Goal: Task Accomplishment & Management: Manage account settings

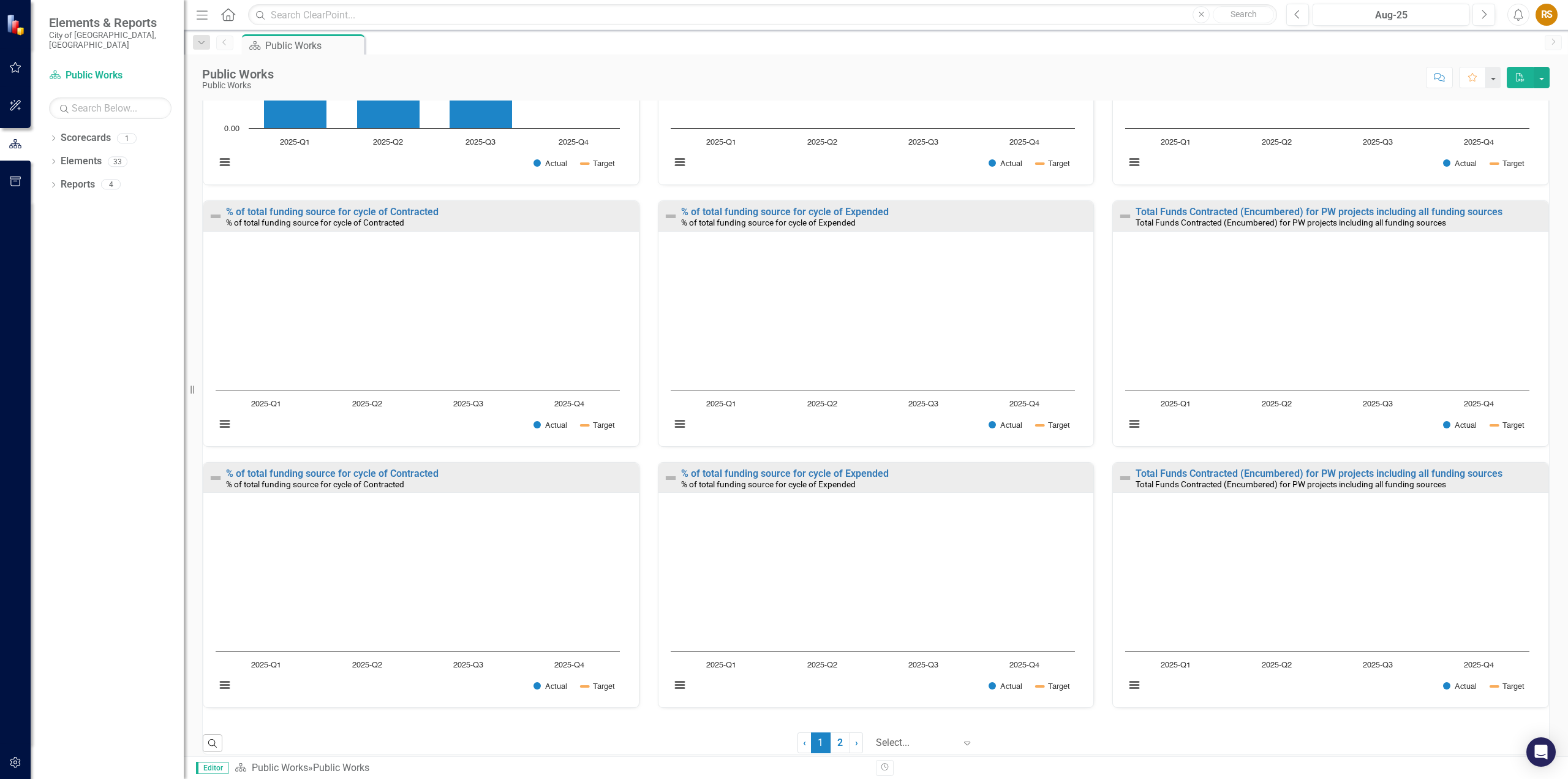
scroll to position [581, 0]
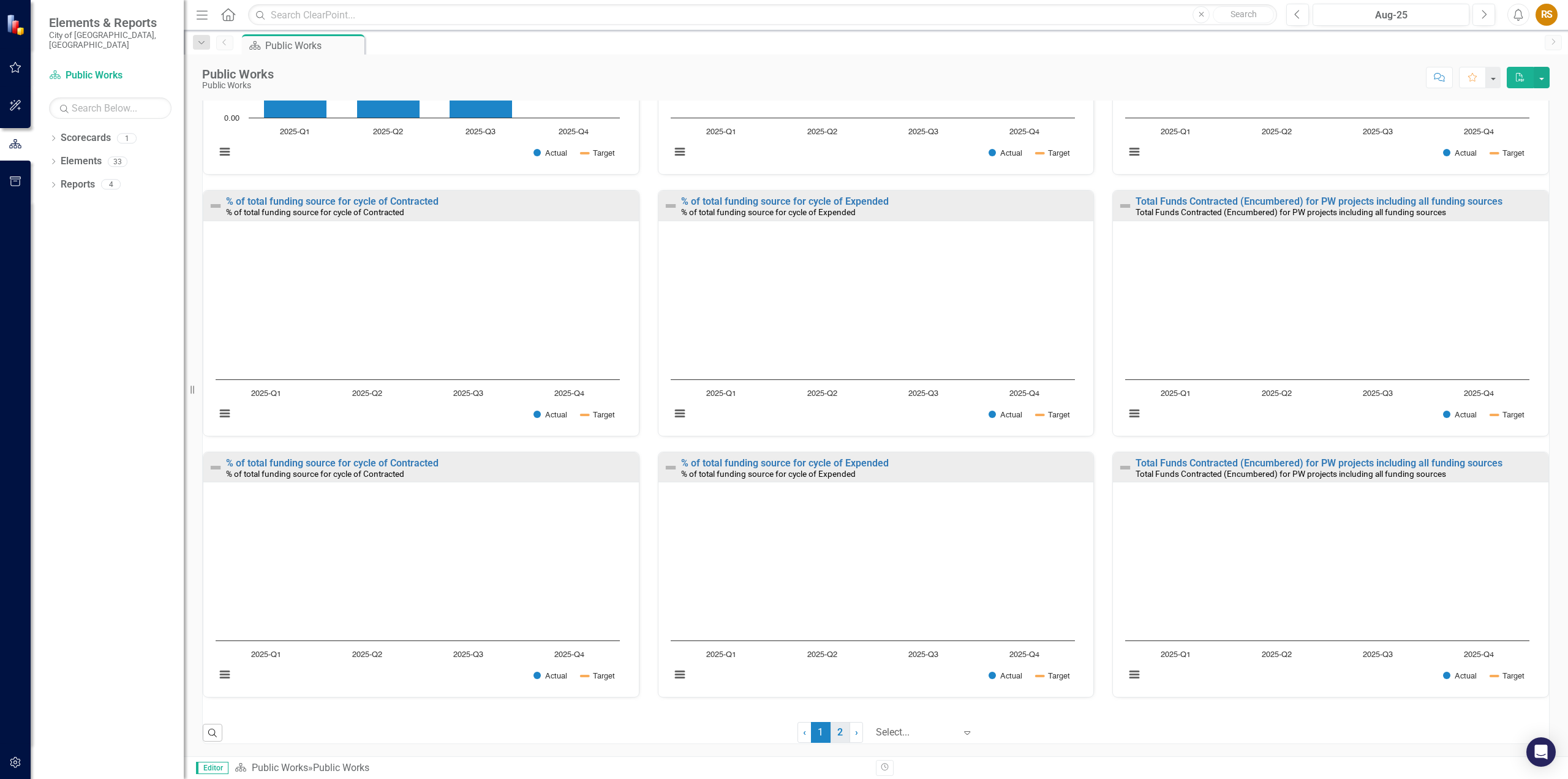
click at [831, 735] on link "2" at bounding box center [841, 732] width 19 height 21
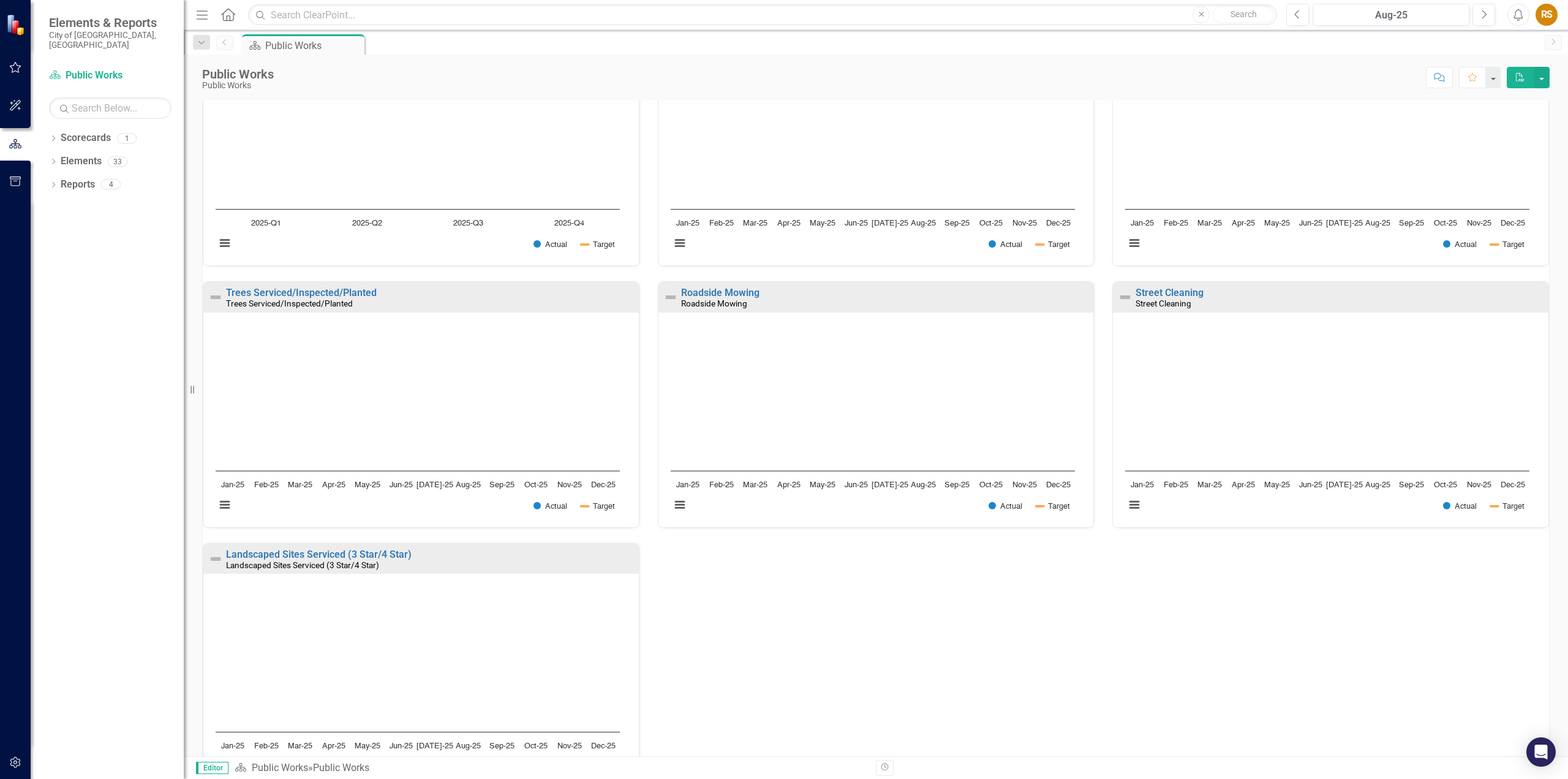
scroll to position [0, 0]
click at [55, 136] on icon at bounding box center [53, 138] width 3 height 6
click at [53, 183] on icon "Dropdown" at bounding box center [53, 186] width 9 height 7
click at [53, 298] on icon "Dropdown" at bounding box center [53, 301] width 9 height 7
click at [1474, 79] on icon "Favorite" at bounding box center [1472, 77] width 11 height 9
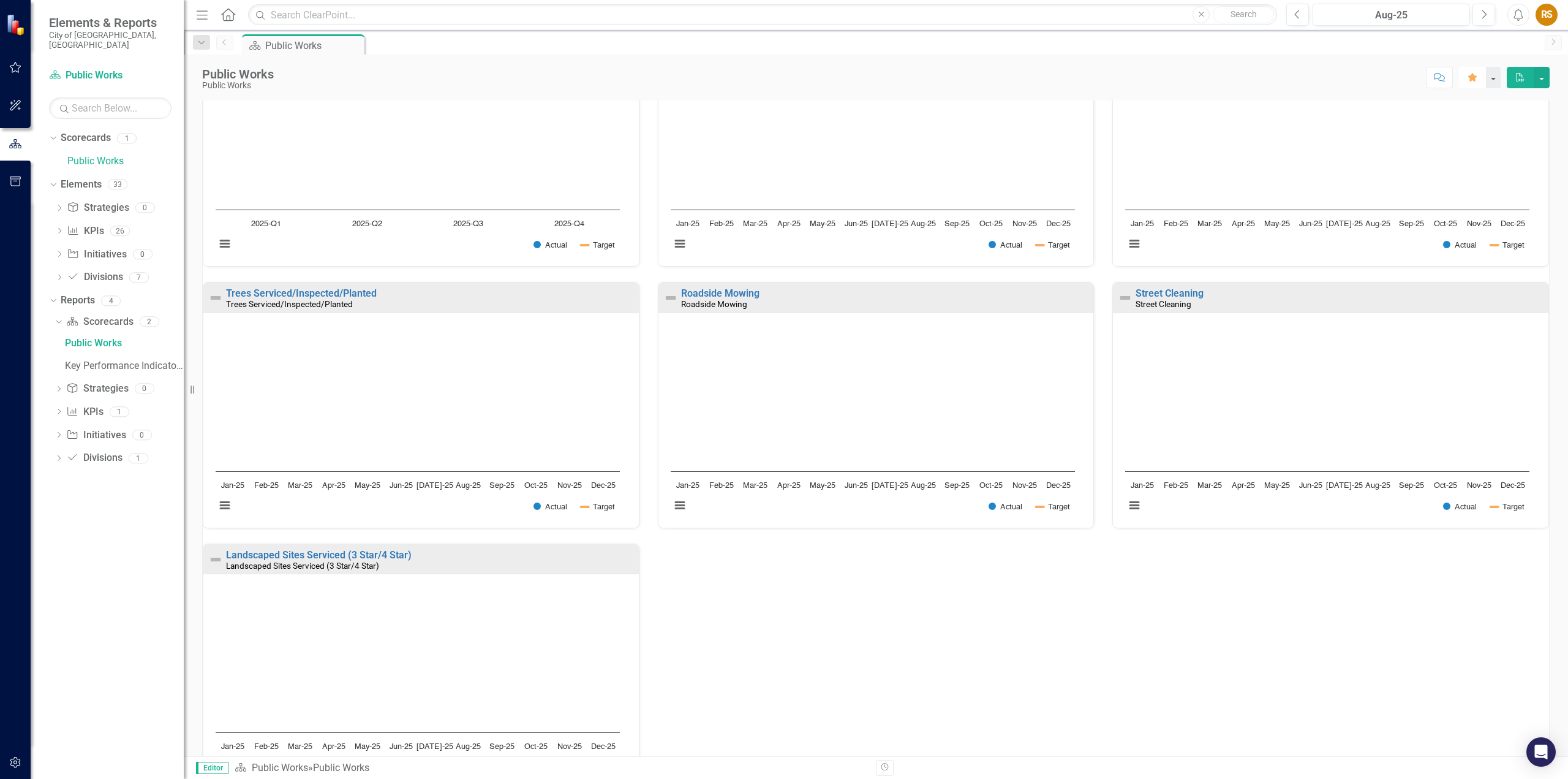
click at [1474, 75] on icon "button" at bounding box center [1473, 77] width 9 height 9
click at [1493, 77] on button "button" at bounding box center [1493, 77] width 16 height 21
click at [1459, 122] on link "Home Set As Home" at bounding box center [1452, 123] width 97 height 23
click at [1472, 81] on icon "Home" at bounding box center [1472, 77] width 11 height 9
click at [61, 316] on icon "Dropdown" at bounding box center [57, 320] width 7 height 9
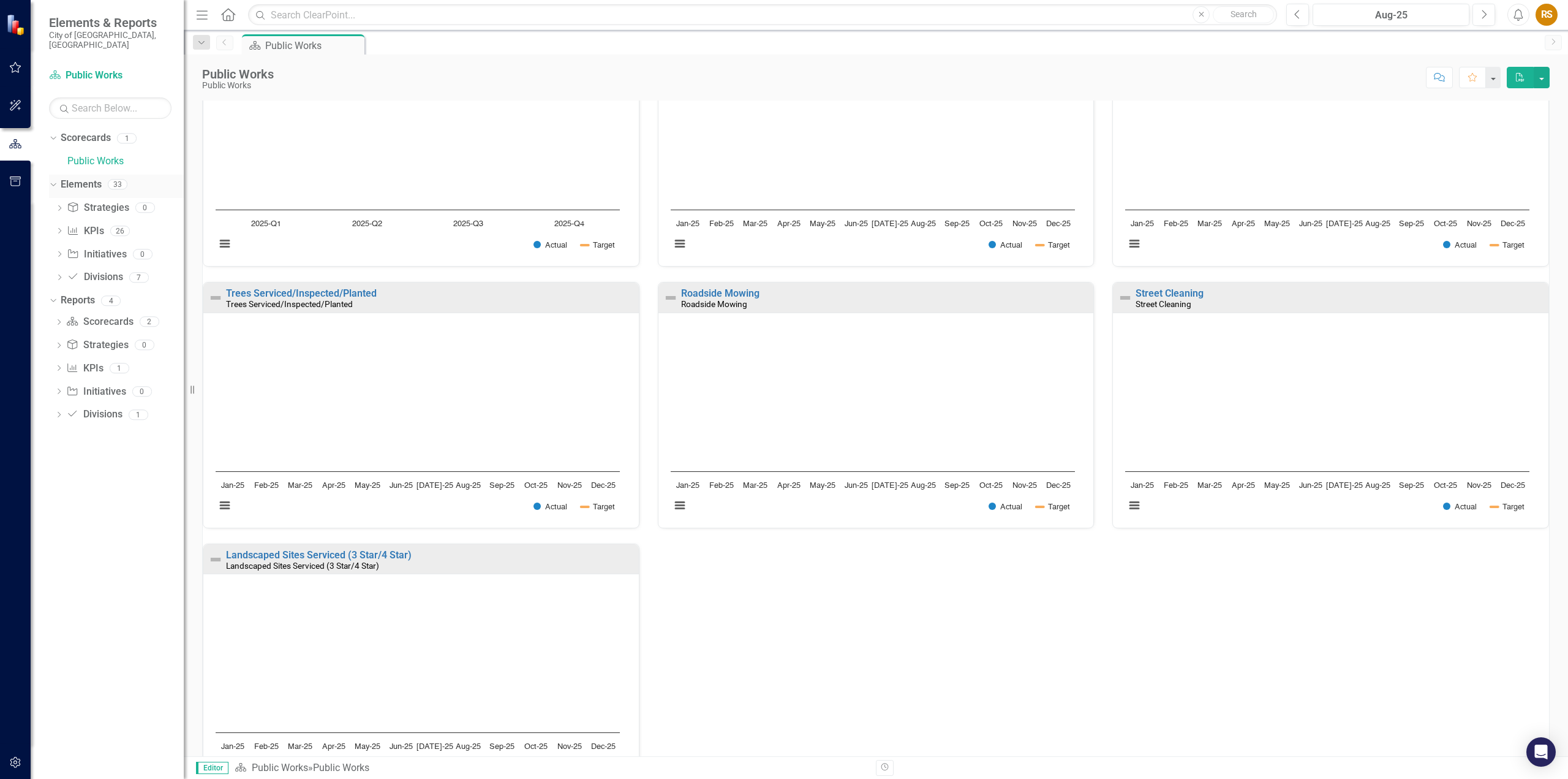
click at [53, 180] on icon "Dropdown" at bounding box center [51, 184] width 7 height 9
click at [51, 203] on icon "Dropdown" at bounding box center [51, 207] width 7 height 9
click at [57, 134] on div "Dropdown" at bounding box center [51, 138] width 11 height 9
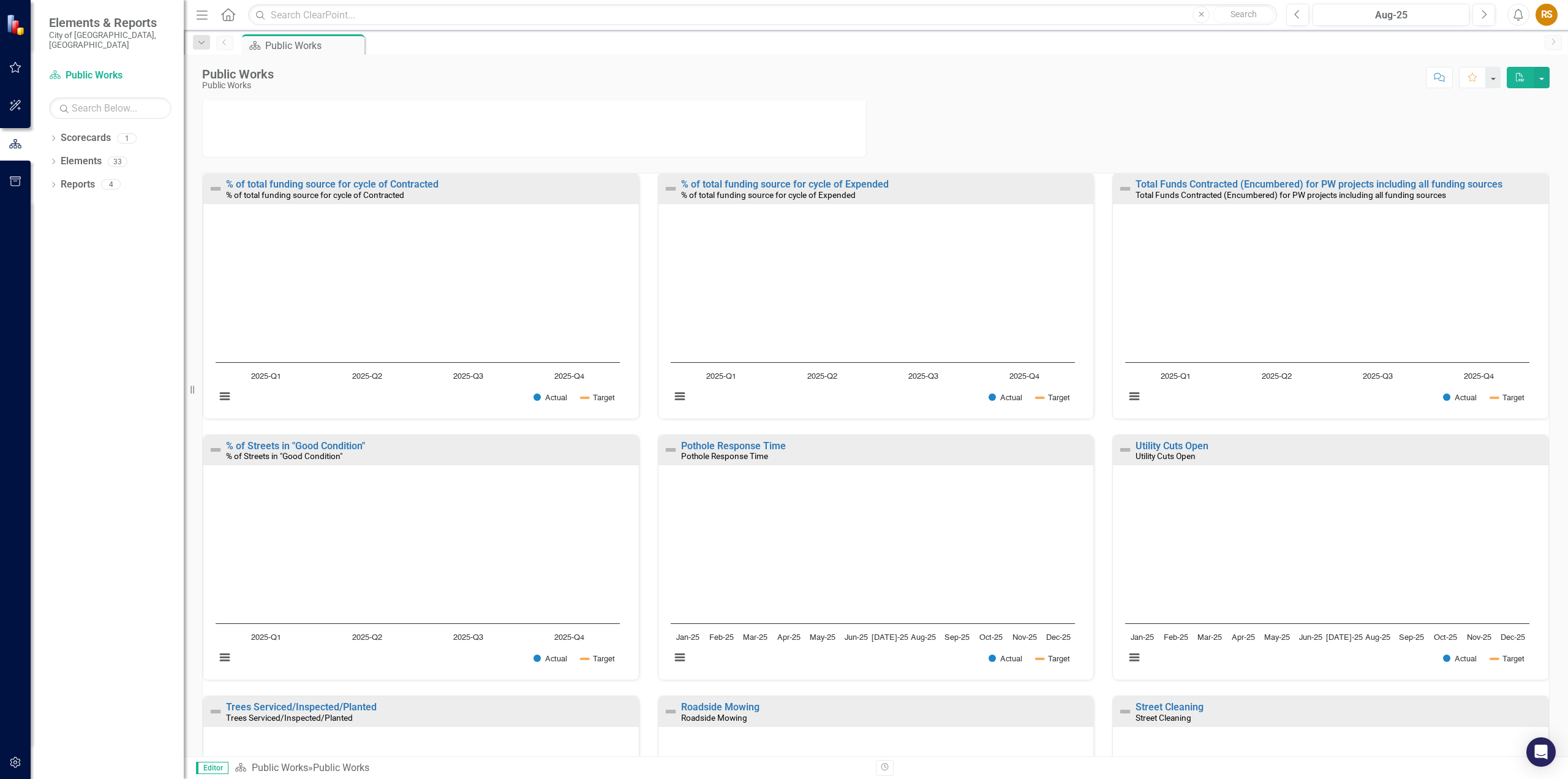
scroll to position [245, 0]
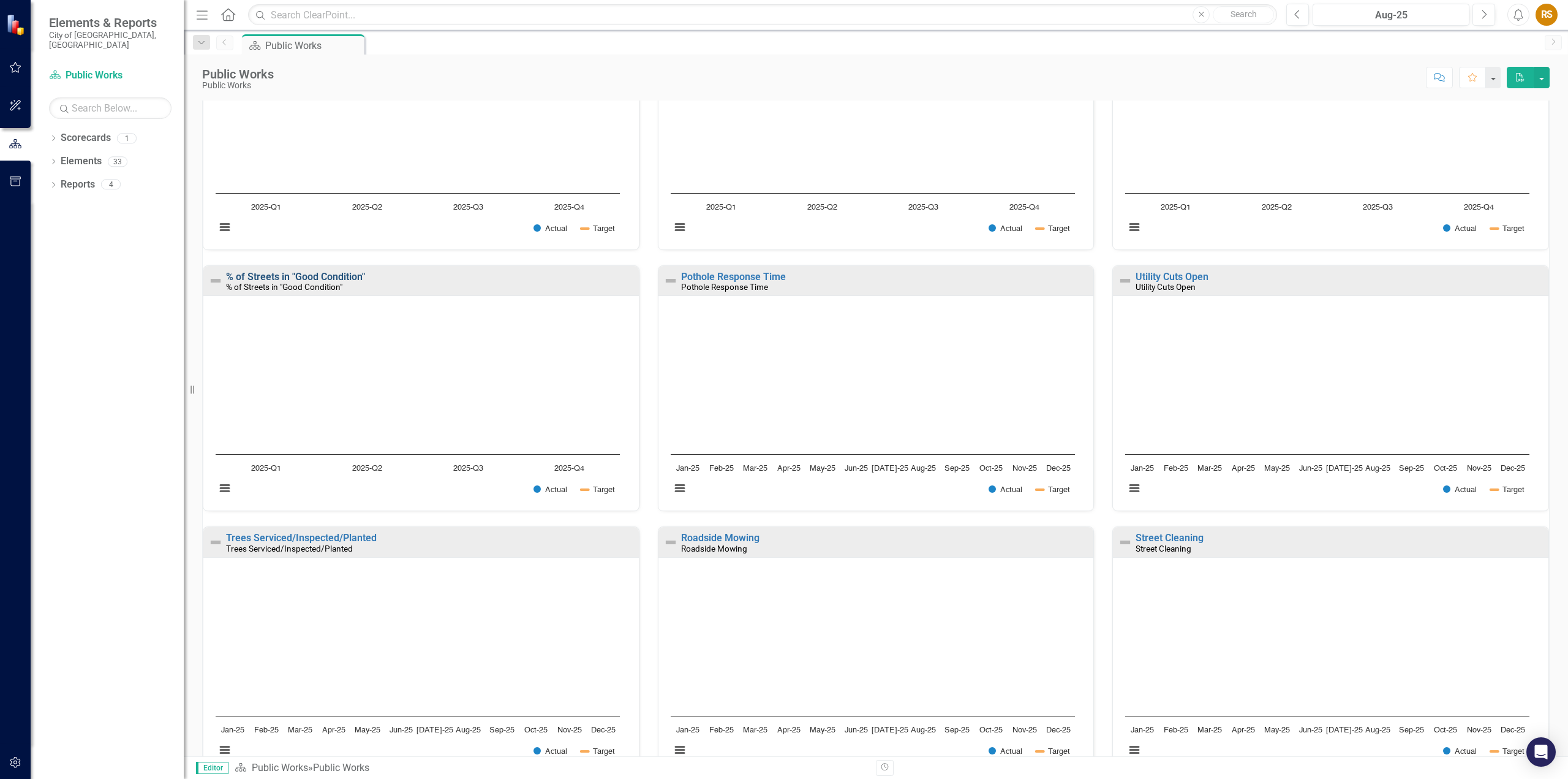
click at [353, 272] on link "% of Streets in "Good Condition"" at bounding box center [295, 277] width 139 height 12
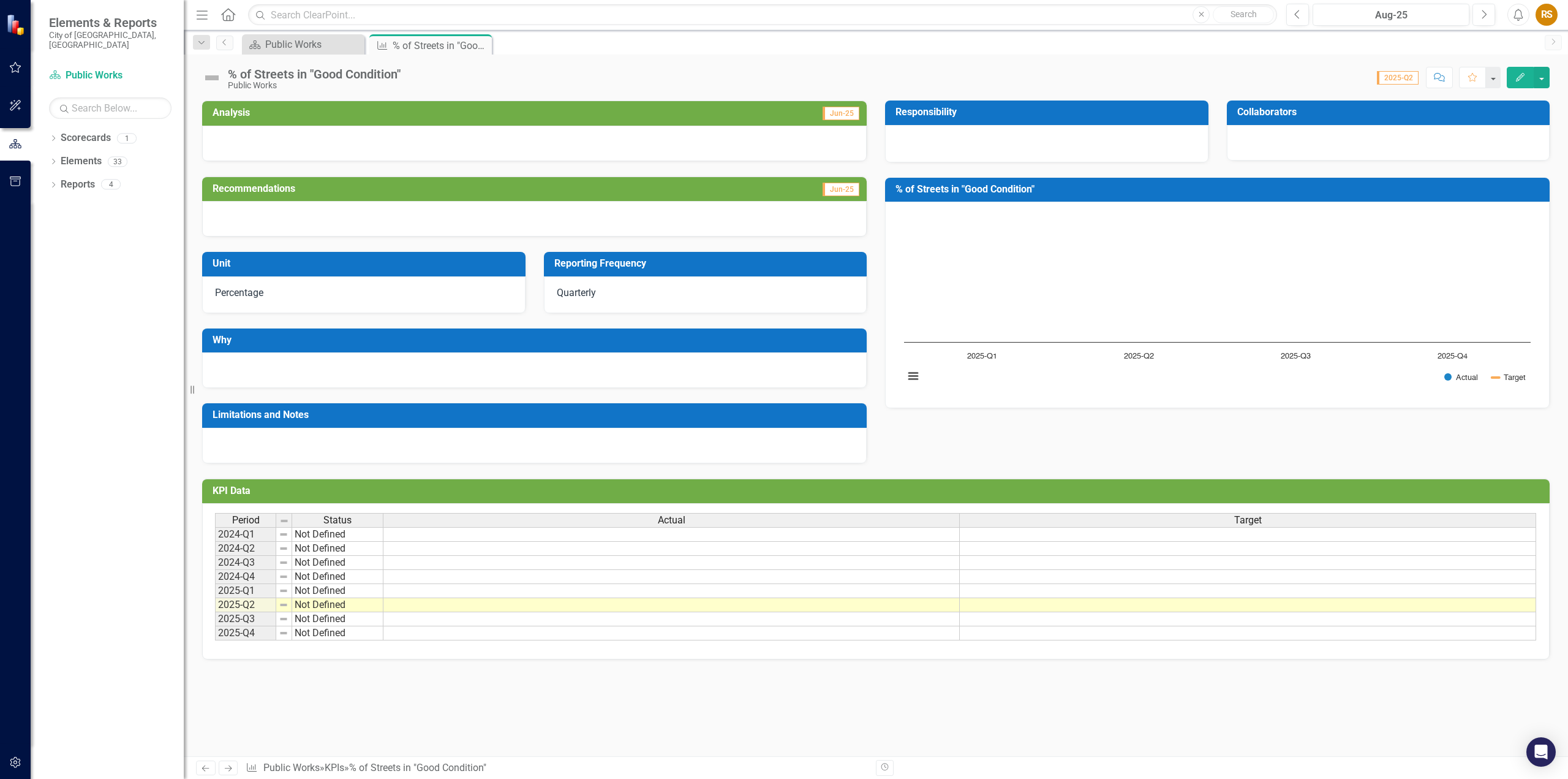
click at [1523, 77] on icon "button" at bounding box center [1520, 77] width 9 height 9
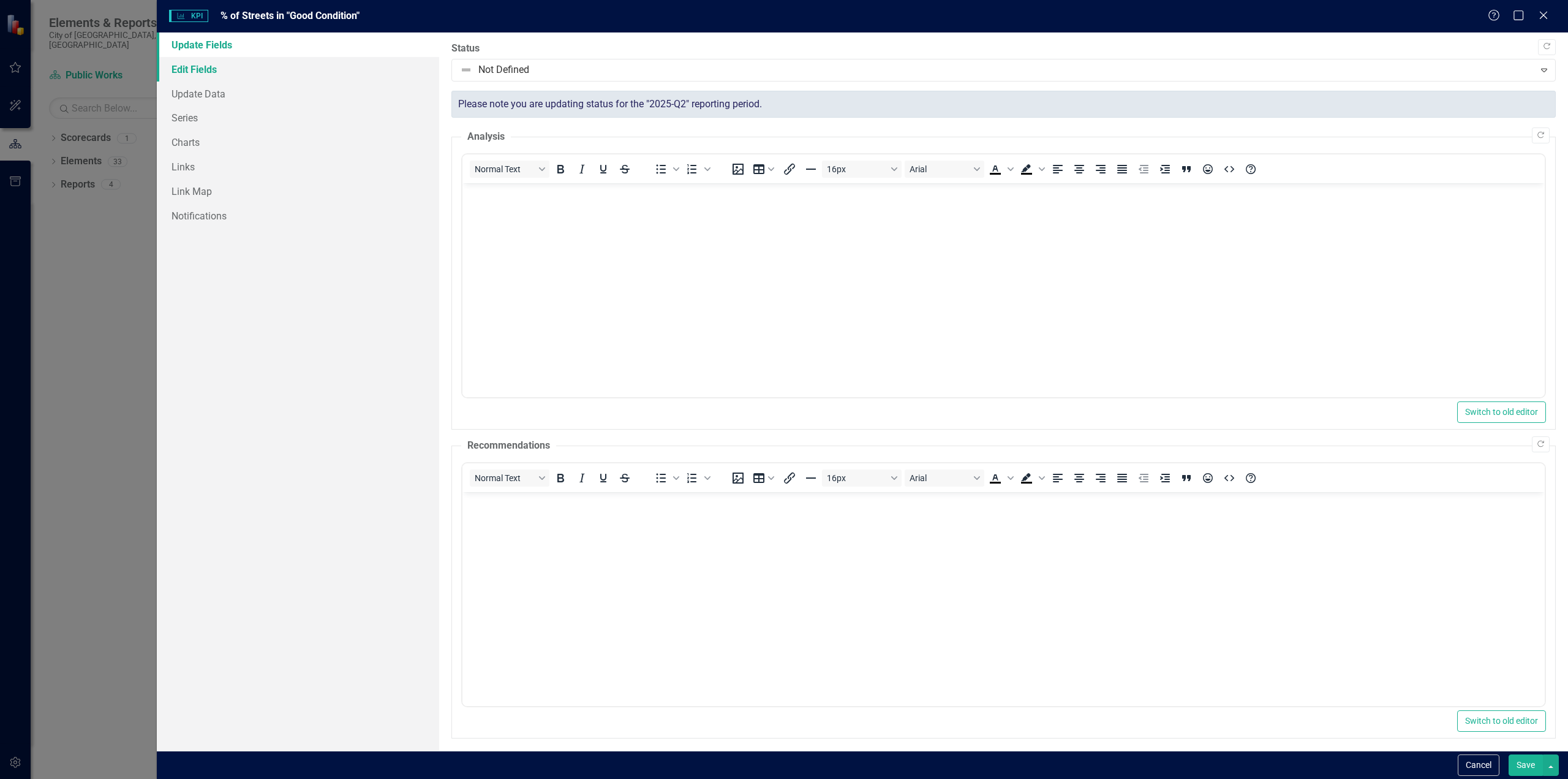
click at [231, 64] on link "Edit Fields" at bounding box center [298, 68] width 283 height 24
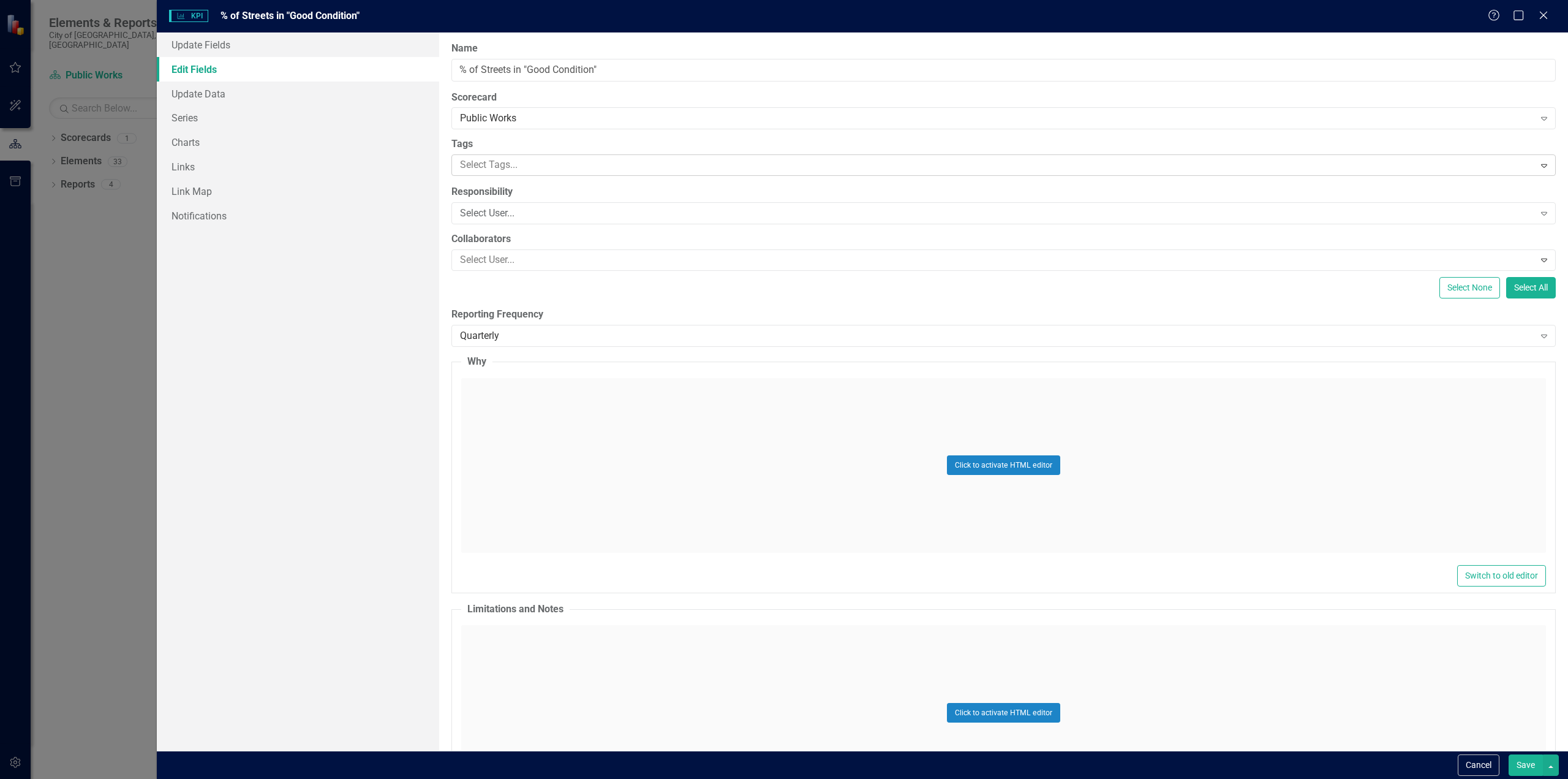
click at [520, 164] on div at bounding box center [995, 164] width 1079 height 16
click at [540, 212] on div "Select User..." at bounding box center [997, 214] width 1075 height 14
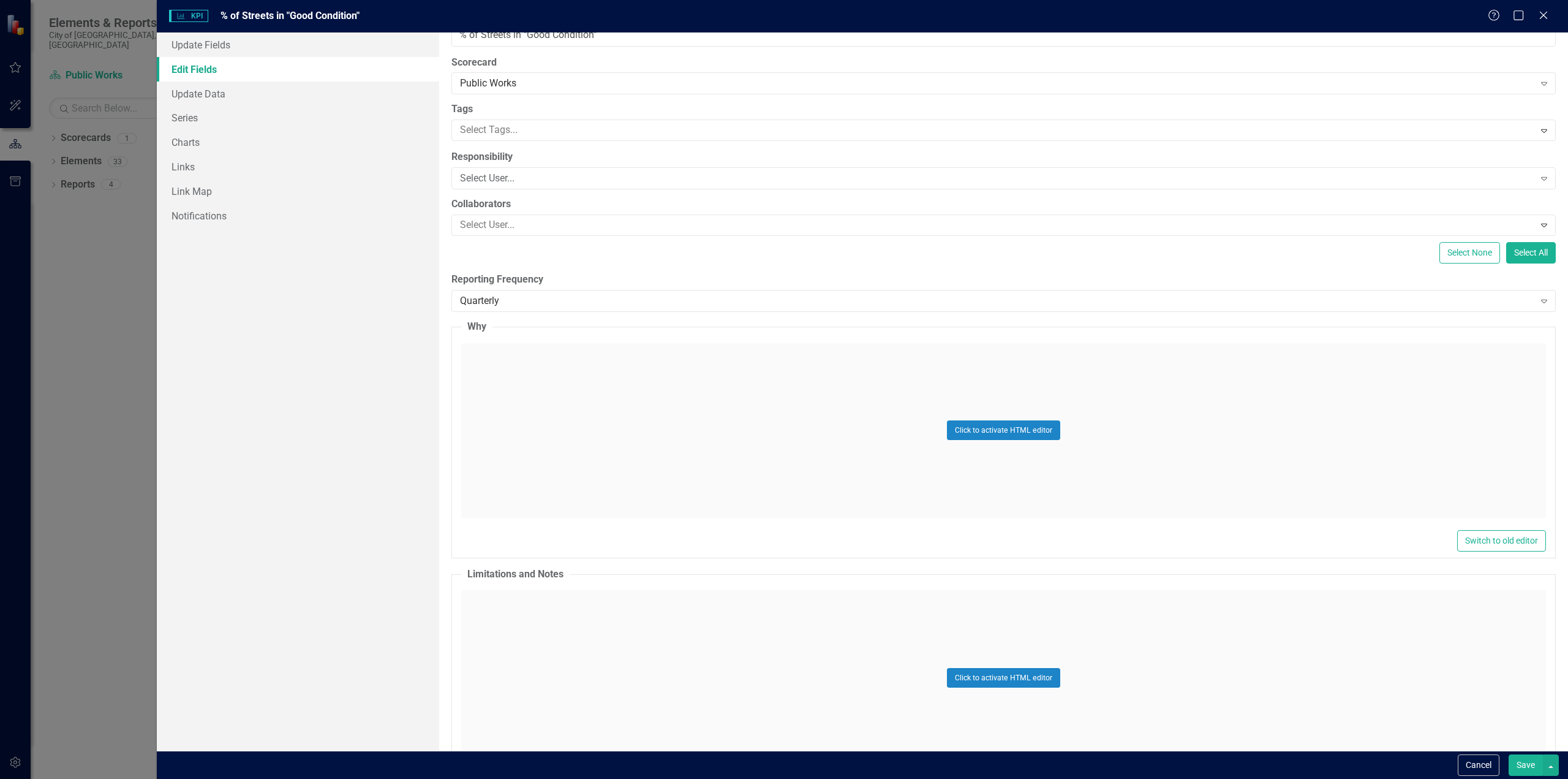
scroll to position [35, 0]
click at [220, 96] on link "Update Data" at bounding box center [298, 93] width 283 height 24
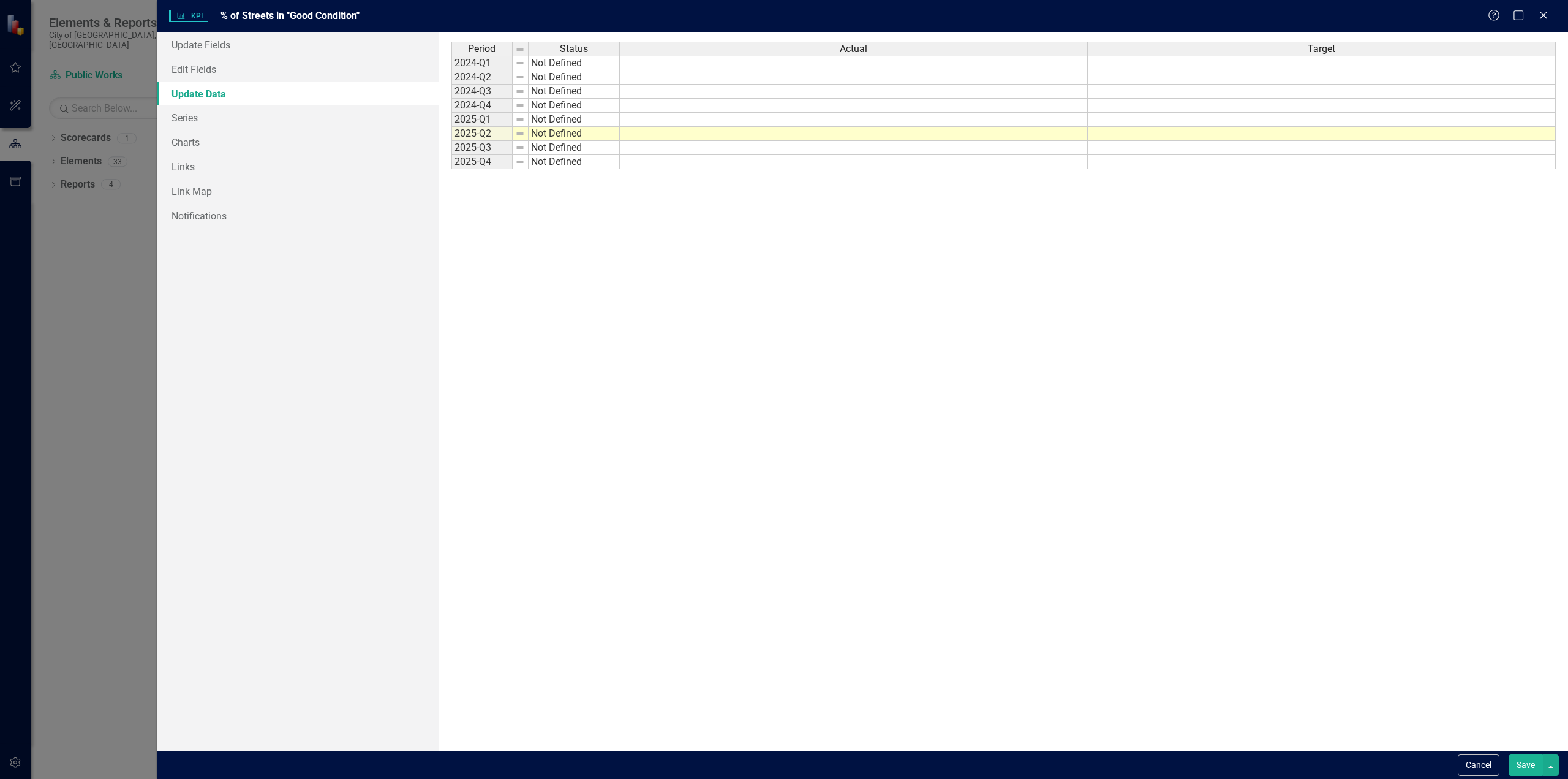
click at [652, 138] on td at bounding box center [854, 134] width 468 height 14
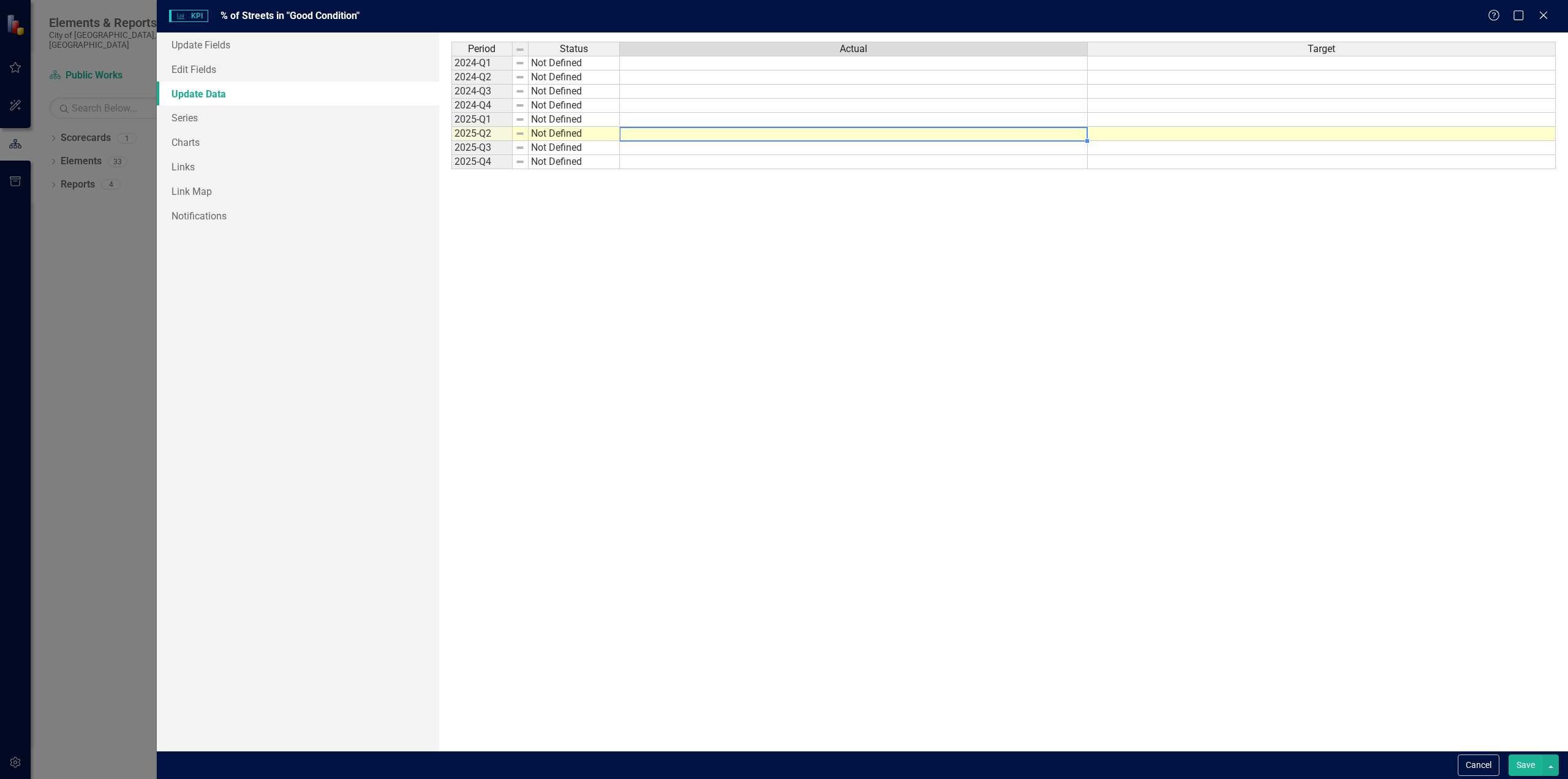
click at [1058, 134] on td at bounding box center [854, 134] width 468 height 14
click at [247, 163] on link "Links" at bounding box center [298, 166] width 283 height 24
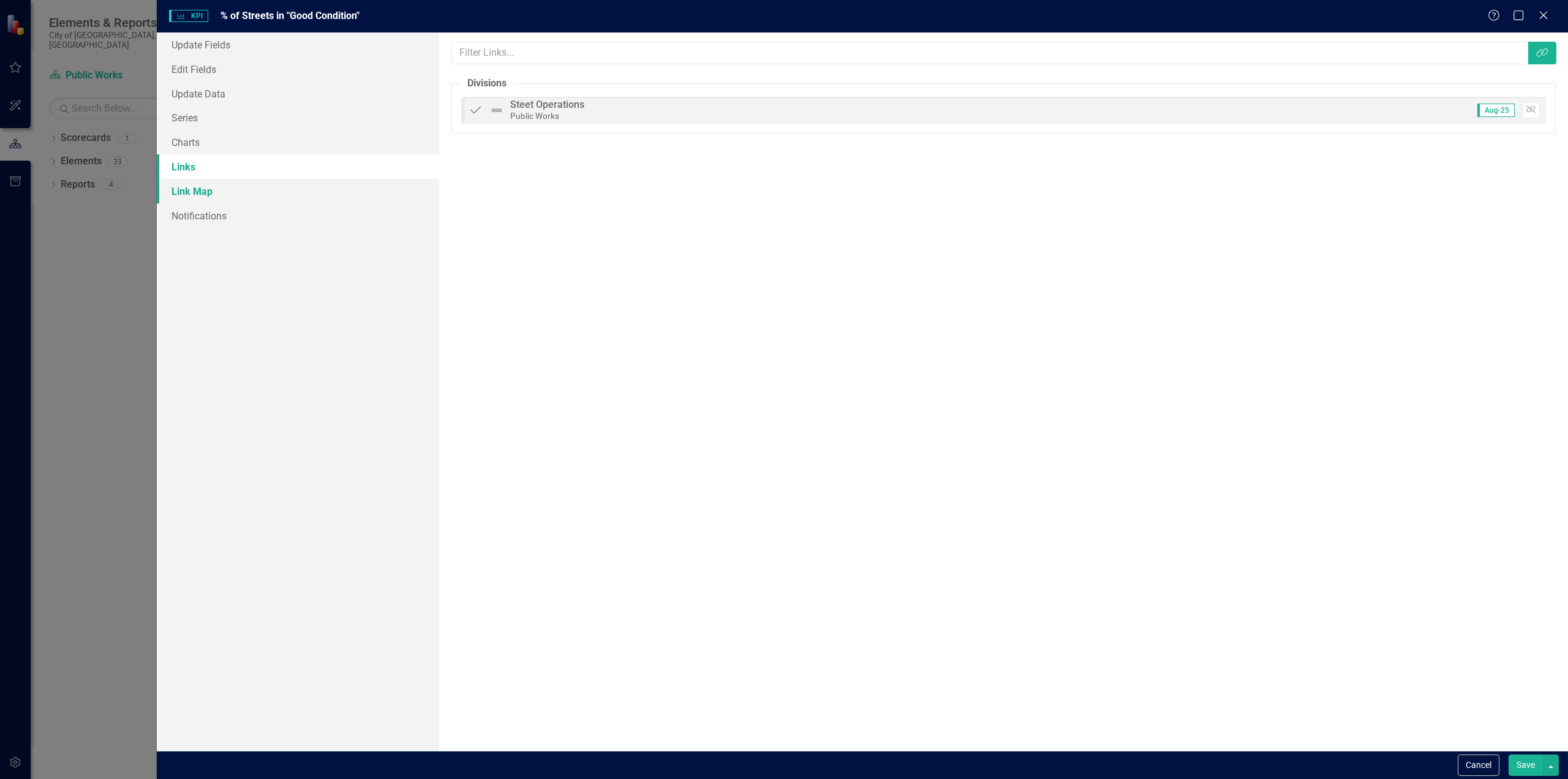
click at [245, 188] on link "Link Map" at bounding box center [298, 190] width 283 height 24
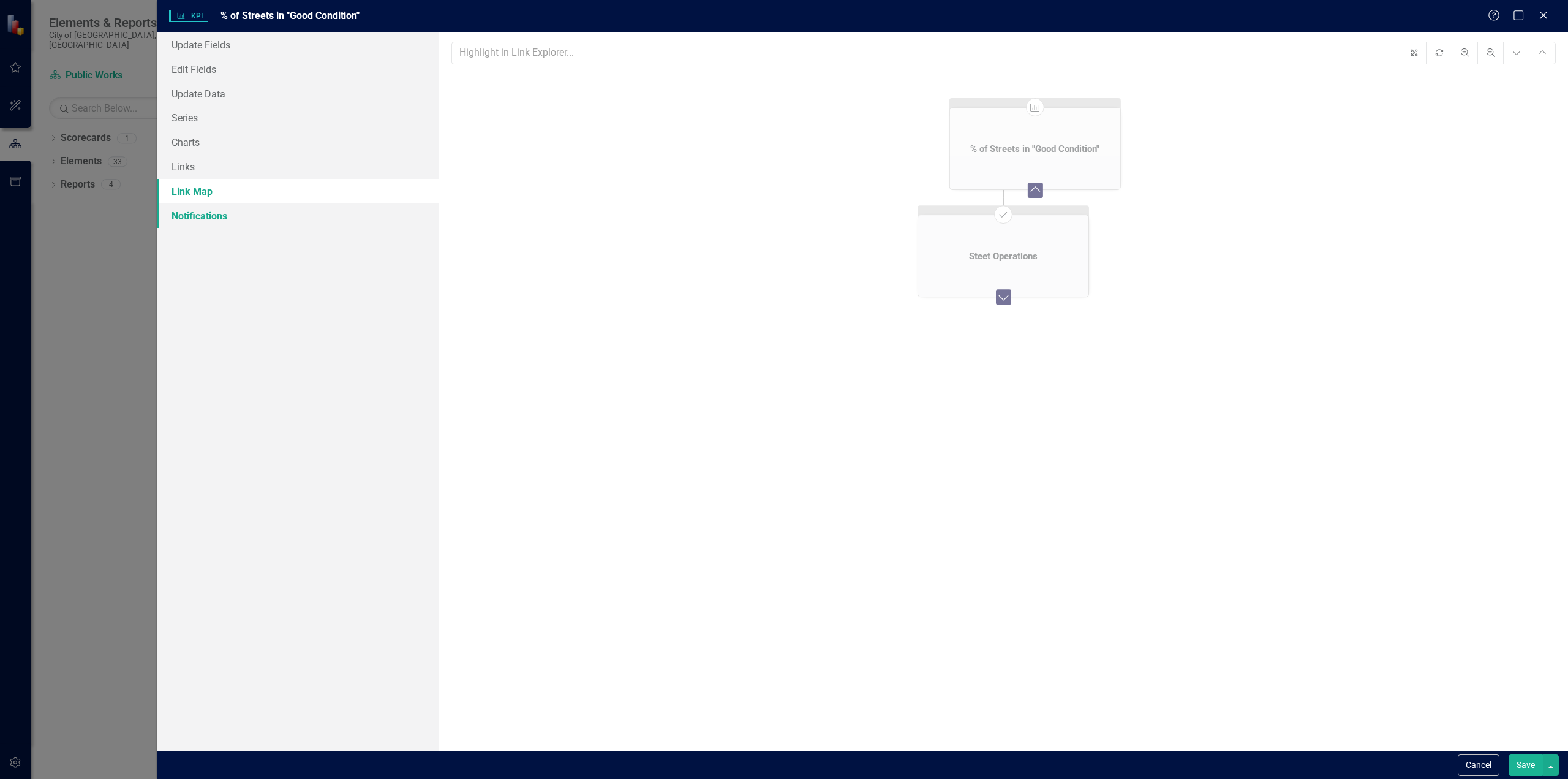
click at [259, 210] on link "Notifications" at bounding box center [298, 214] width 283 height 24
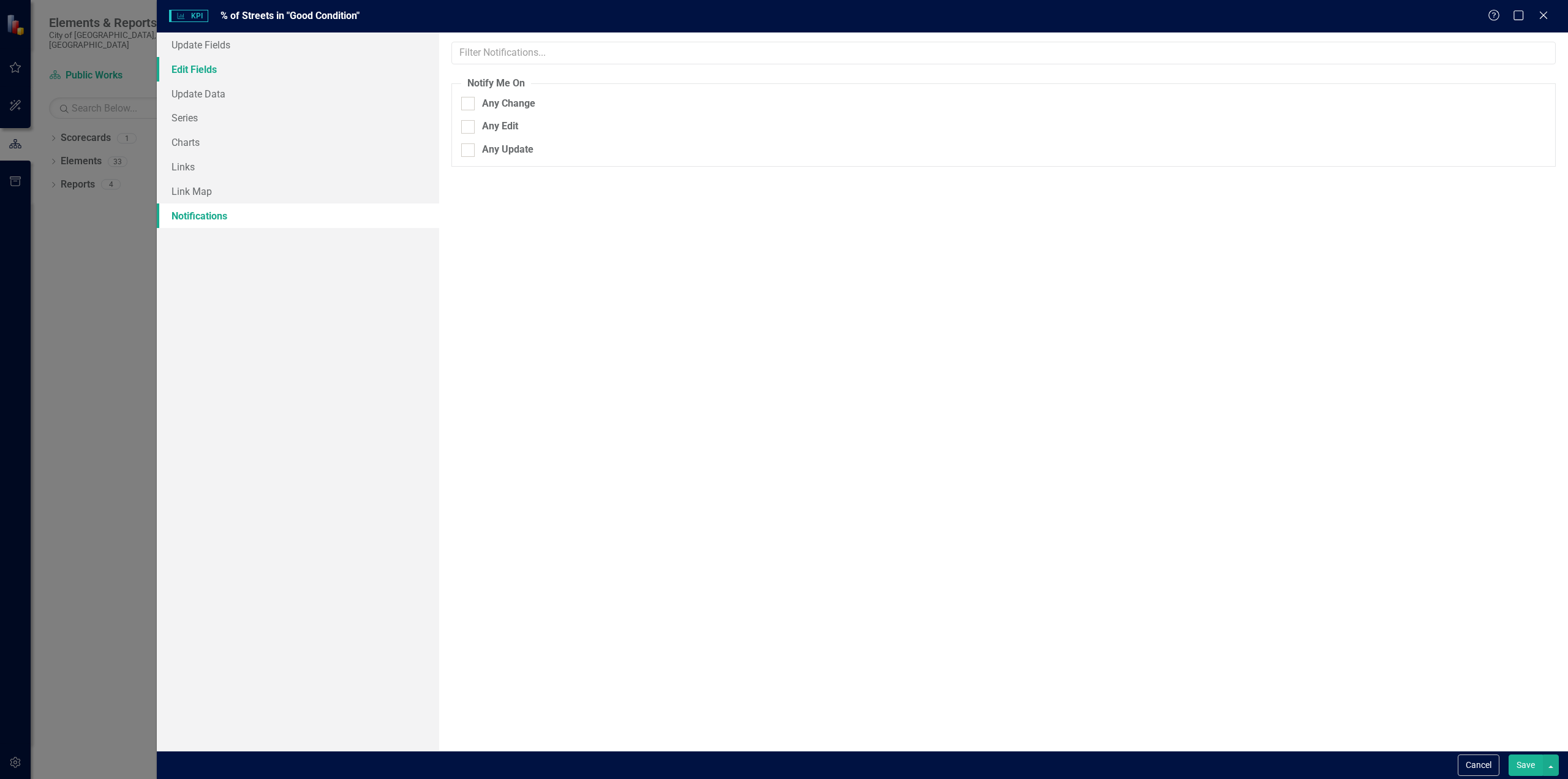
click at [269, 70] on link "Edit Fields" at bounding box center [298, 68] width 283 height 24
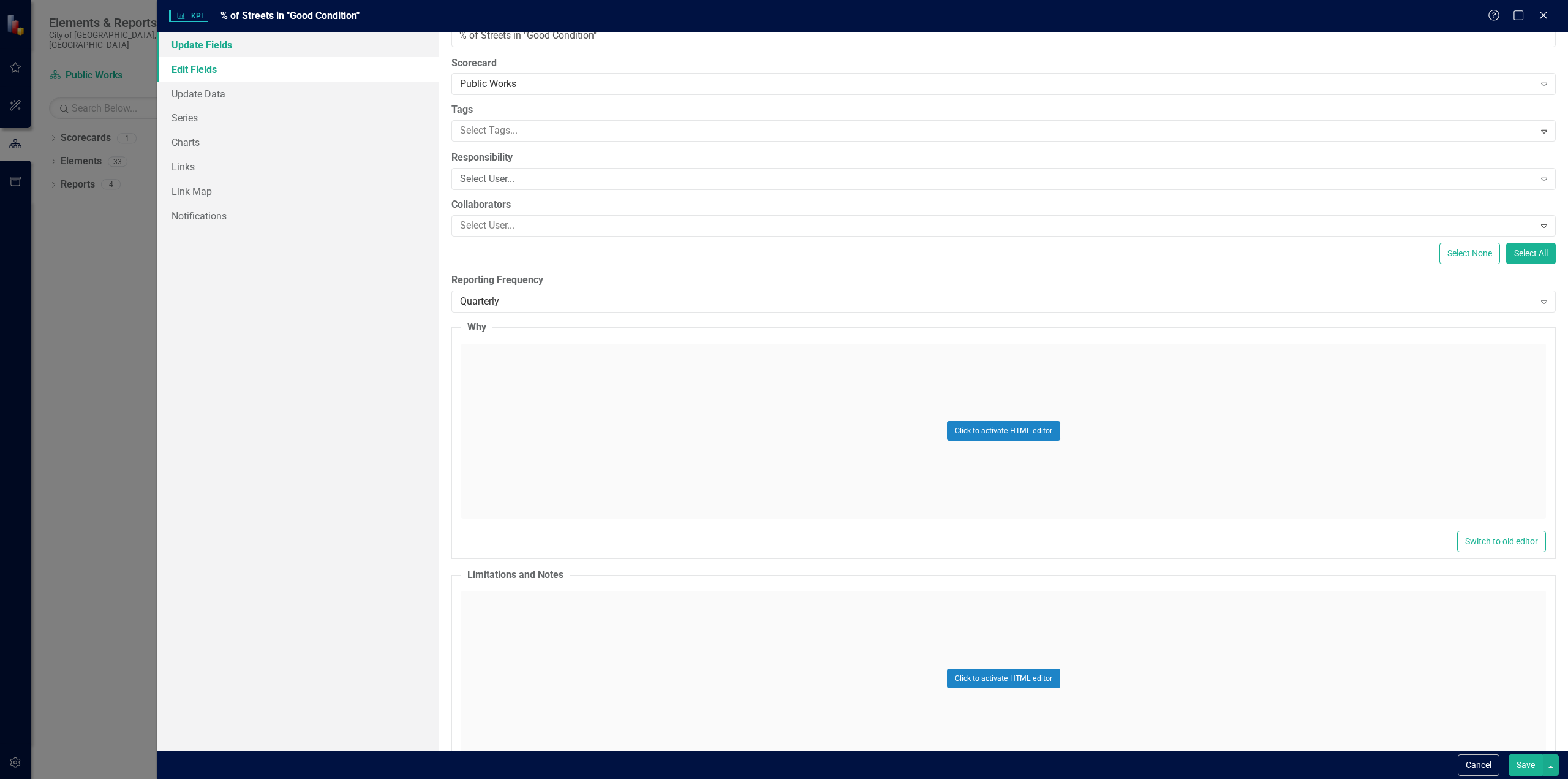
click at [272, 43] on link "Update Fields" at bounding box center [298, 44] width 283 height 24
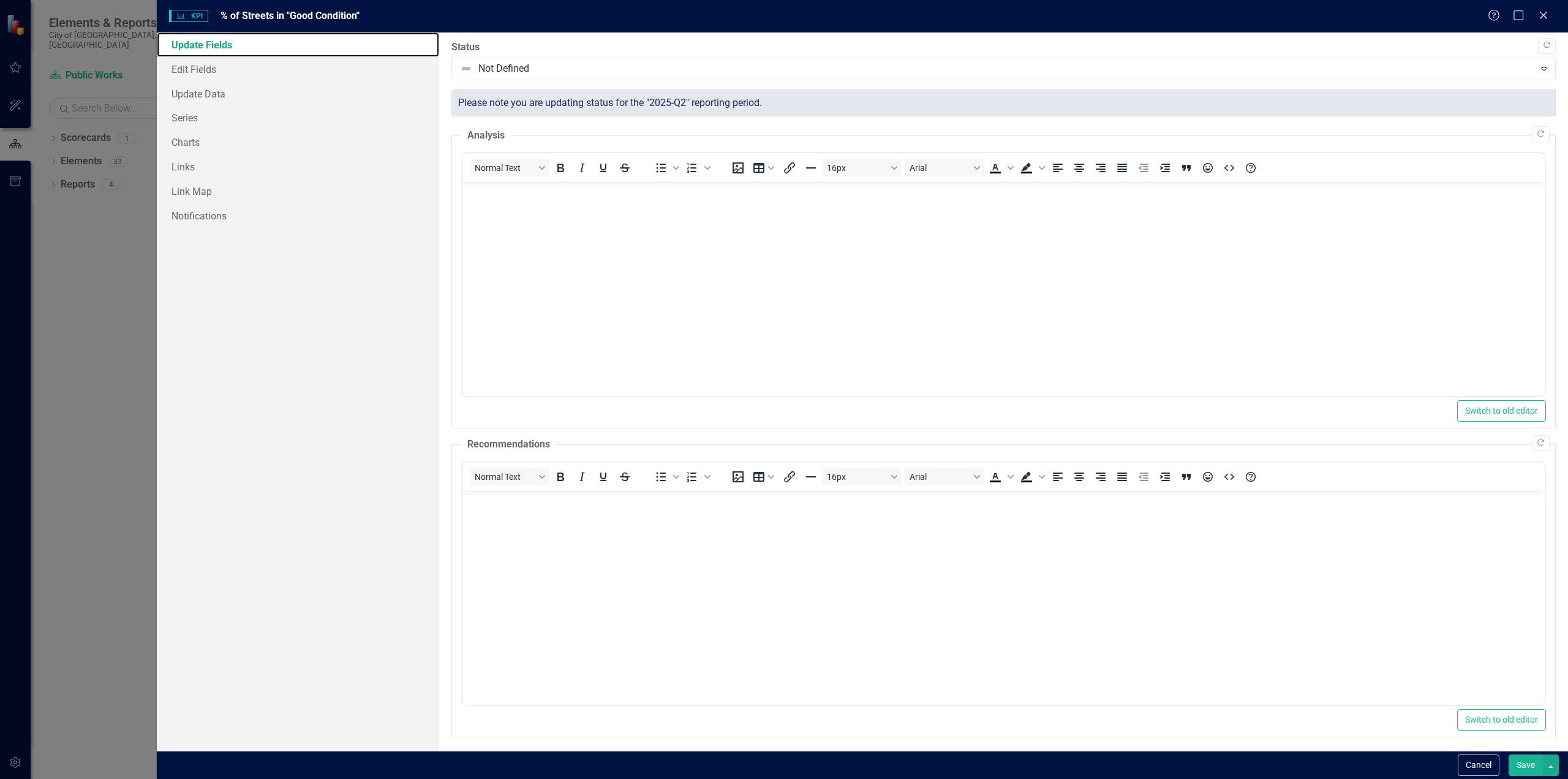
scroll to position [0, 0]
click at [544, 242] on body "Rich Text Area. Press ALT-0 for help." at bounding box center [1002, 274] width 1082 height 184
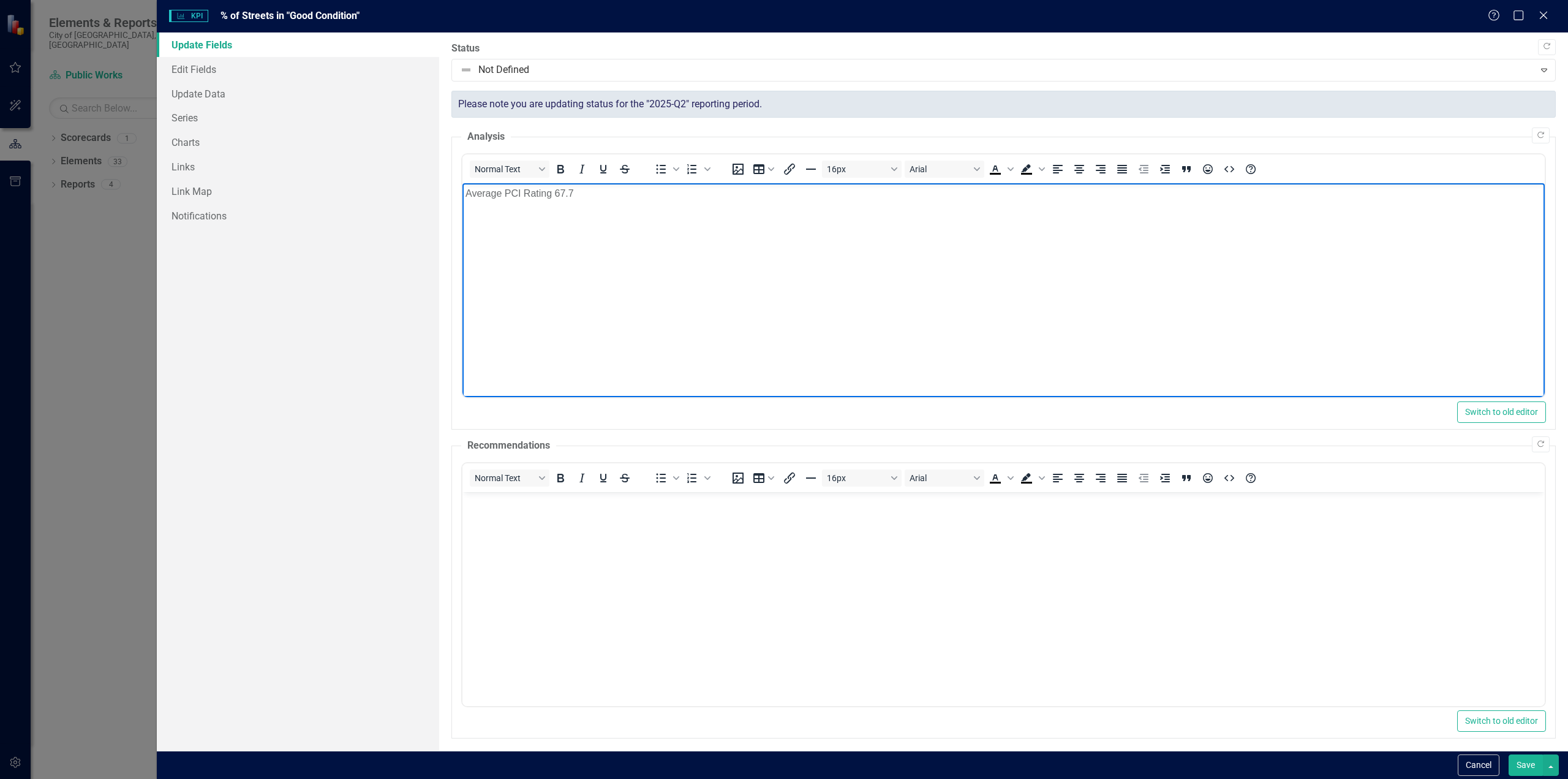
click at [836, 417] on div "Switch to old editor" at bounding box center [1004, 412] width 1085 height 21
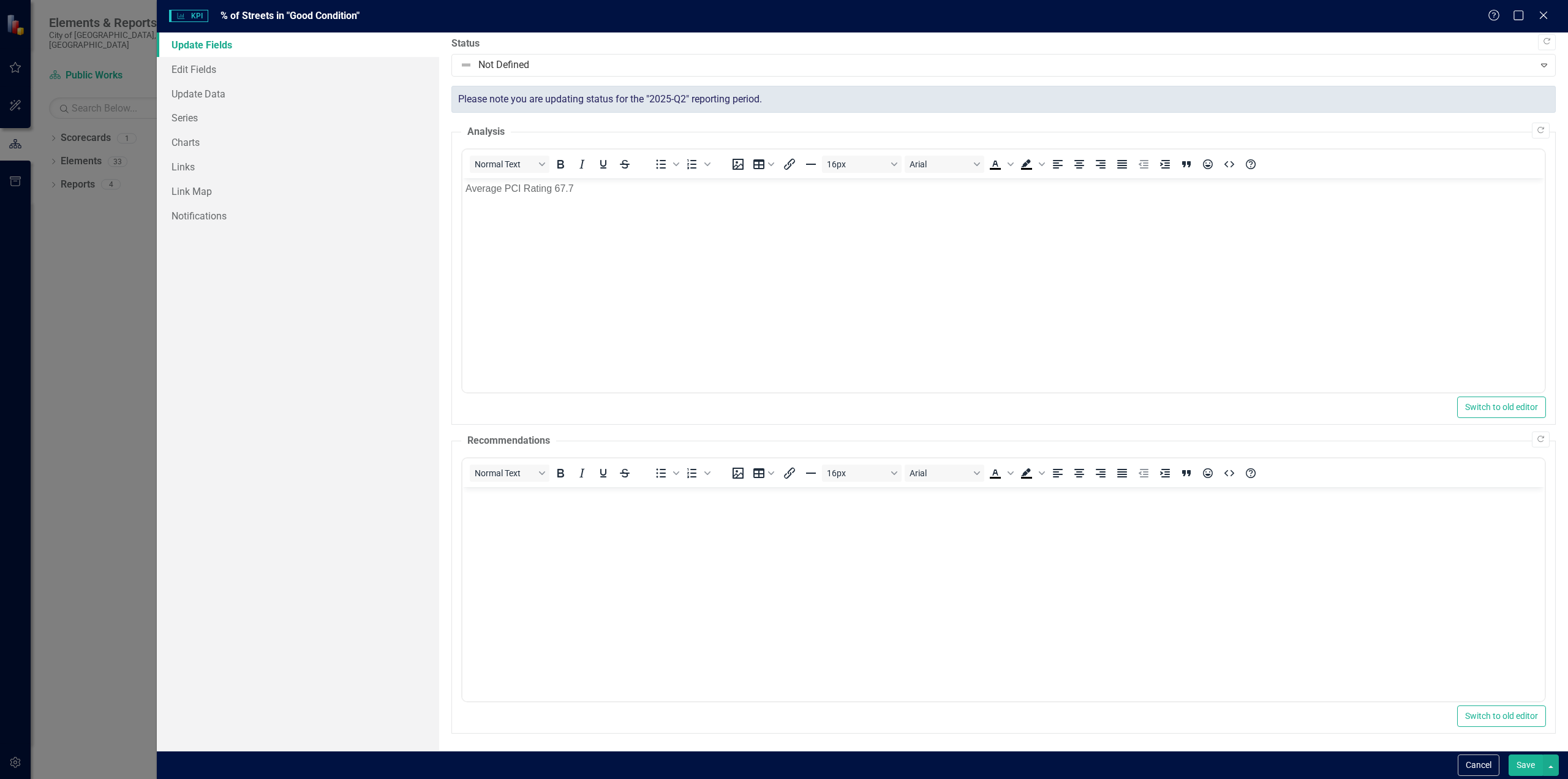
scroll to position [6, 0]
click at [1530, 764] on button "Save" at bounding box center [1527, 765] width 35 height 21
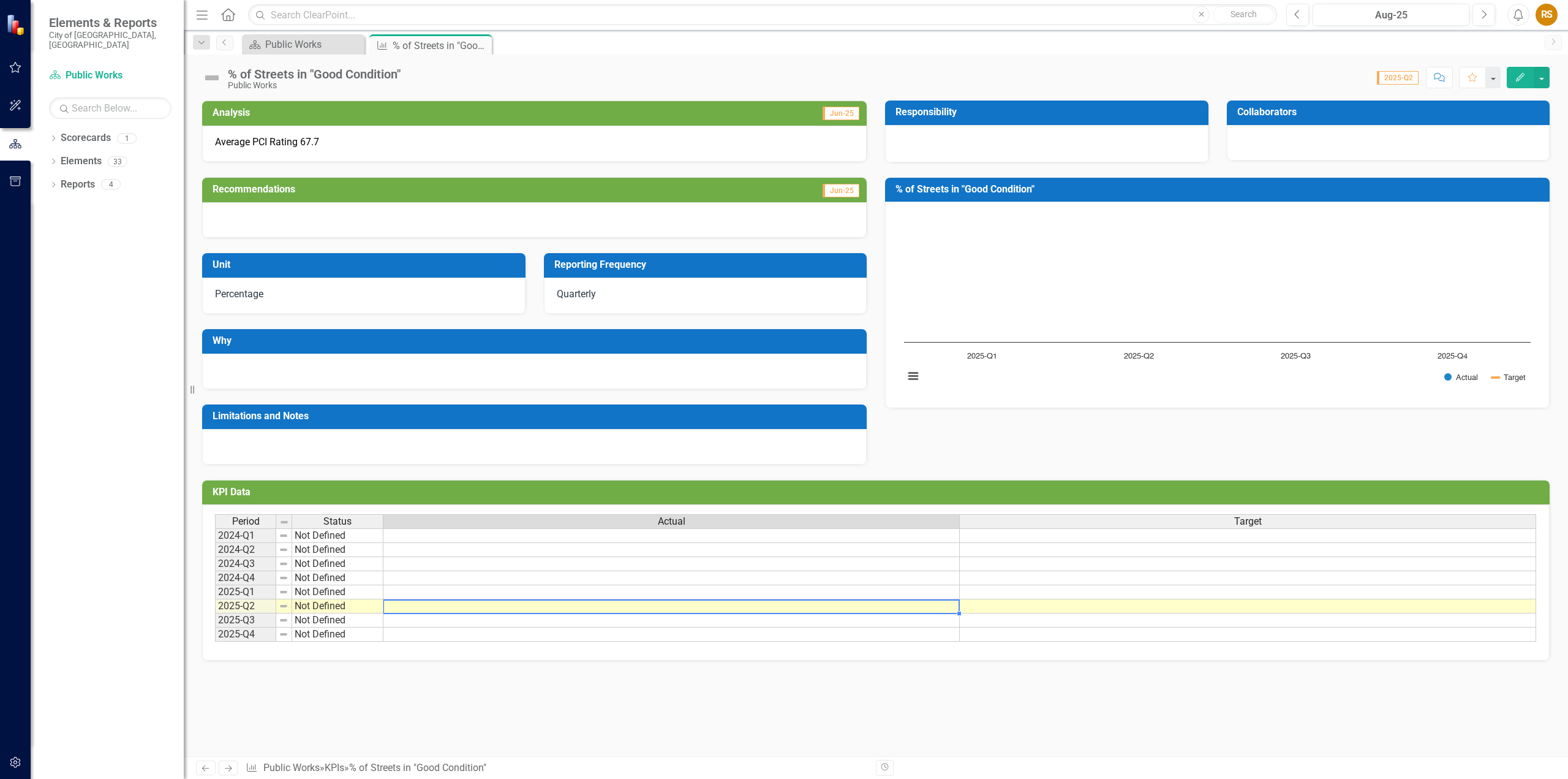
click at [736, 603] on td at bounding box center [671, 606] width 576 height 14
click at [735, 606] on td at bounding box center [671, 606] width 576 height 14
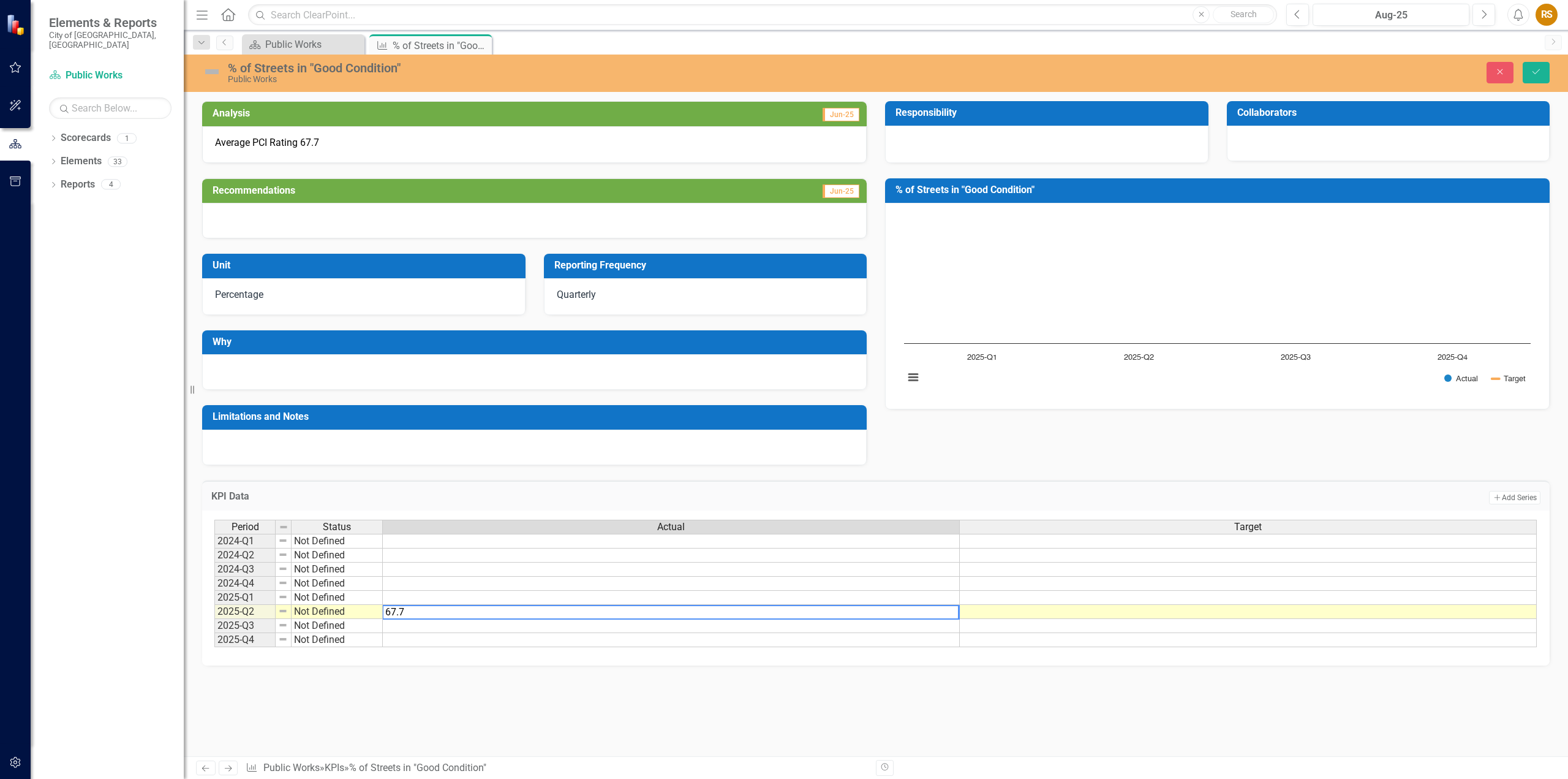
type textarea "67.7"
click at [215, 605] on div "Period Status Actual Target 2024-Q1 Not Defined 2024-Q2 Not Defined 2024-Q3 Not…" at bounding box center [215, 583] width 0 height 127
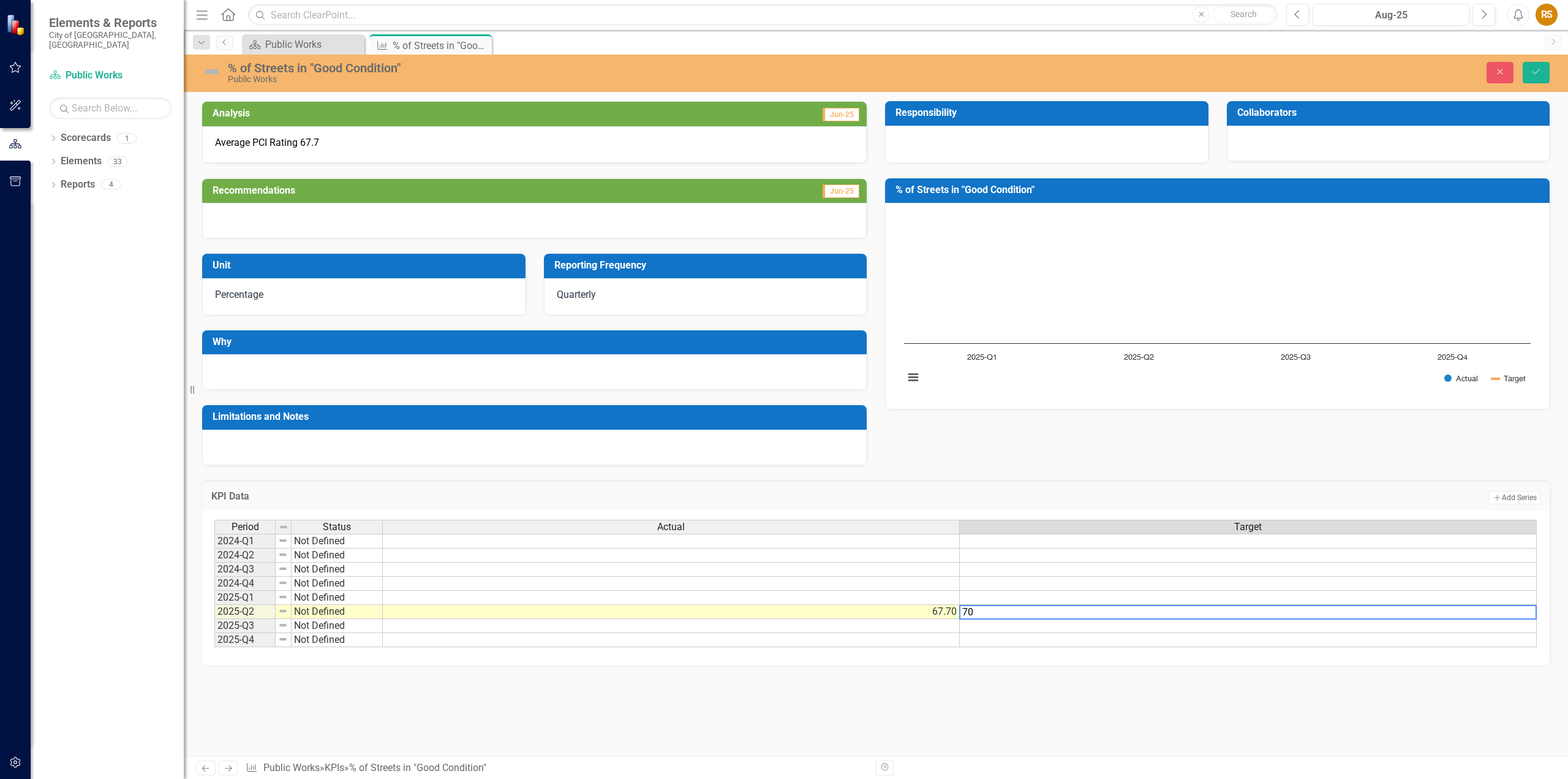
type textarea "70"
click at [1299, 555] on td at bounding box center [1249, 555] width 577 height 14
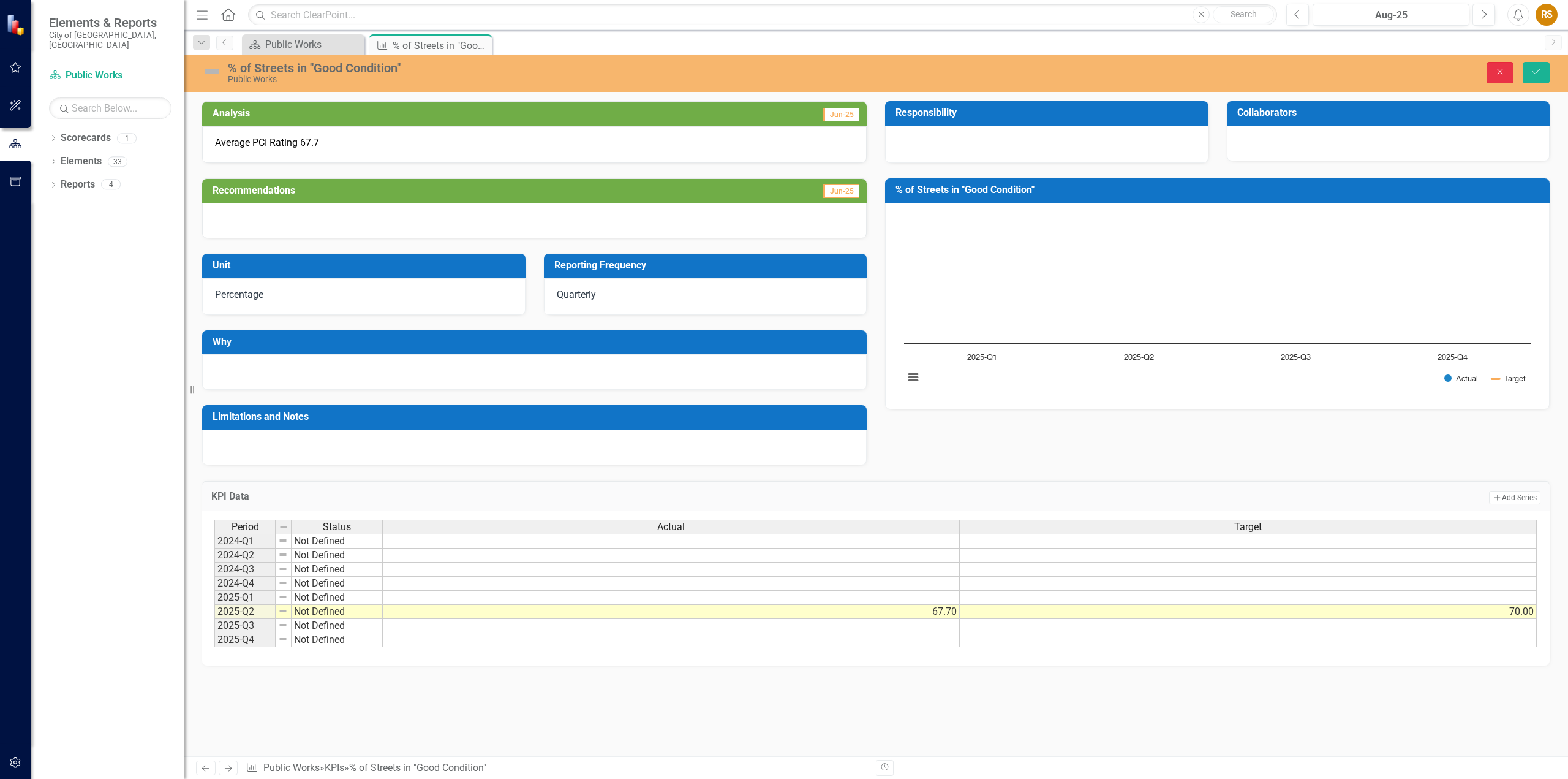
click at [1498, 66] on button "Close" at bounding box center [1501, 72] width 27 height 21
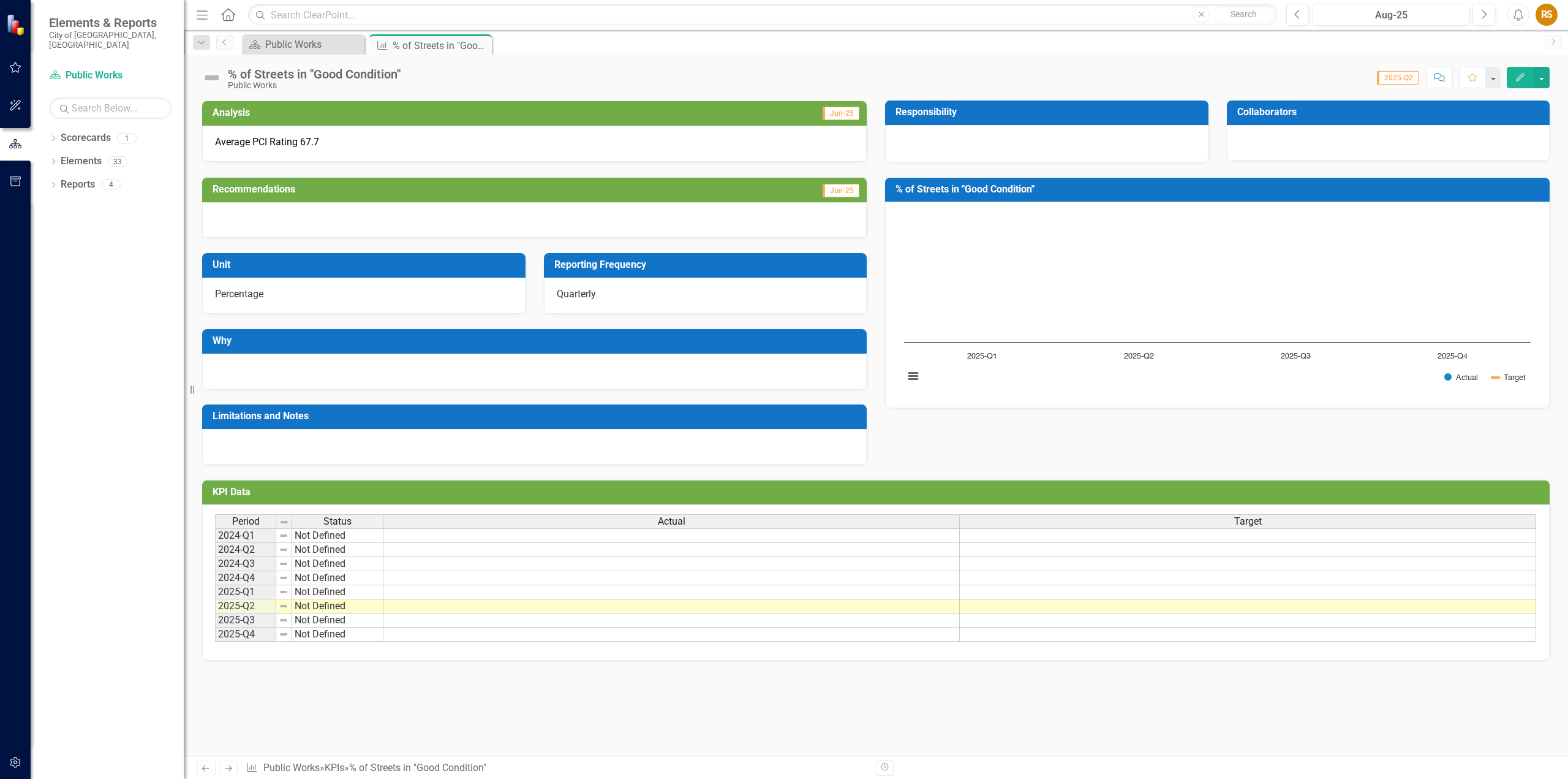
click at [327, 134] on div "Average PCI Rating 67.7" at bounding box center [534, 144] width 665 height 37
click at [1529, 75] on button "Edit" at bounding box center [1521, 77] width 27 height 21
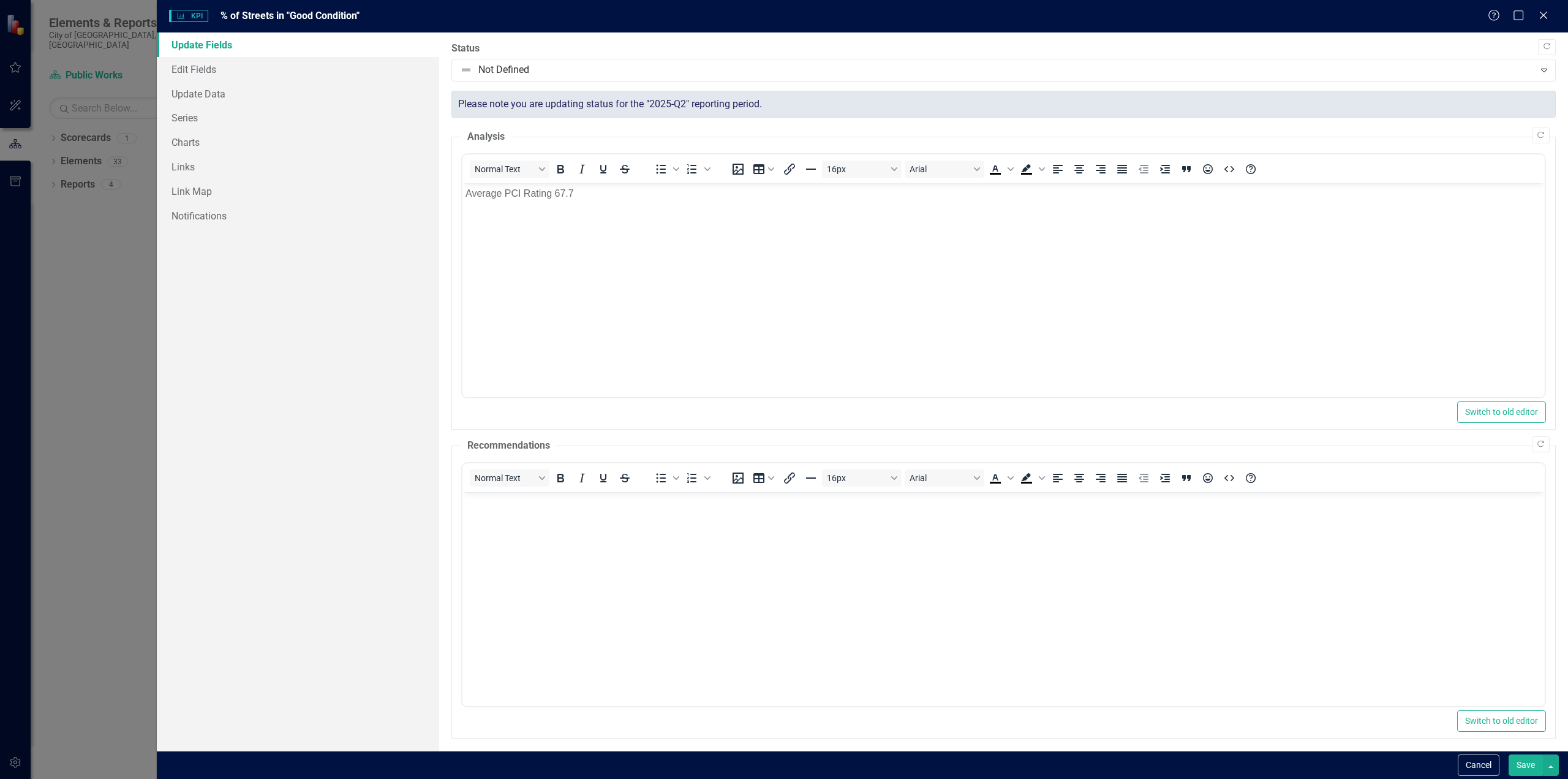
scroll to position [0, 0]
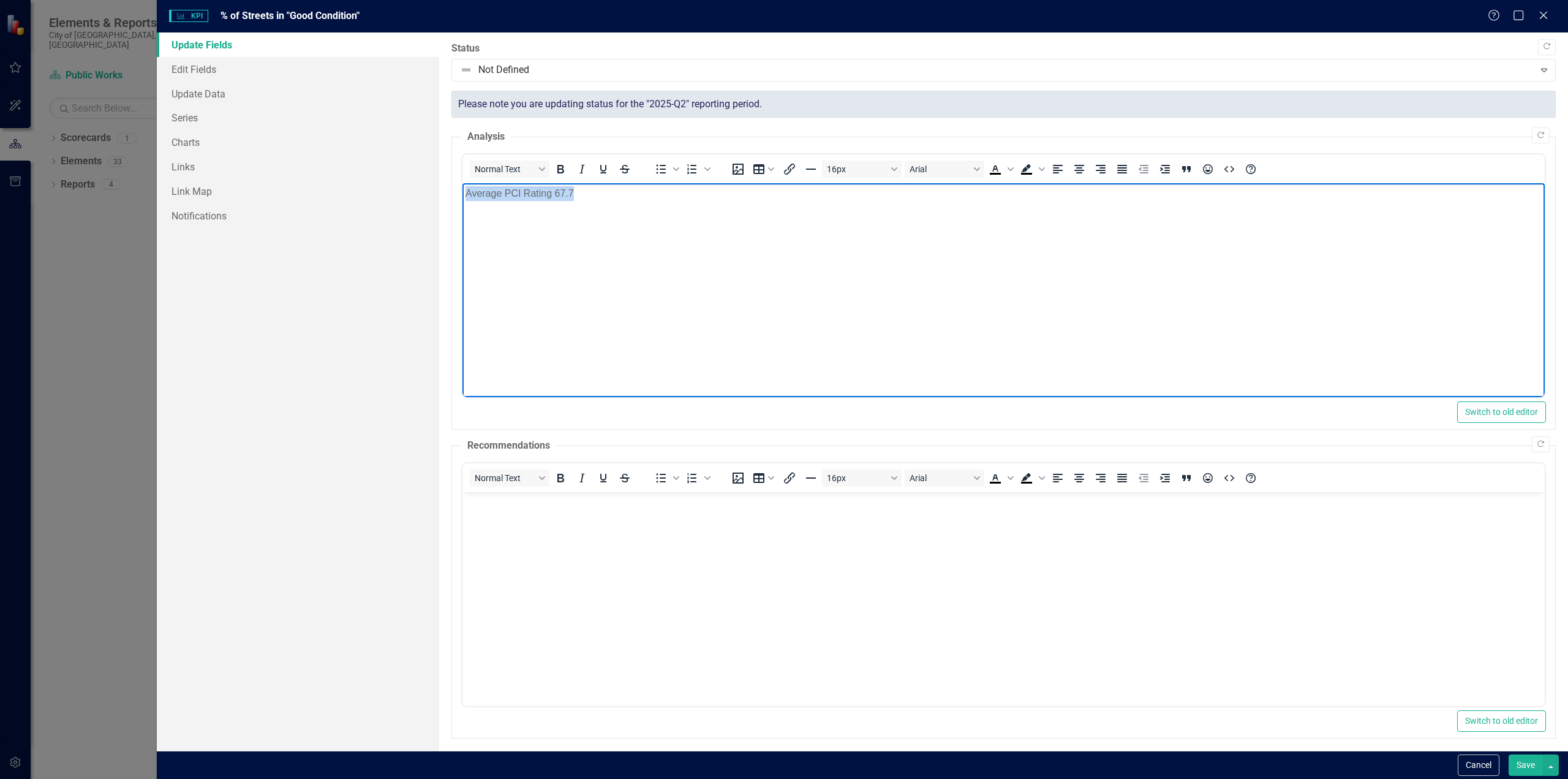
drag, startPoint x: 600, startPoint y: 190, endPoint x: 421, endPoint y: 188, distance: 179.0
click at [462, 188] on html "Average PCI Rating 67.7" at bounding box center [1002, 274] width 1082 height 184
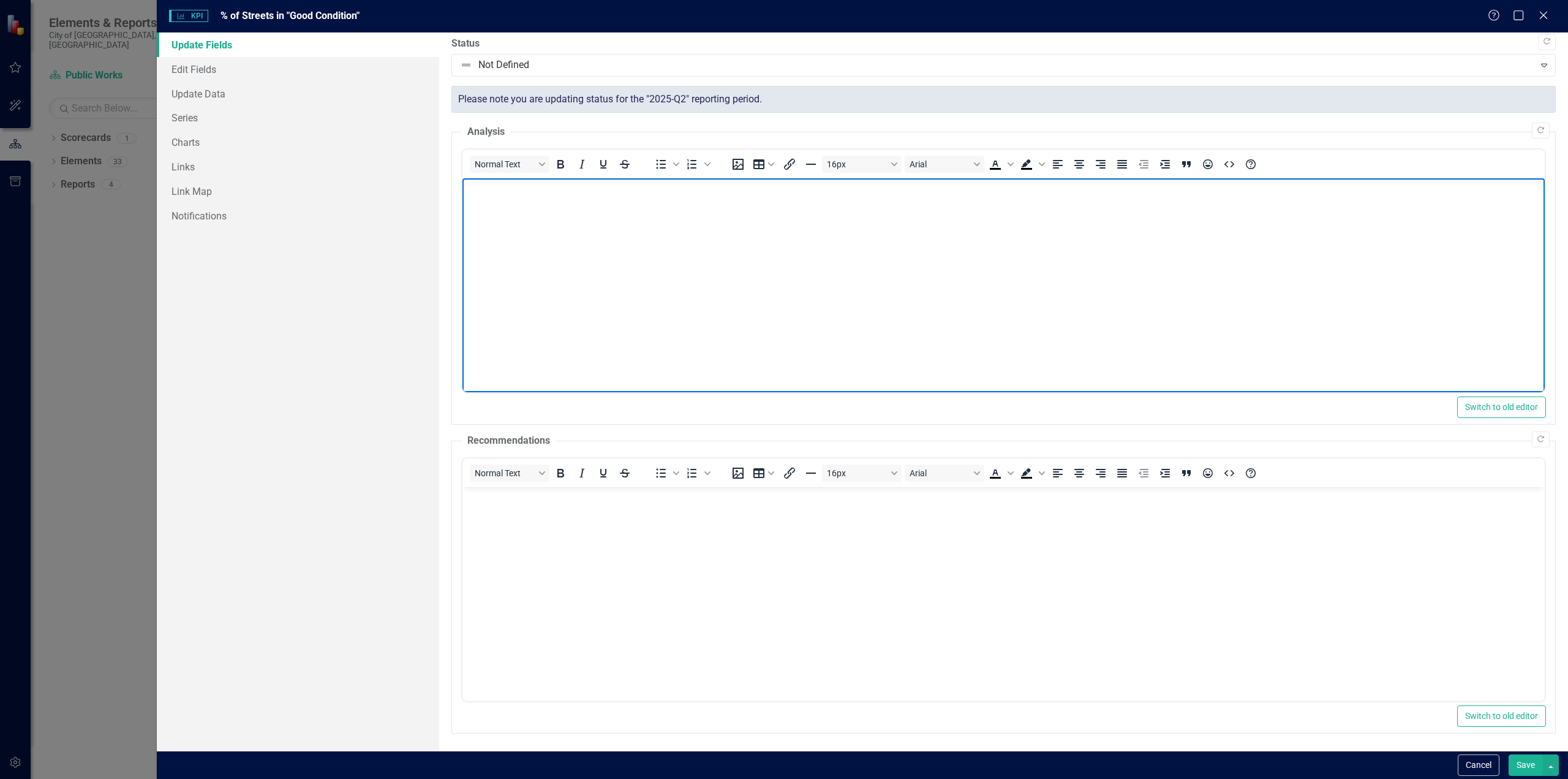
scroll to position [6, 0]
click at [1521, 768] on button "Save" at bounding box center [1527, 765] width 35 height 21
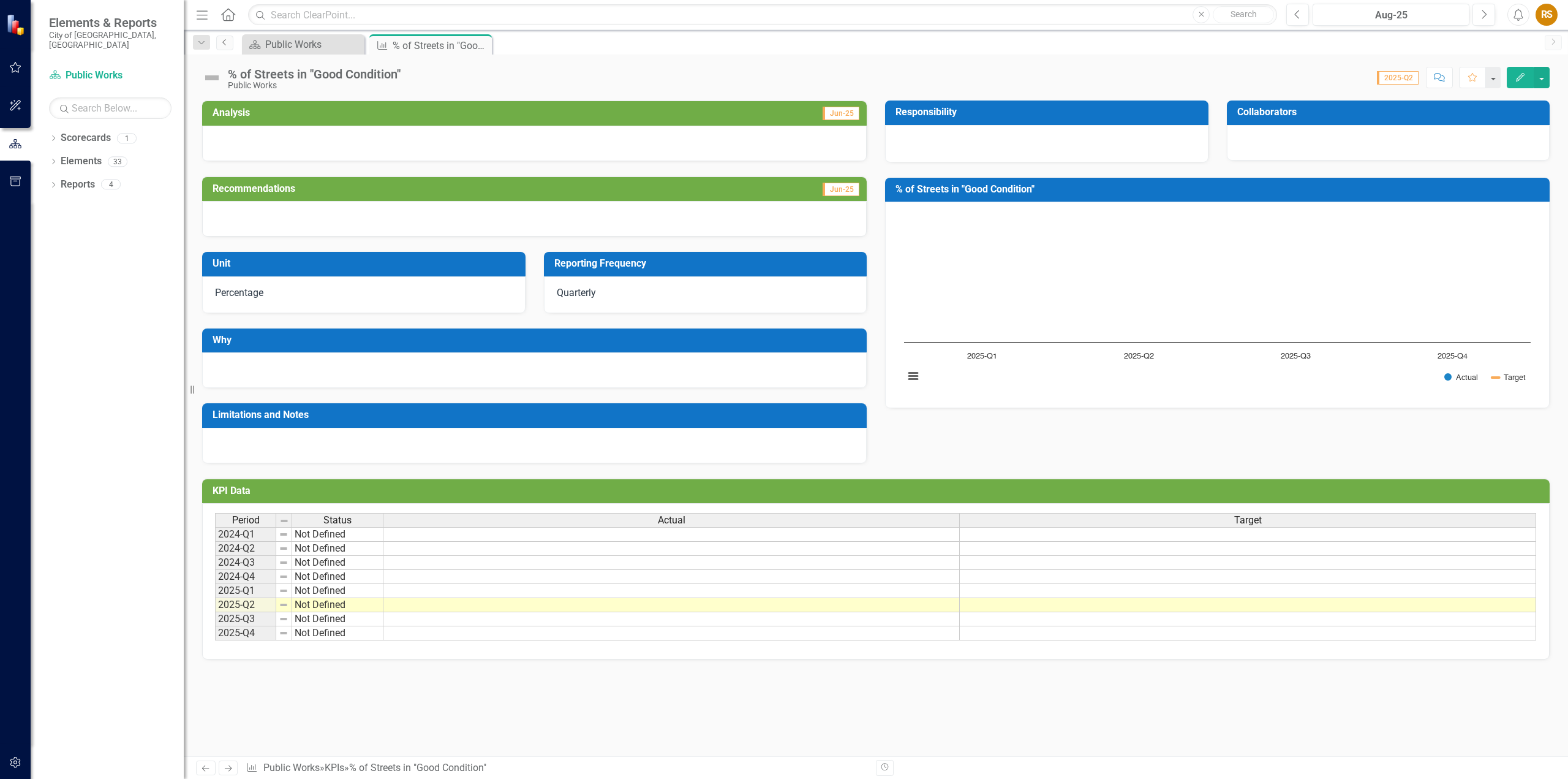
click at [232, 43] on link "Previous" at bounding box center [225, 42] width 17 height 14
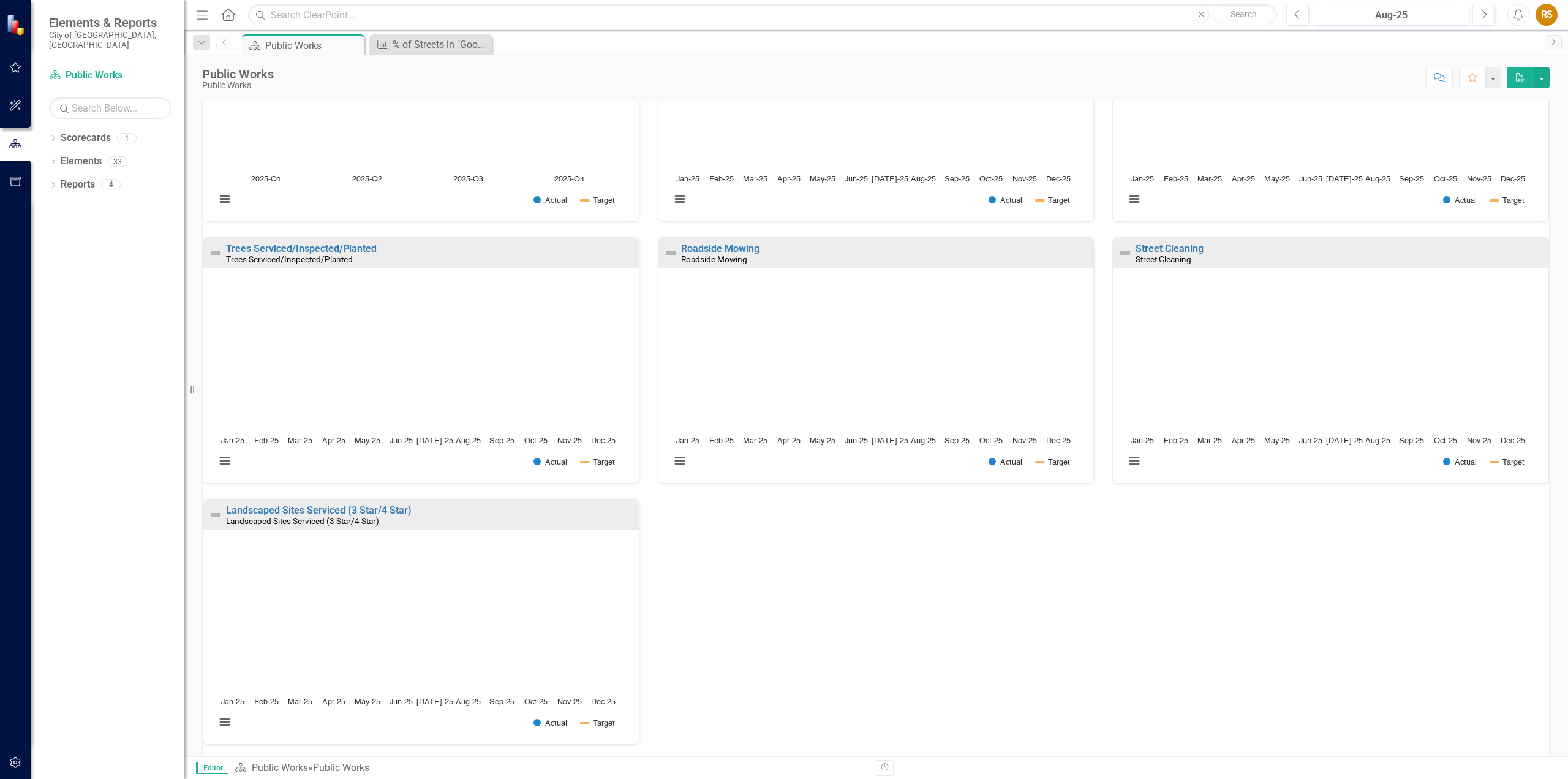
scroll to position [275, 0]
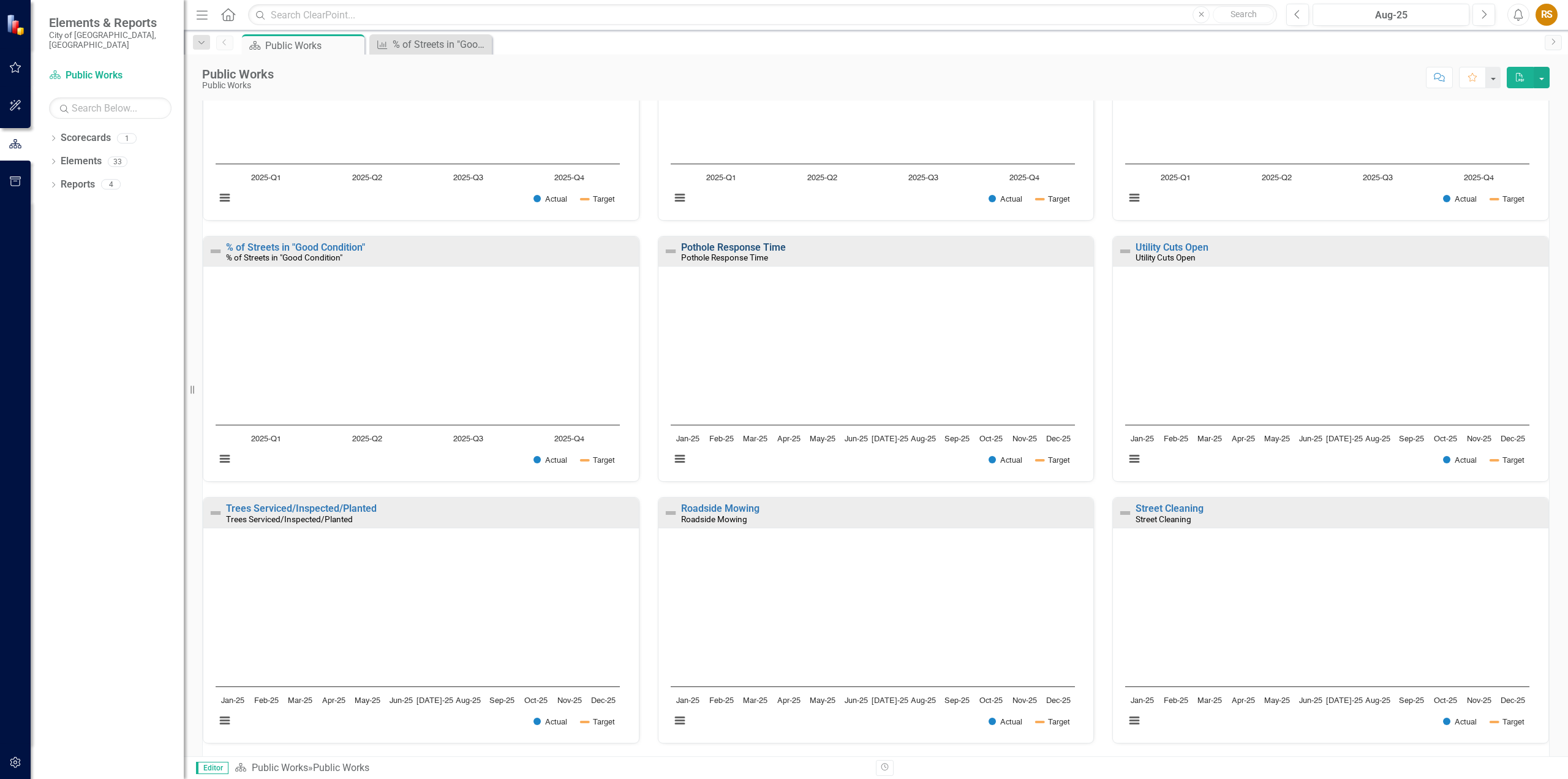
click at [736, 248] on link "Pothole Response Time" at bounding box center [733, 247] width 105 height 12
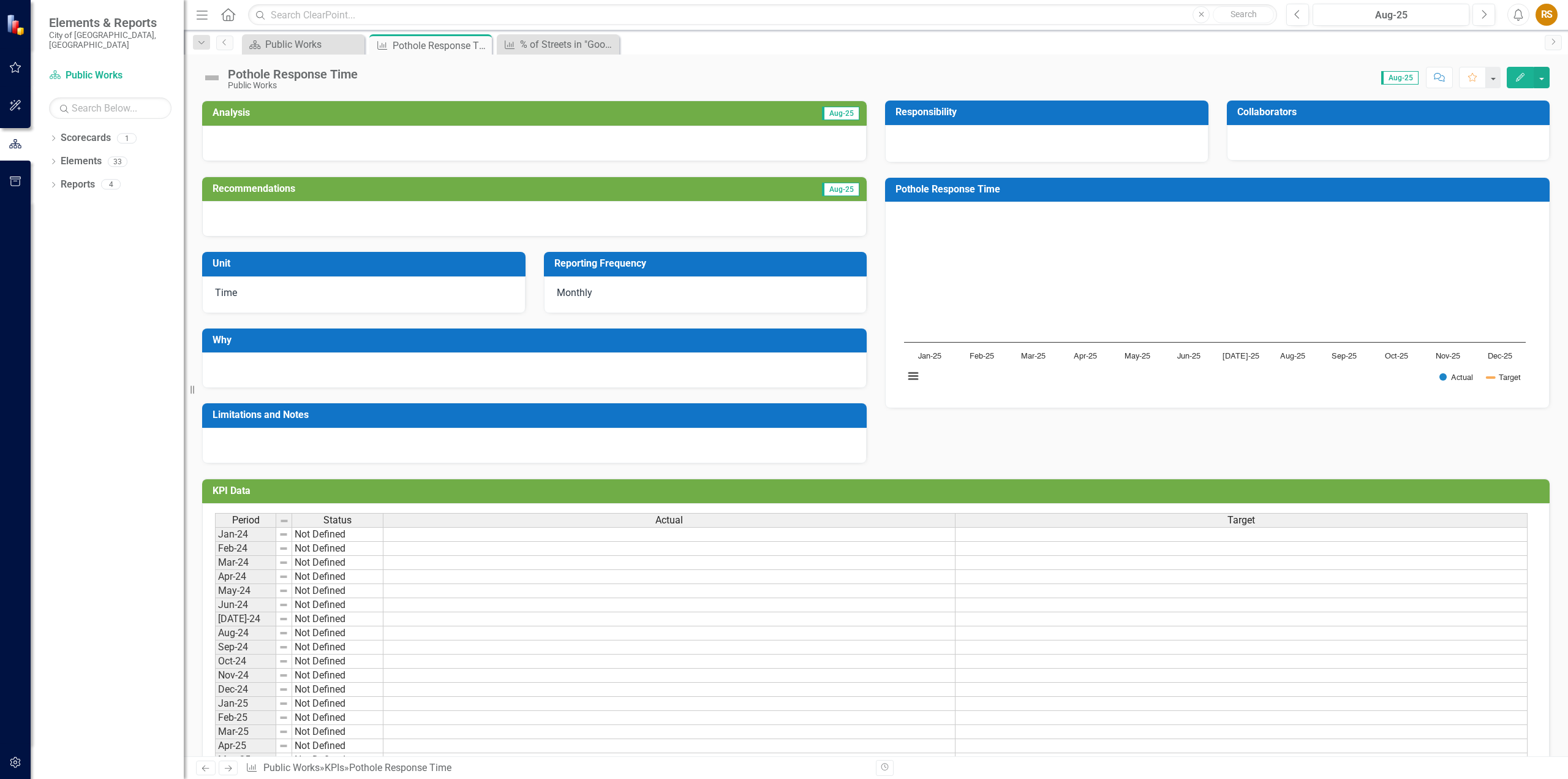
scroll to position [140, 0]
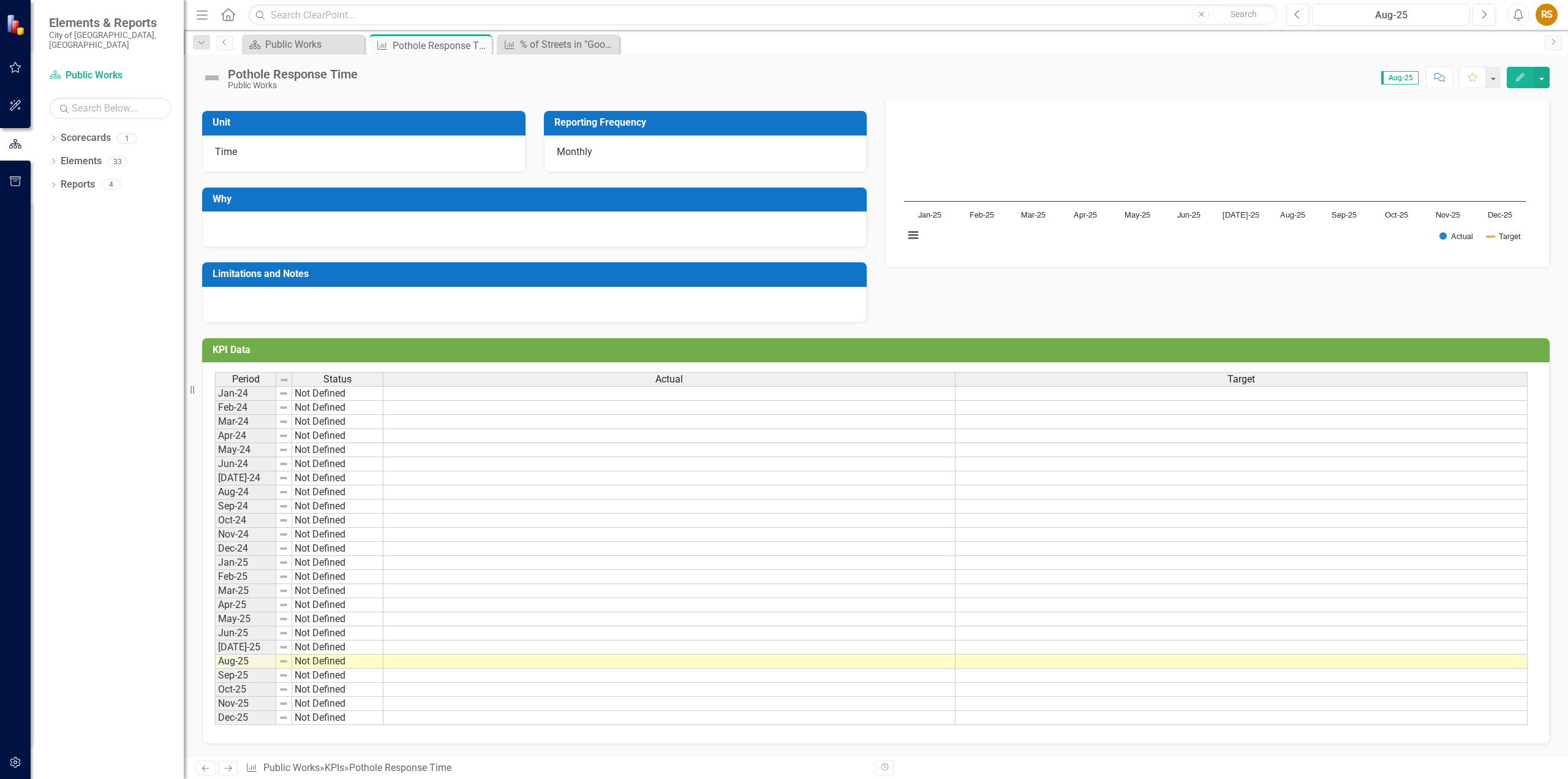
click at [588, 664] on td at bounding box center [670, 661] width 572 height 14
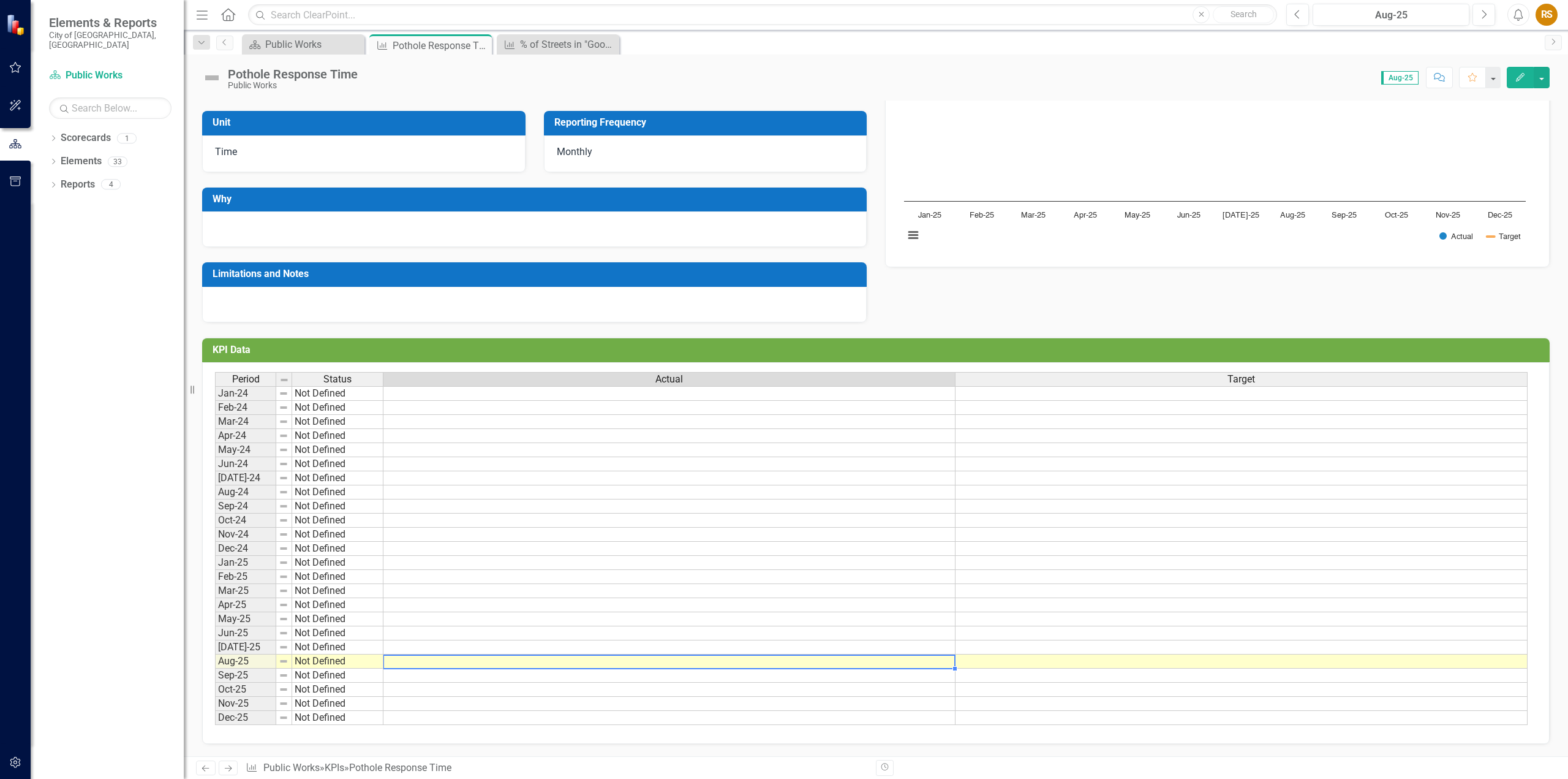
click at [588, 664] on td at bounding box center [670, 661] width 572 height 14
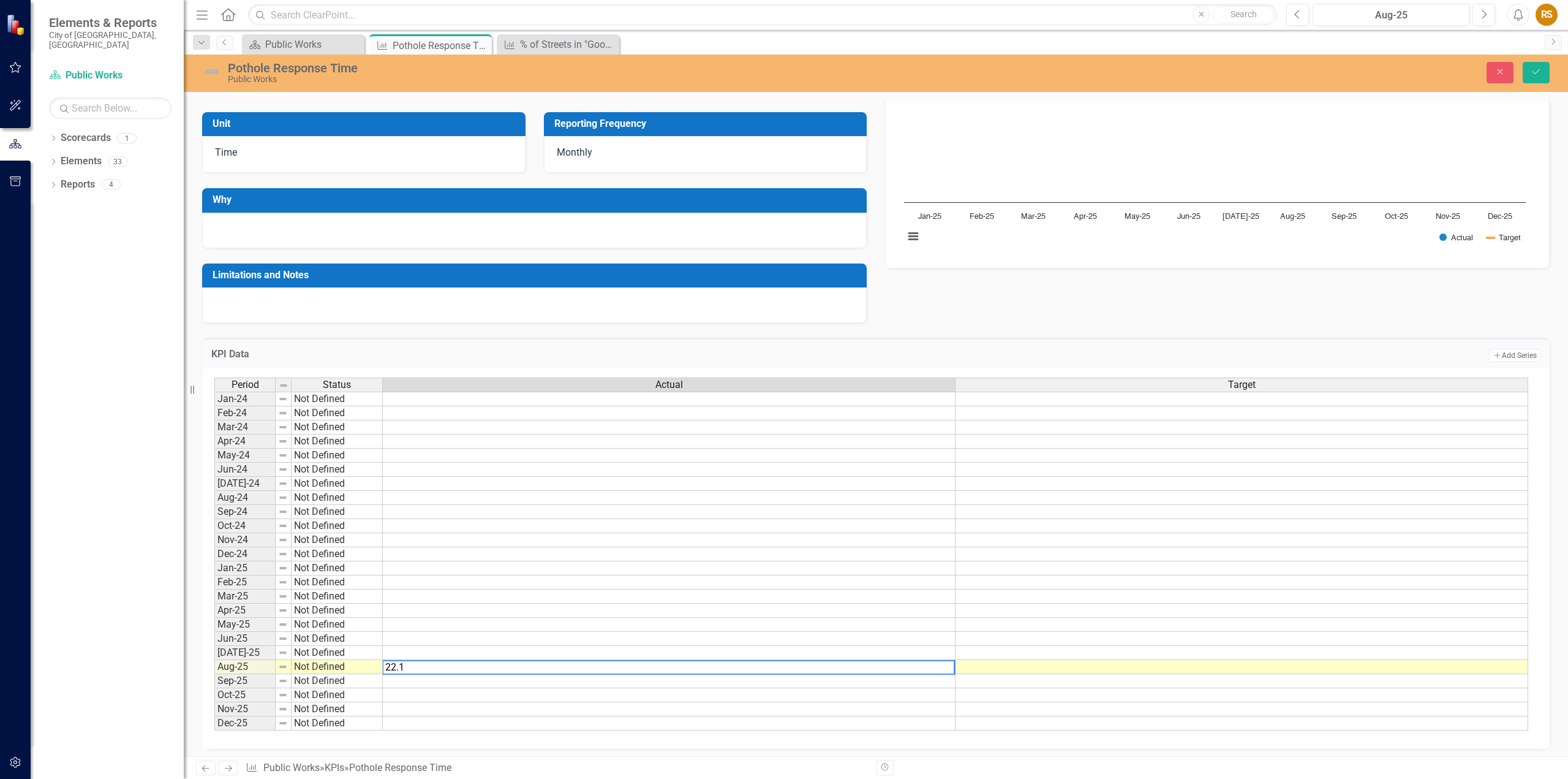
type textarea "22.1"
click at [988, 666] on td at bounding box center [1243, 666] width 573 height 14
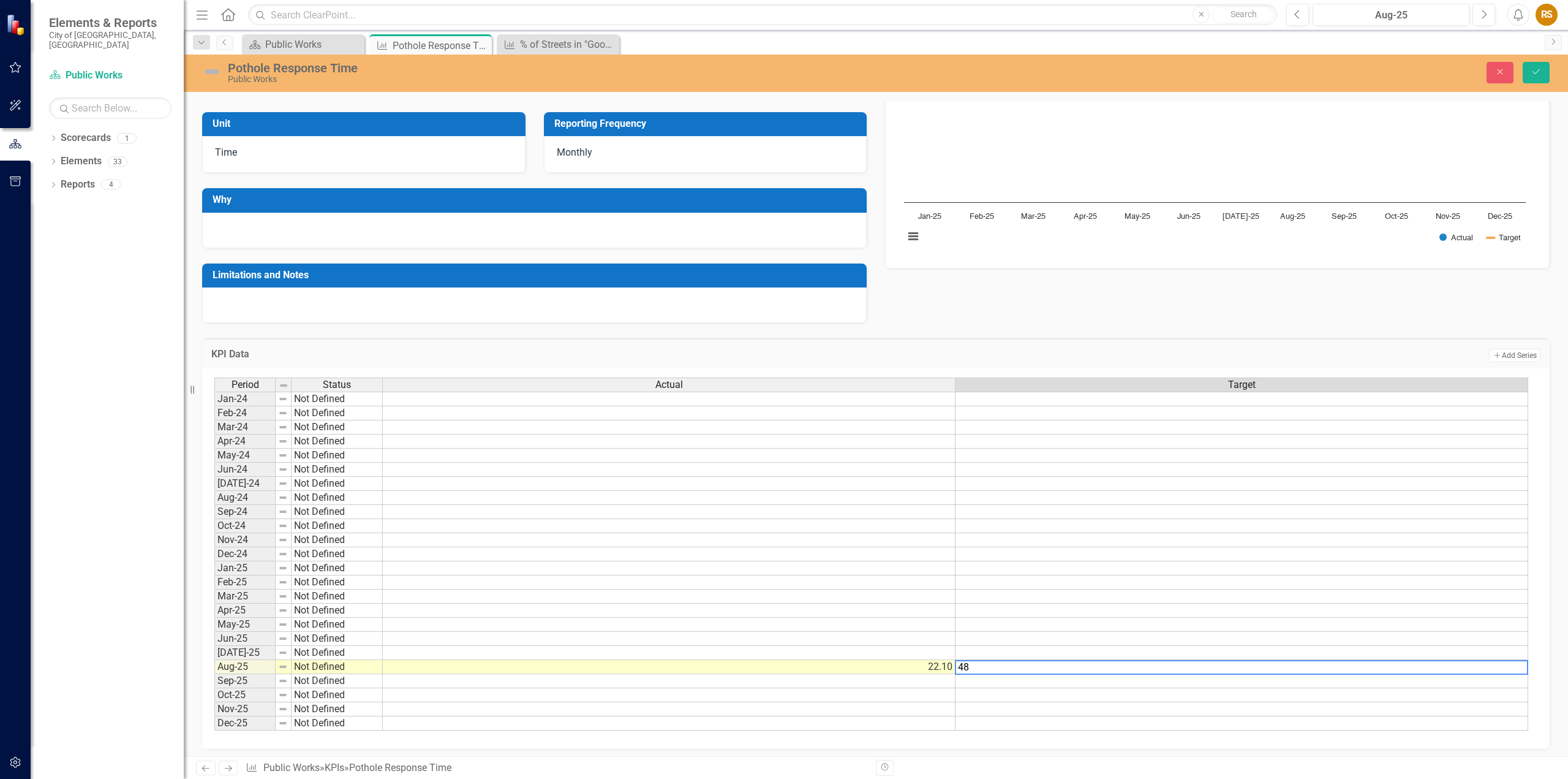
type textarea "48"
click at [999, 711] on td at bounding box center [1243, 709] width 573 height 14
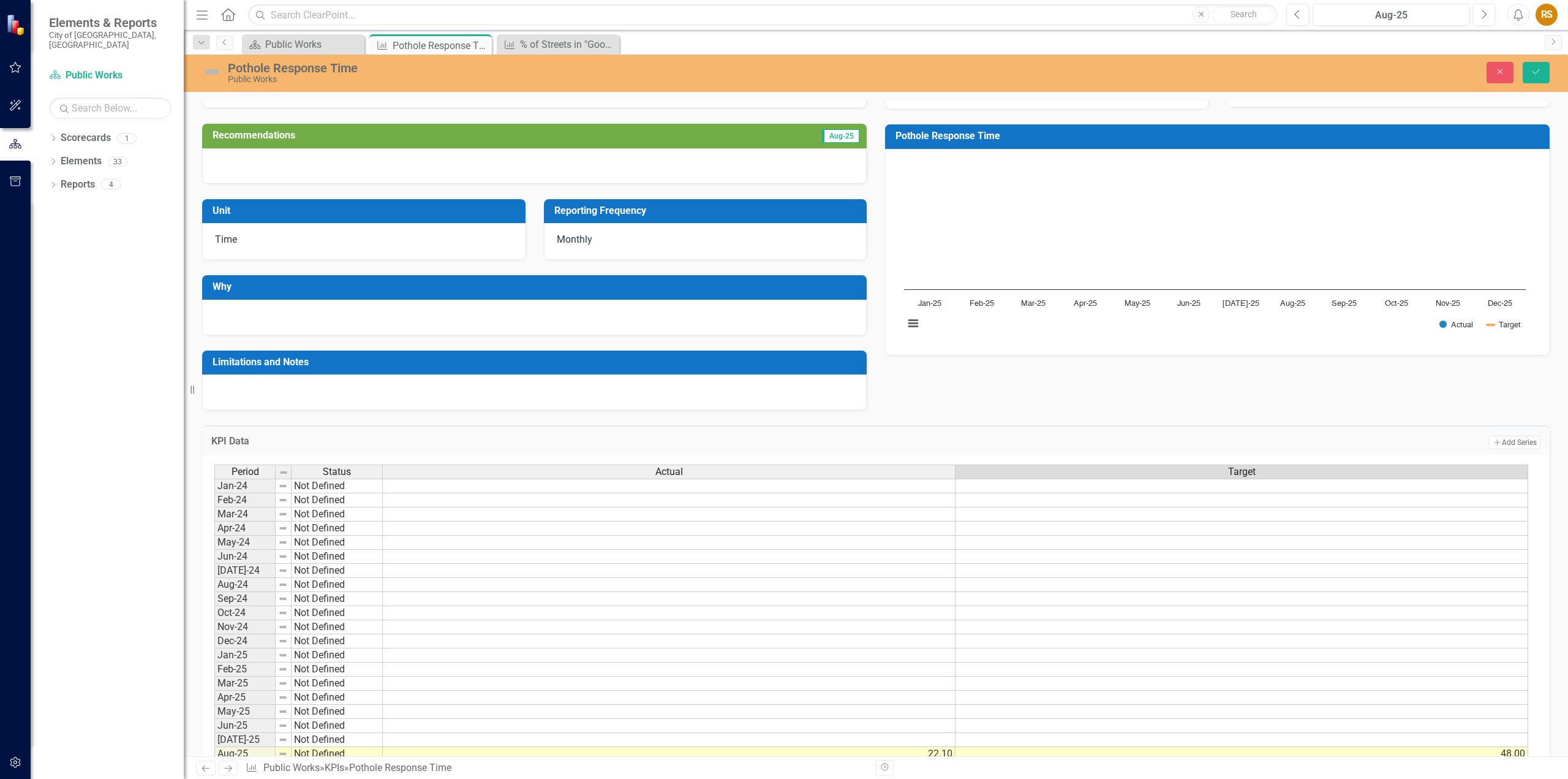
scroll to position [0, 0]
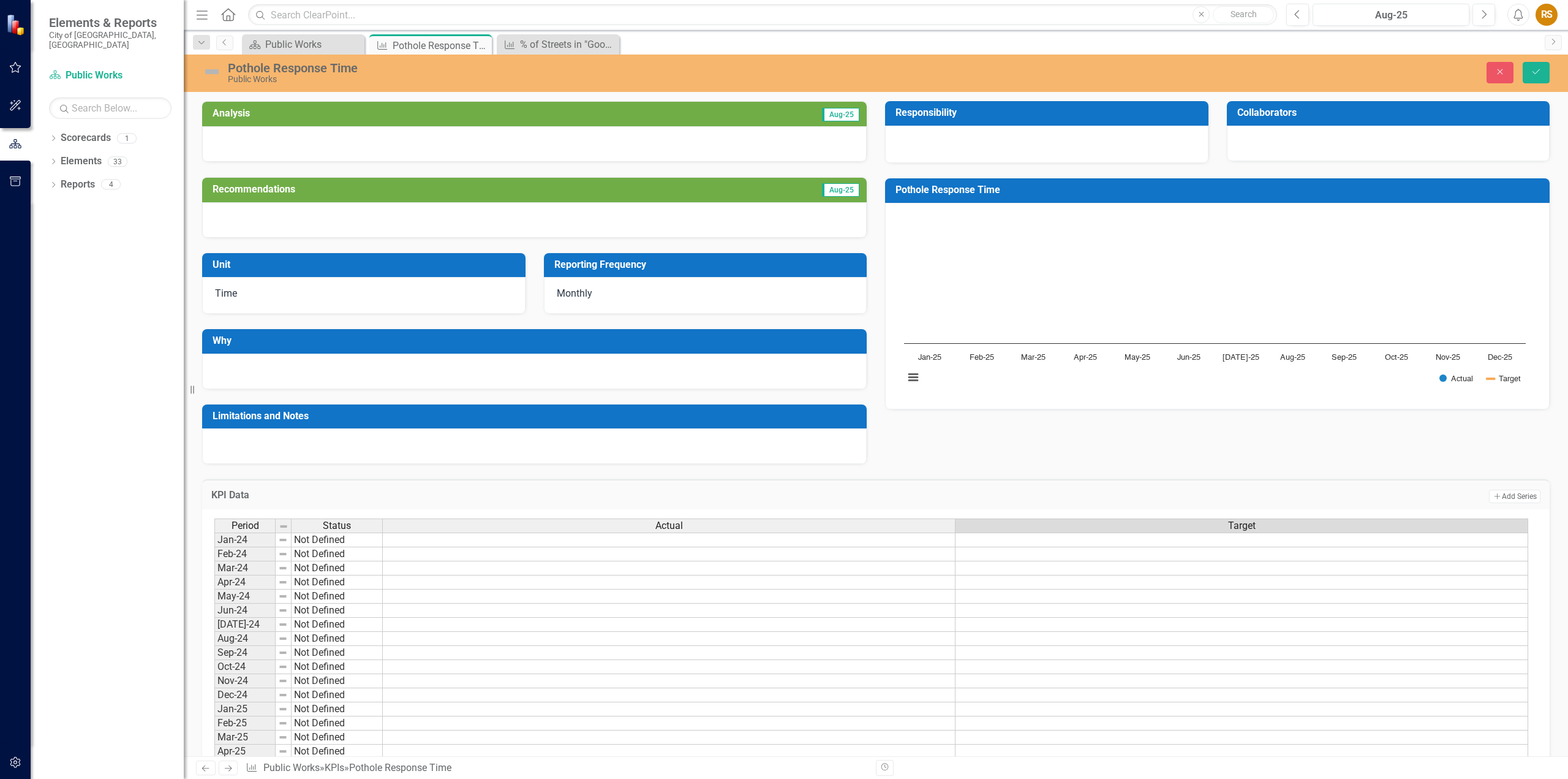
click at [503, 139] on div at bounding box center [534, 143] width 665 height 36
click at [1548, 66] on button "Save" at bounding box center [1536, 72] width 27 height 21
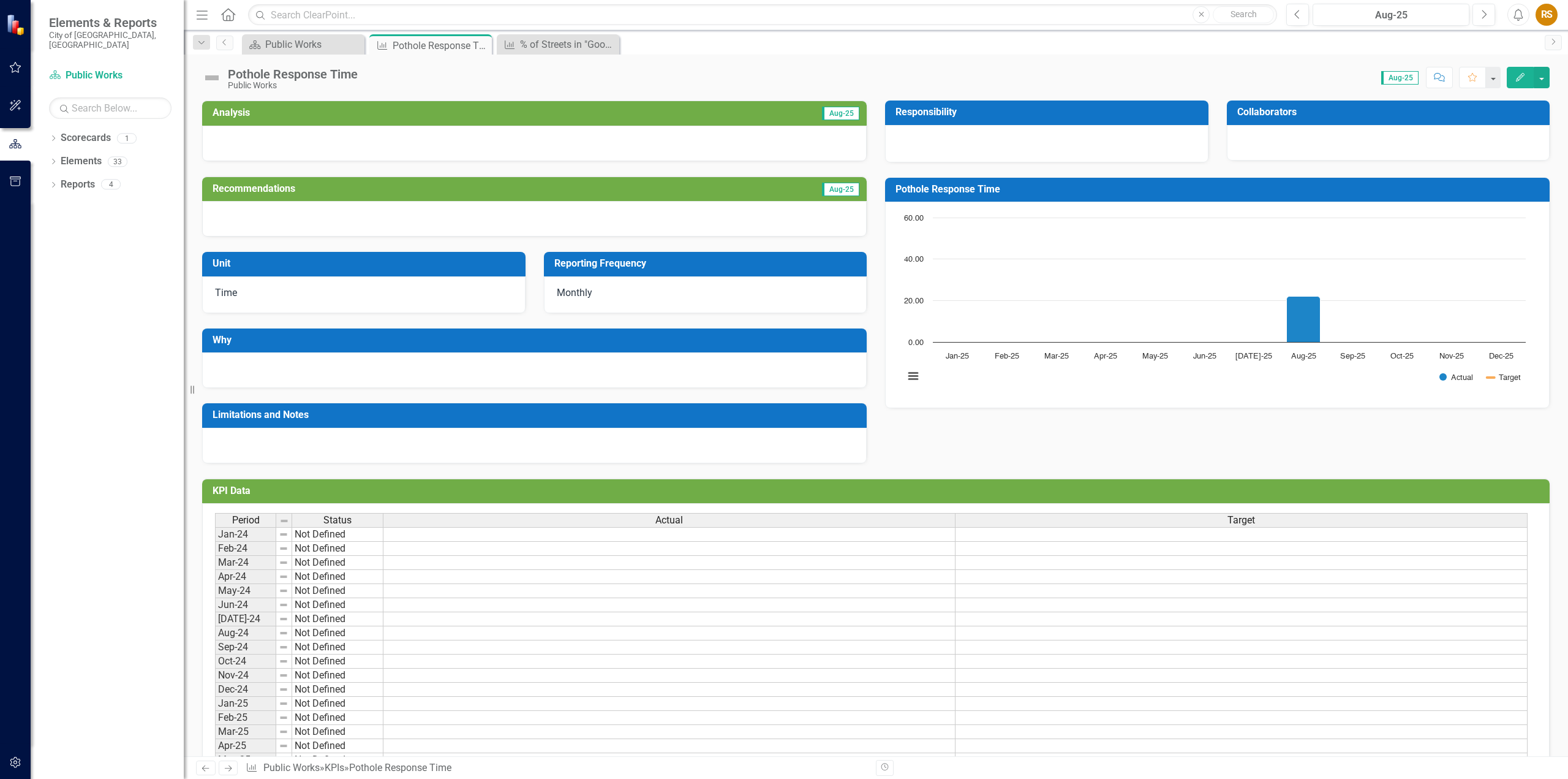
click at [1524, 79] on icon "Edit" at bounding box center [1520, 77] width 11 height 9
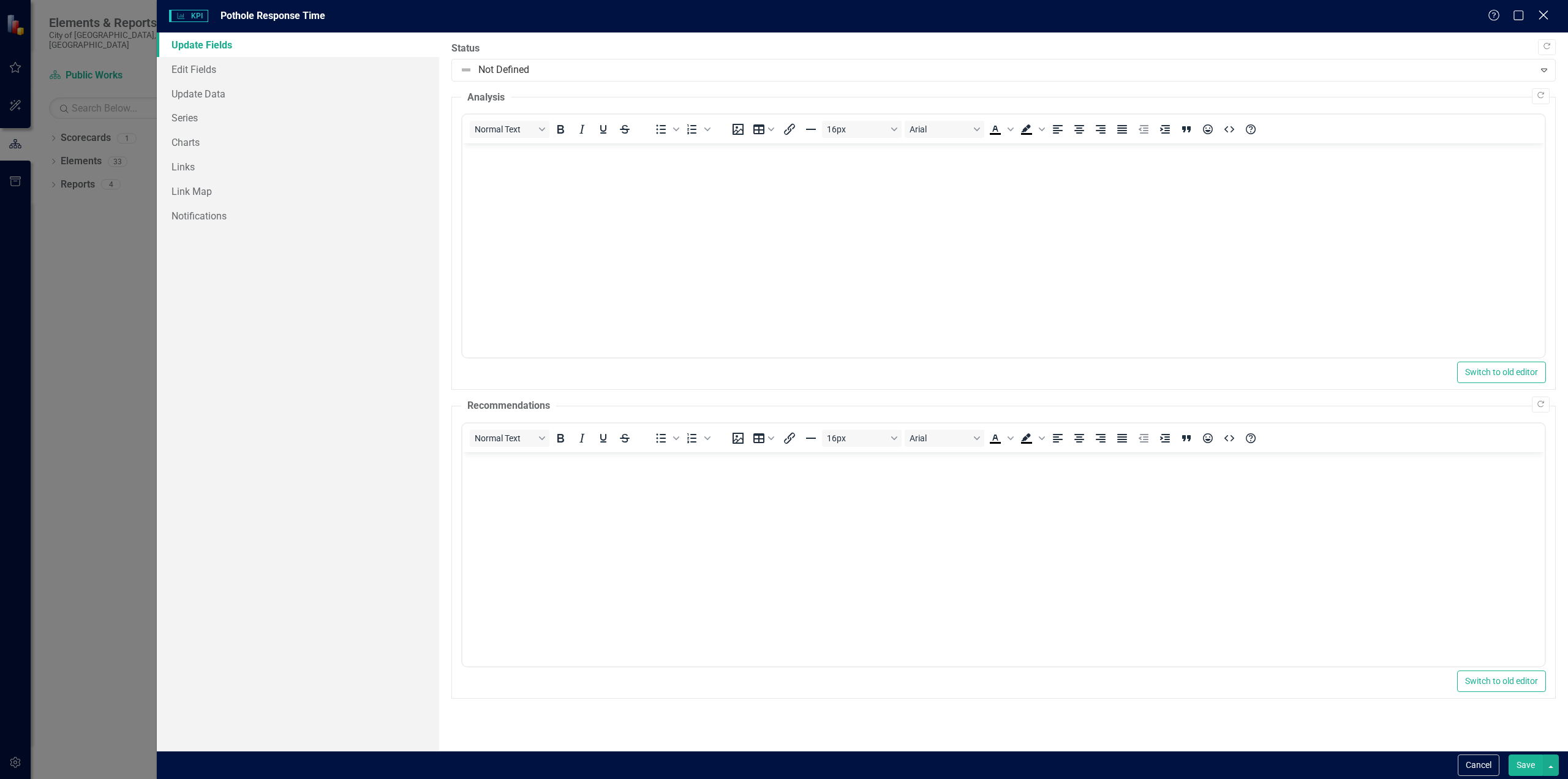
click at [1540, 15] on icon "Close" at bounding box center [1544, 15] width 15 height 12
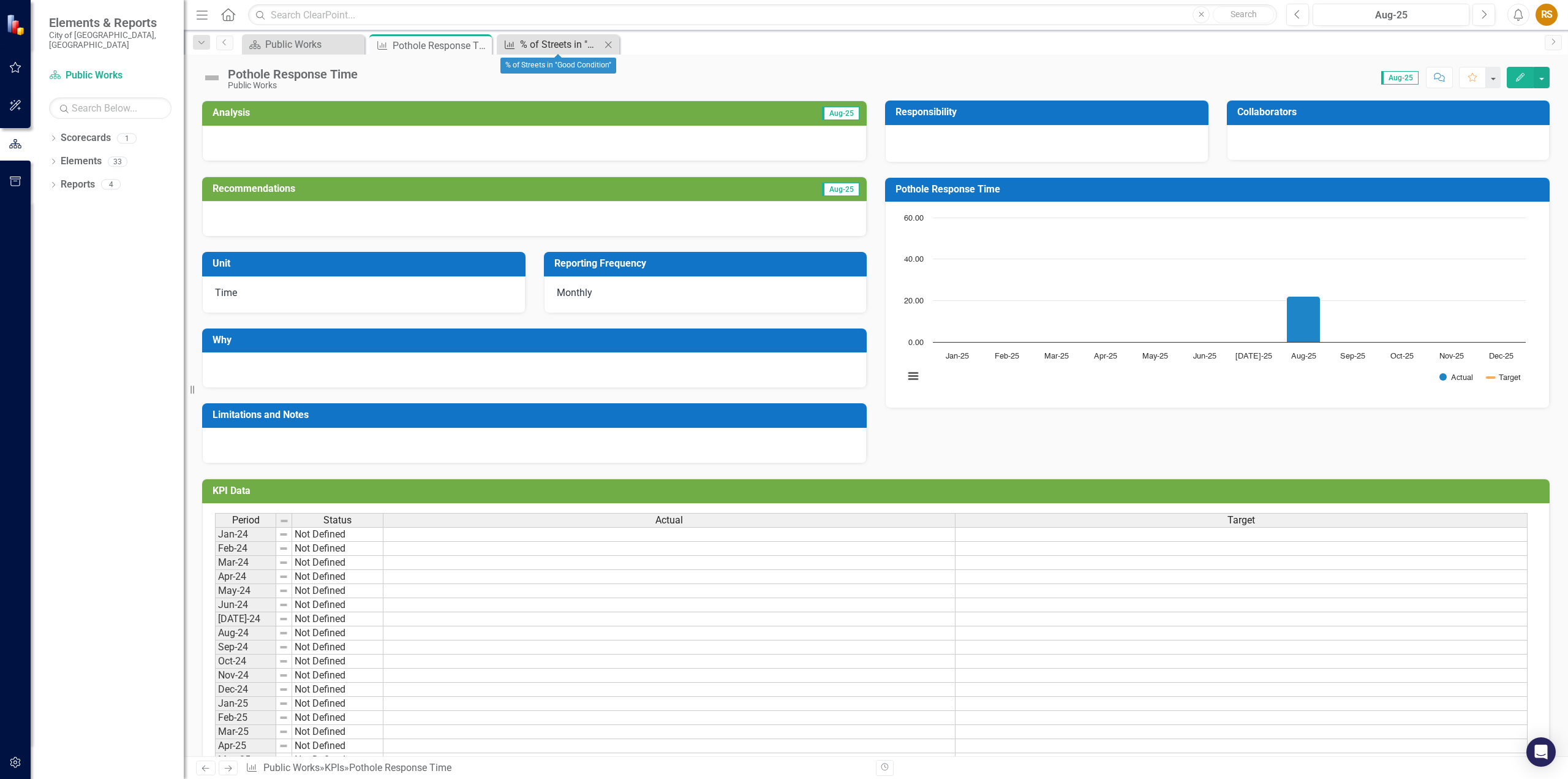
click at [578, 48] on div "% of Streets in "Good Condition"" at bounding box center [561, 44] width 81 height 15
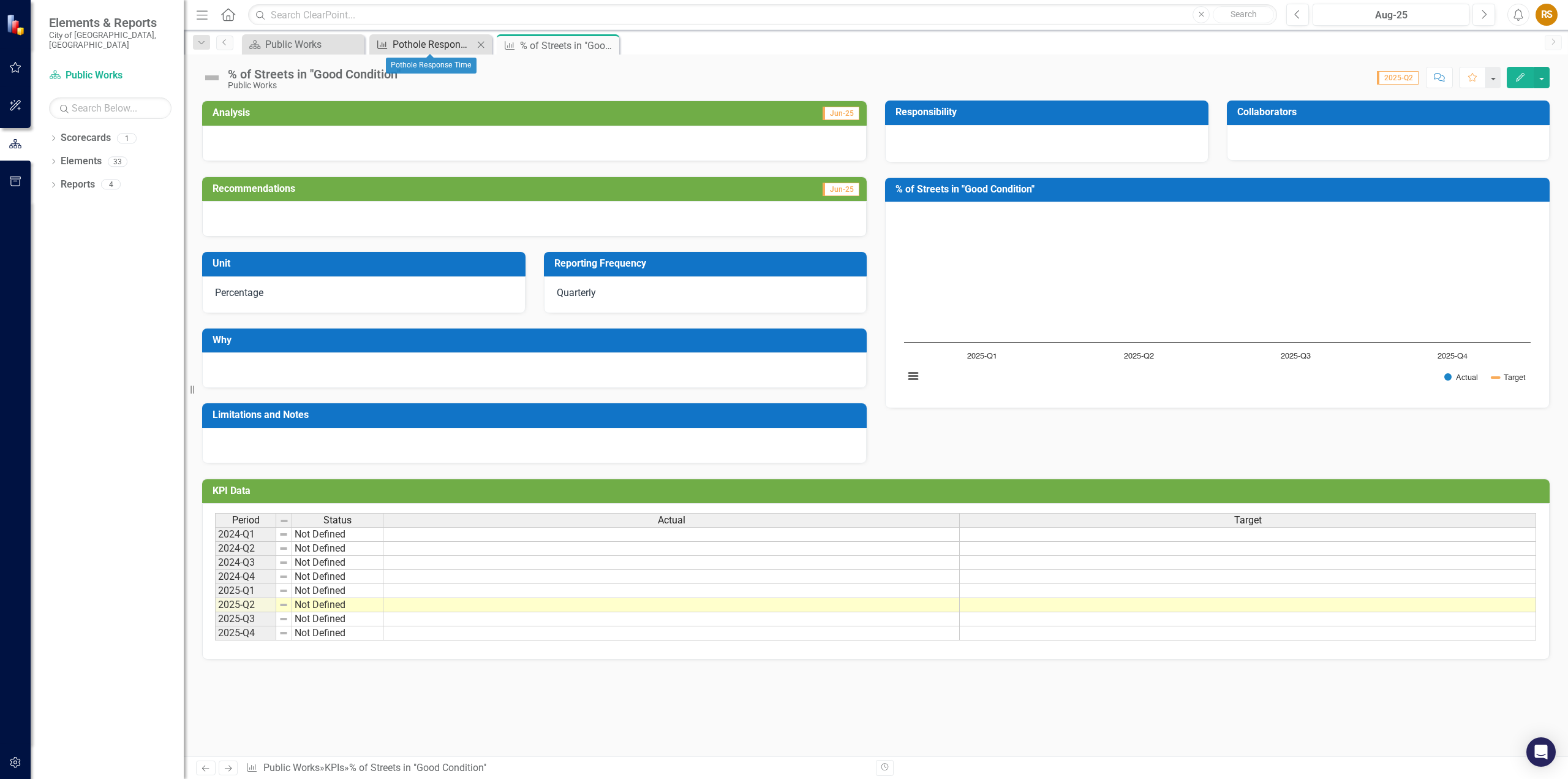
click at [443, 38] on div "Pothole Response Time" at bounding box center [433, 44] width 81 height 15
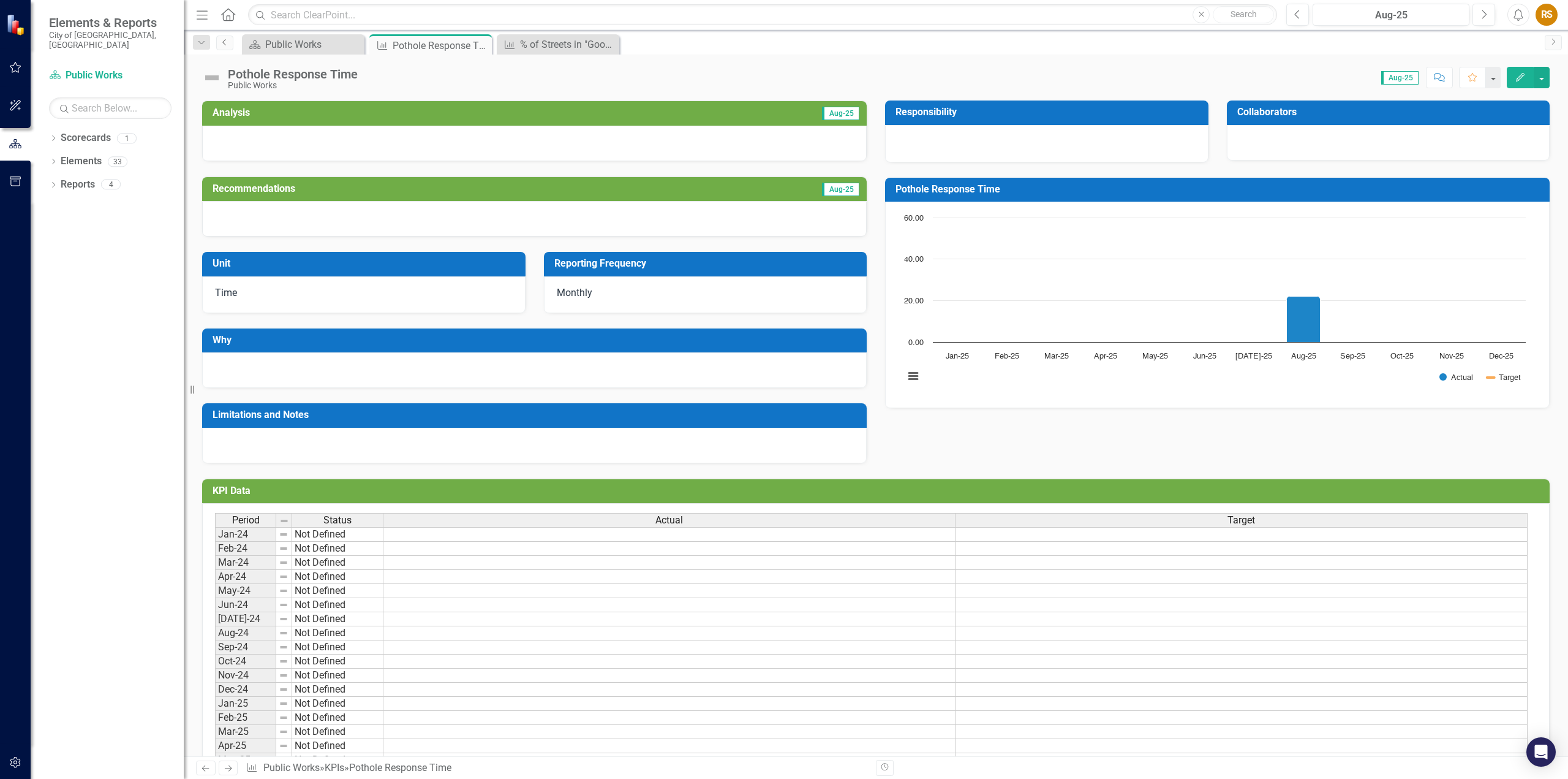
click at [226, 42] on icon "Previous" at bounding box center [225, 42] width 10 height 8
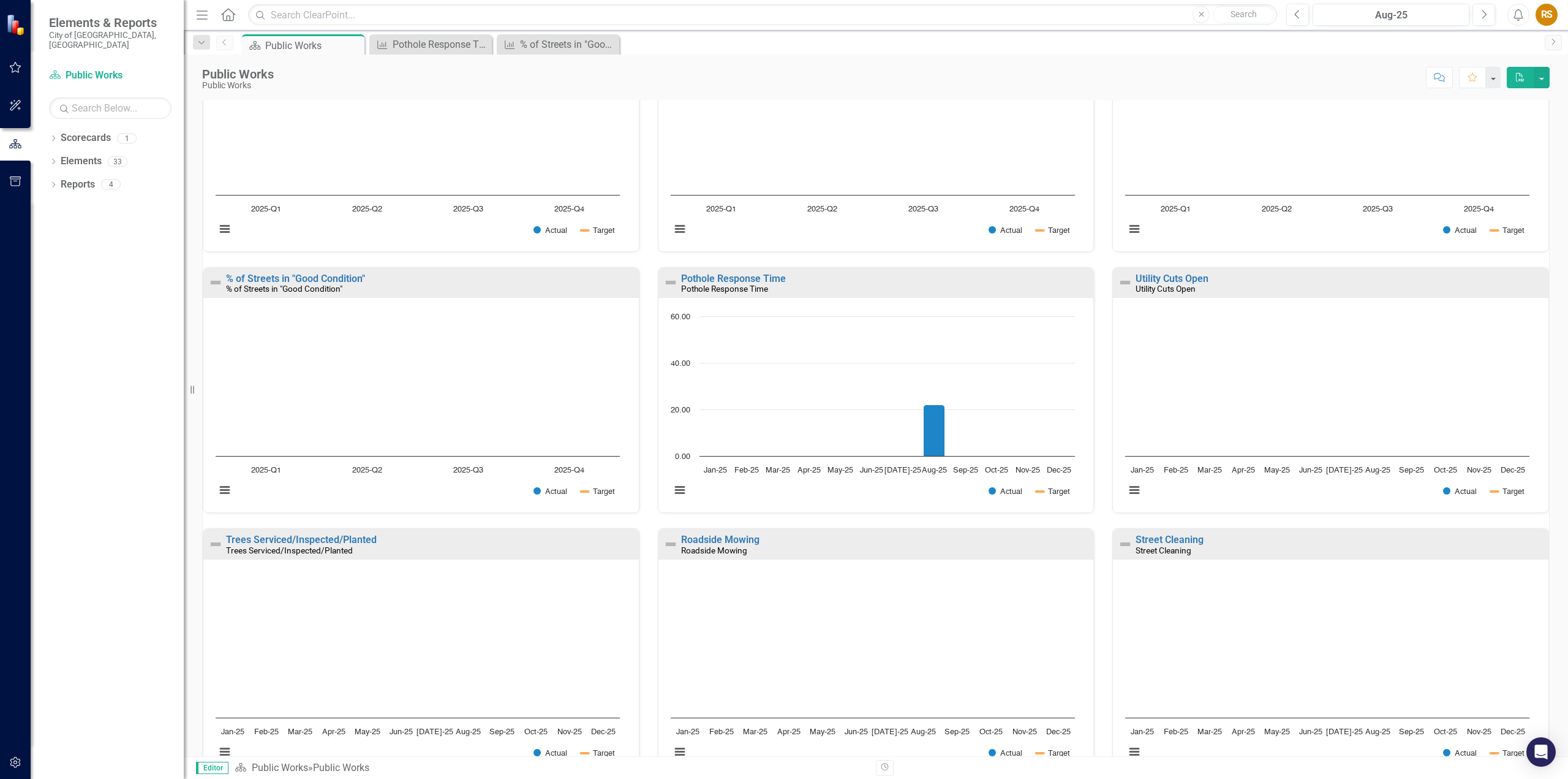
scroll to position [245, 0]
click at [1192, 279] on link "Utility Cuts Open" at bounding box center [1173, 277] width 73 height 12
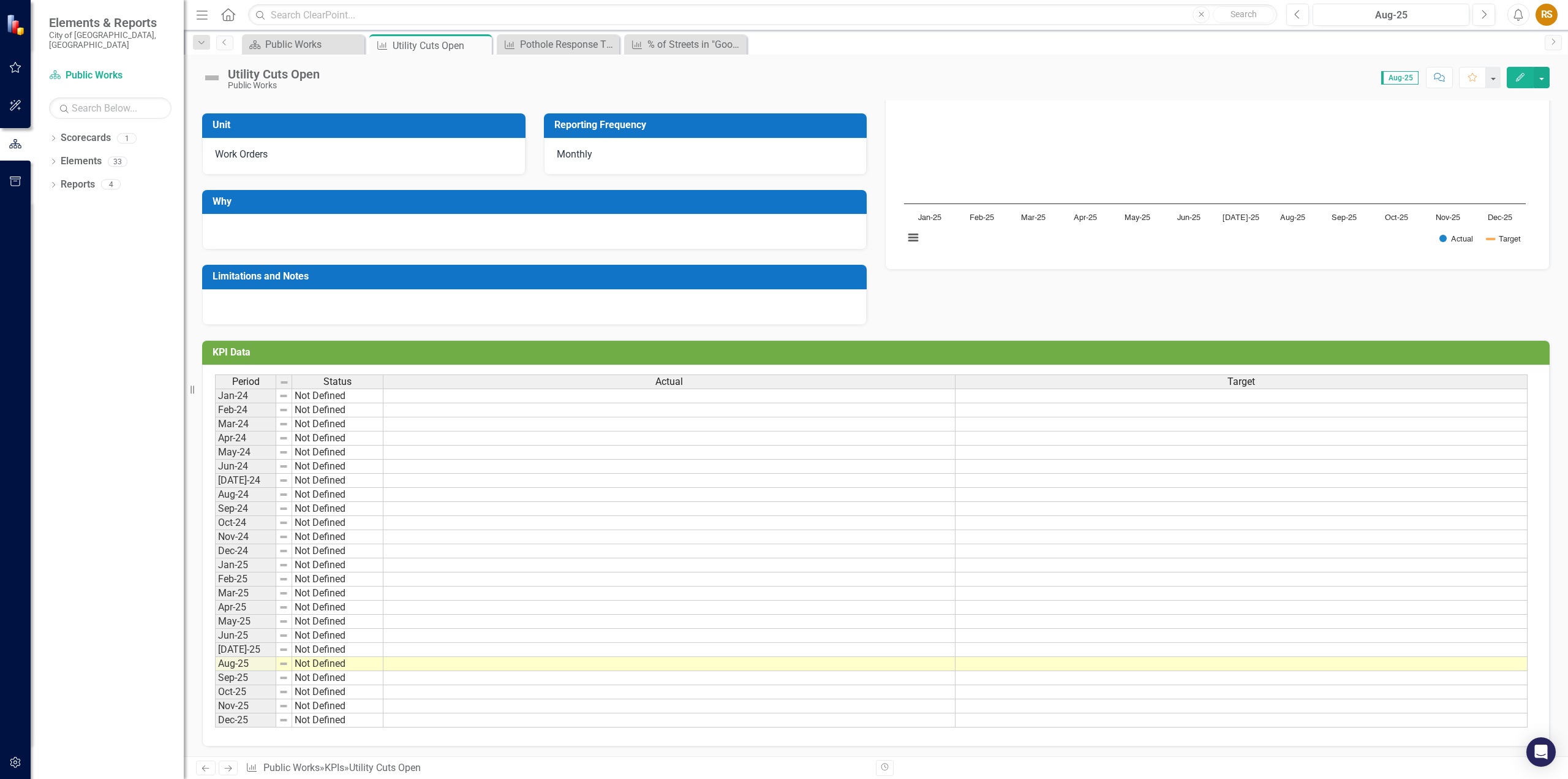
scroll to position [140, 0]
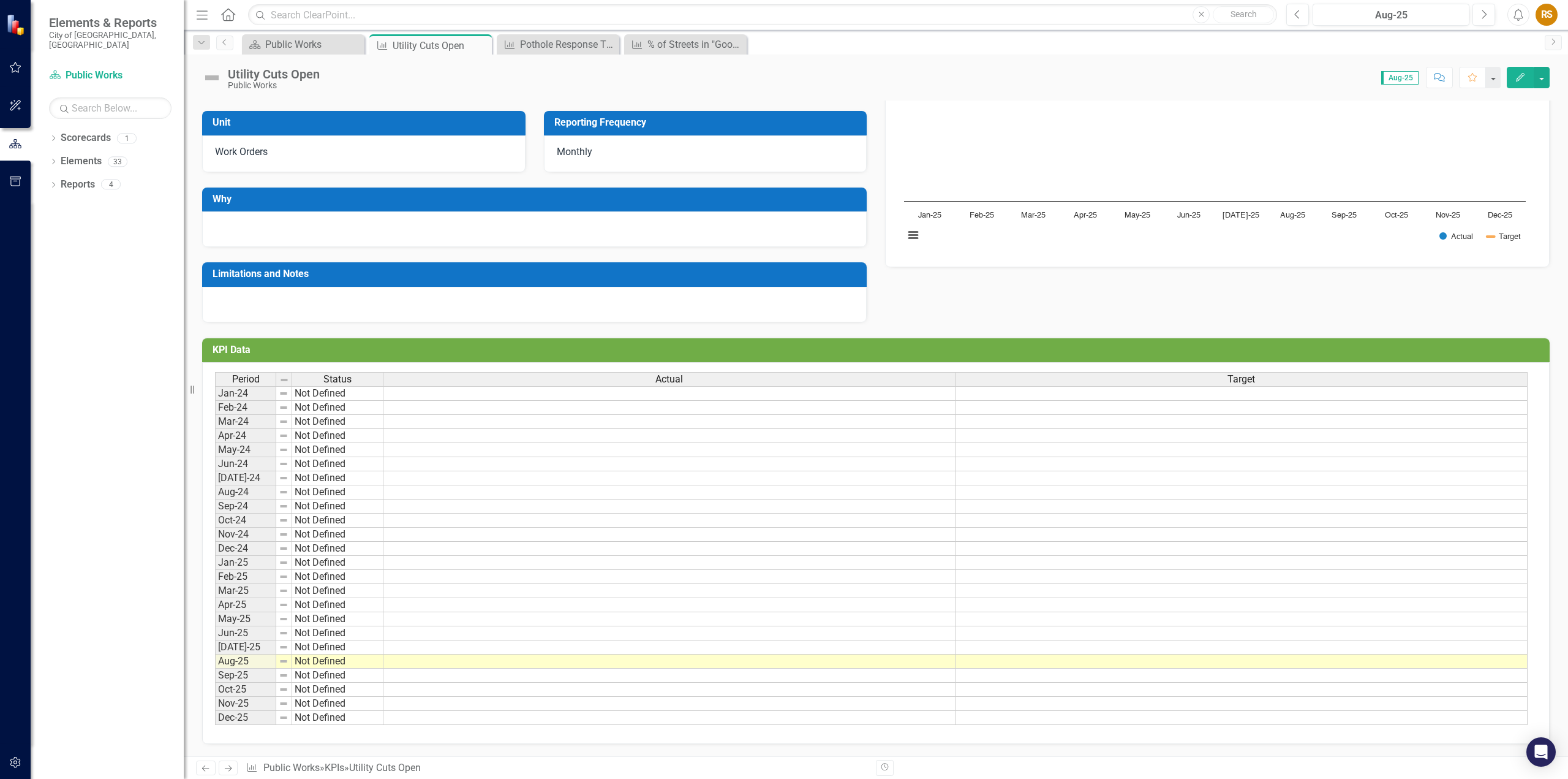
click at [592, 666] on td at bounding box center [670, 661] width 572 height 14
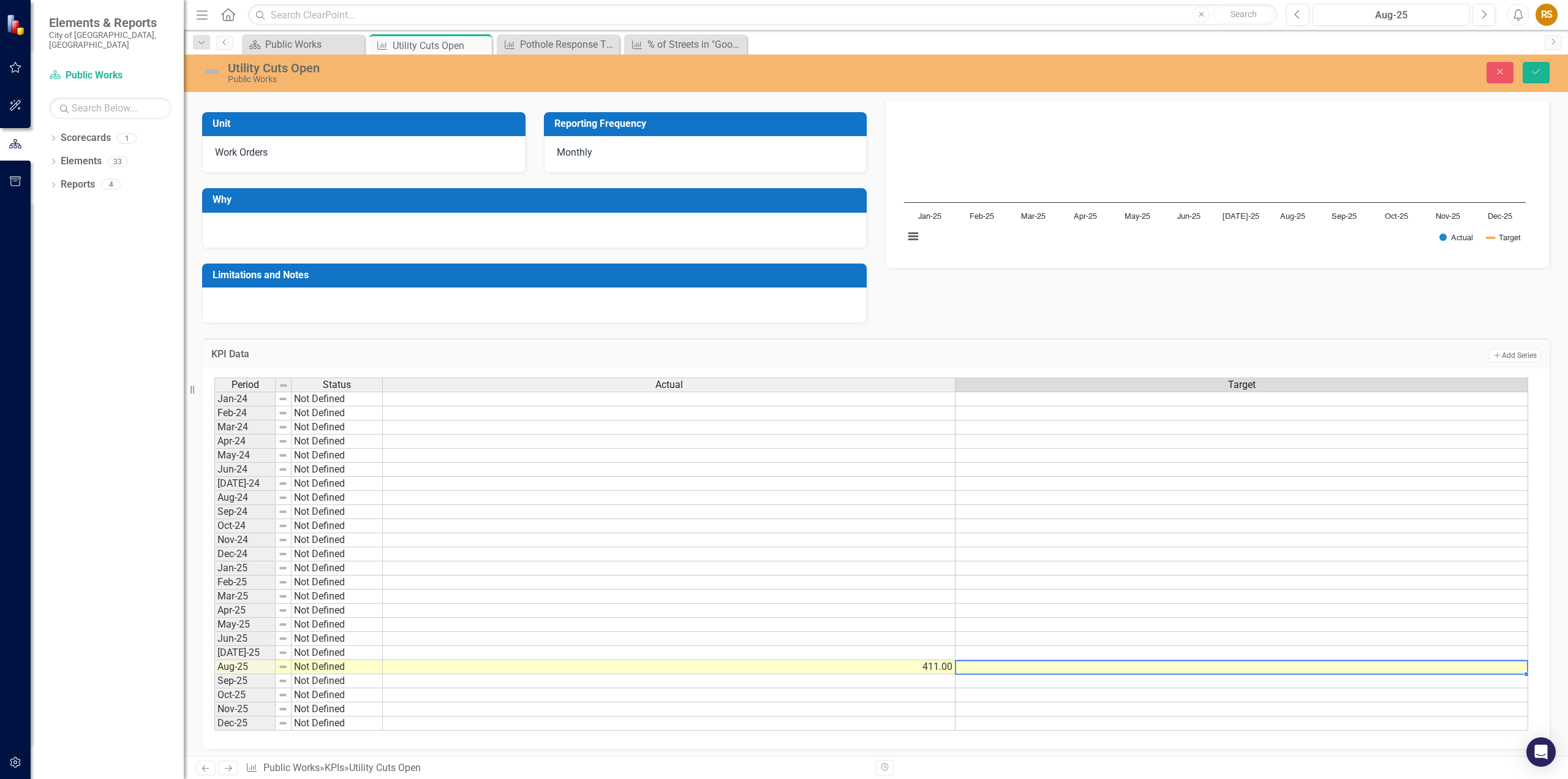
click at [1020, 667] on td at bounding box center [1243, 666] width 573 height 14
type textarea "113"
click at [890, 529] on td at bounding box center [670, 525] width 573 height 14
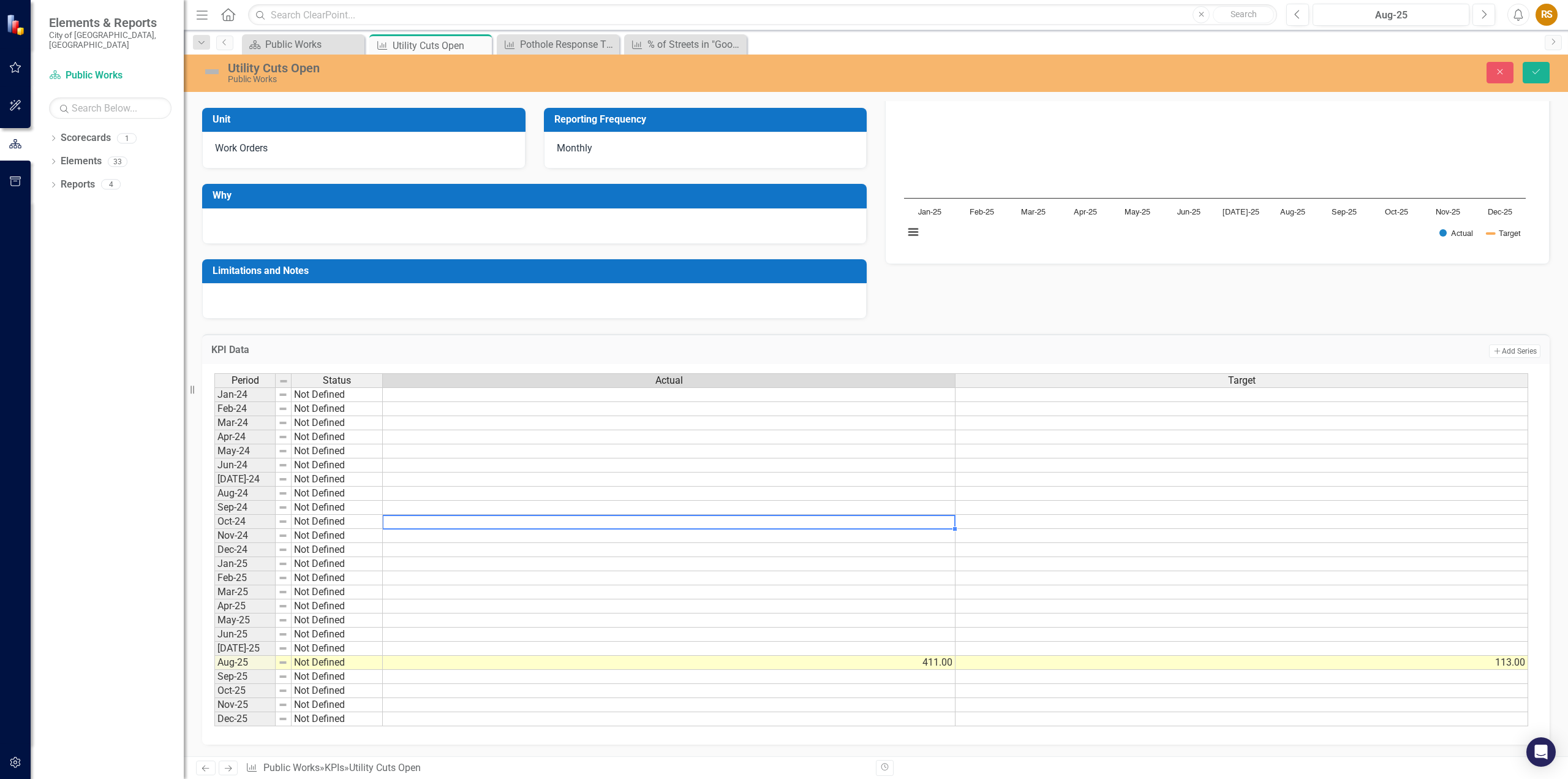
scroll to position [0, 0]
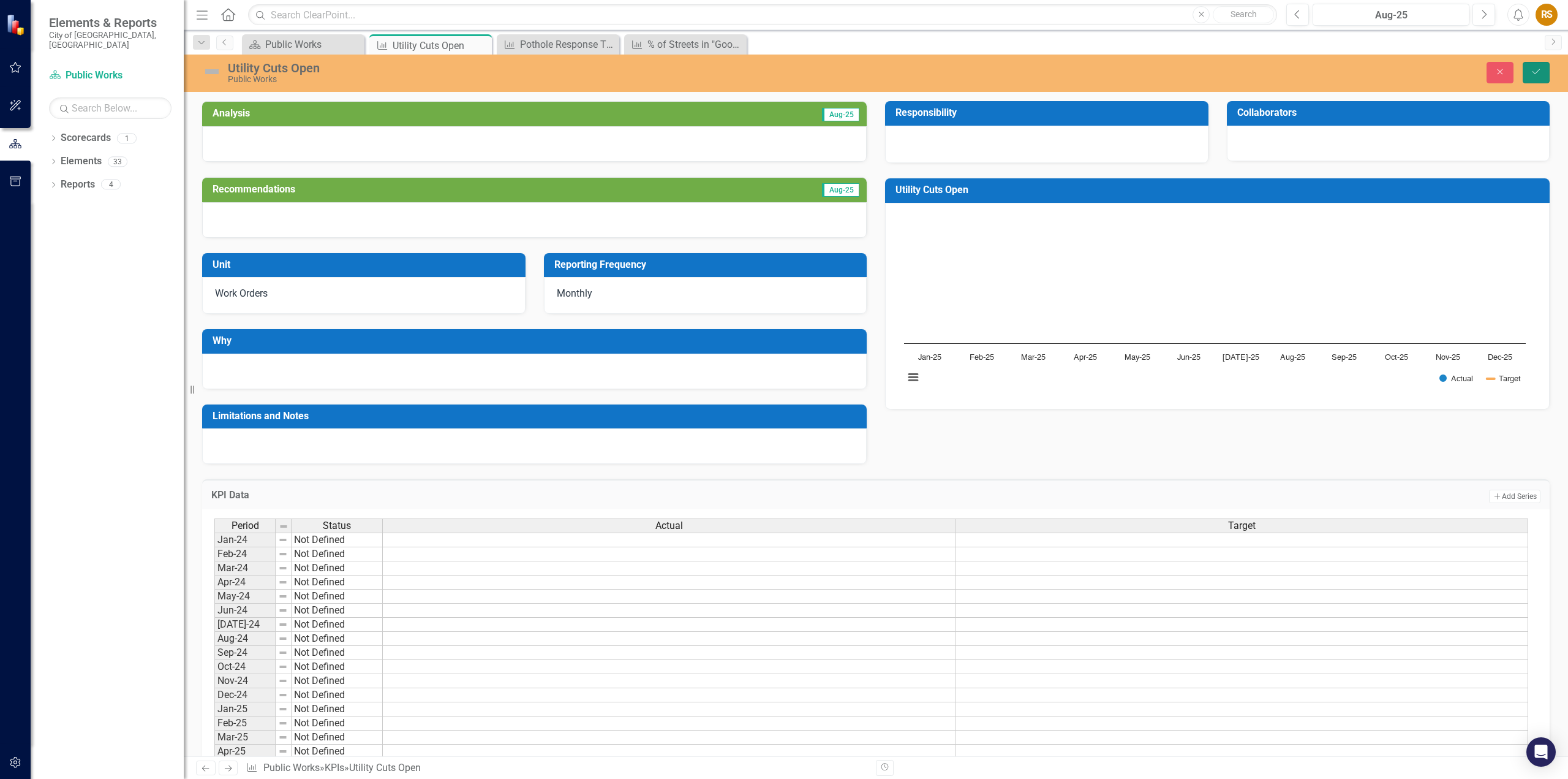
click at [1532, 66] on button "Save" at bounding box center [1536, 72] width 27 height 21
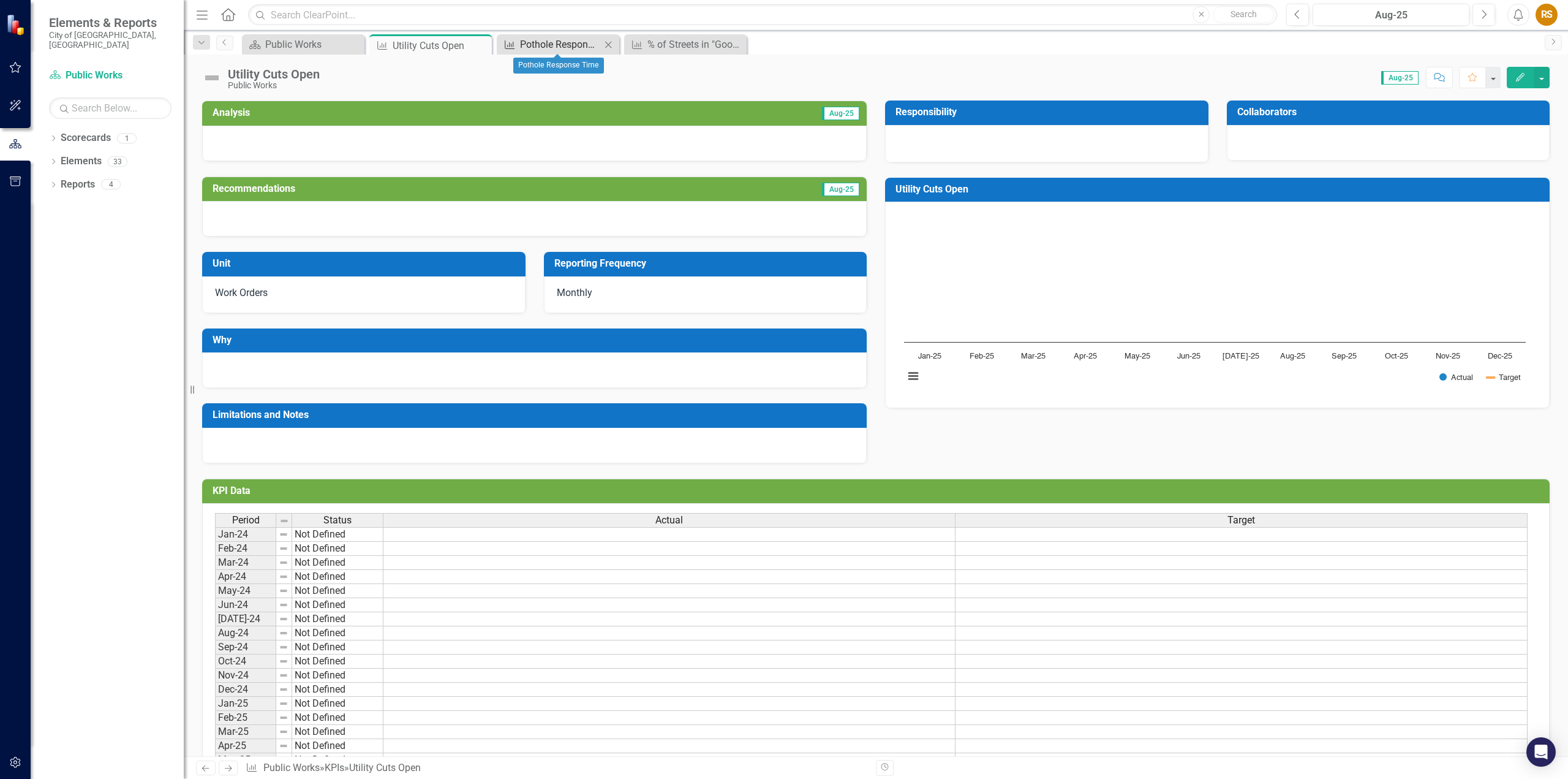
click at [569, 44] on div "Pothole Response Time" at bounding box center [561, 44] width 81 height 15
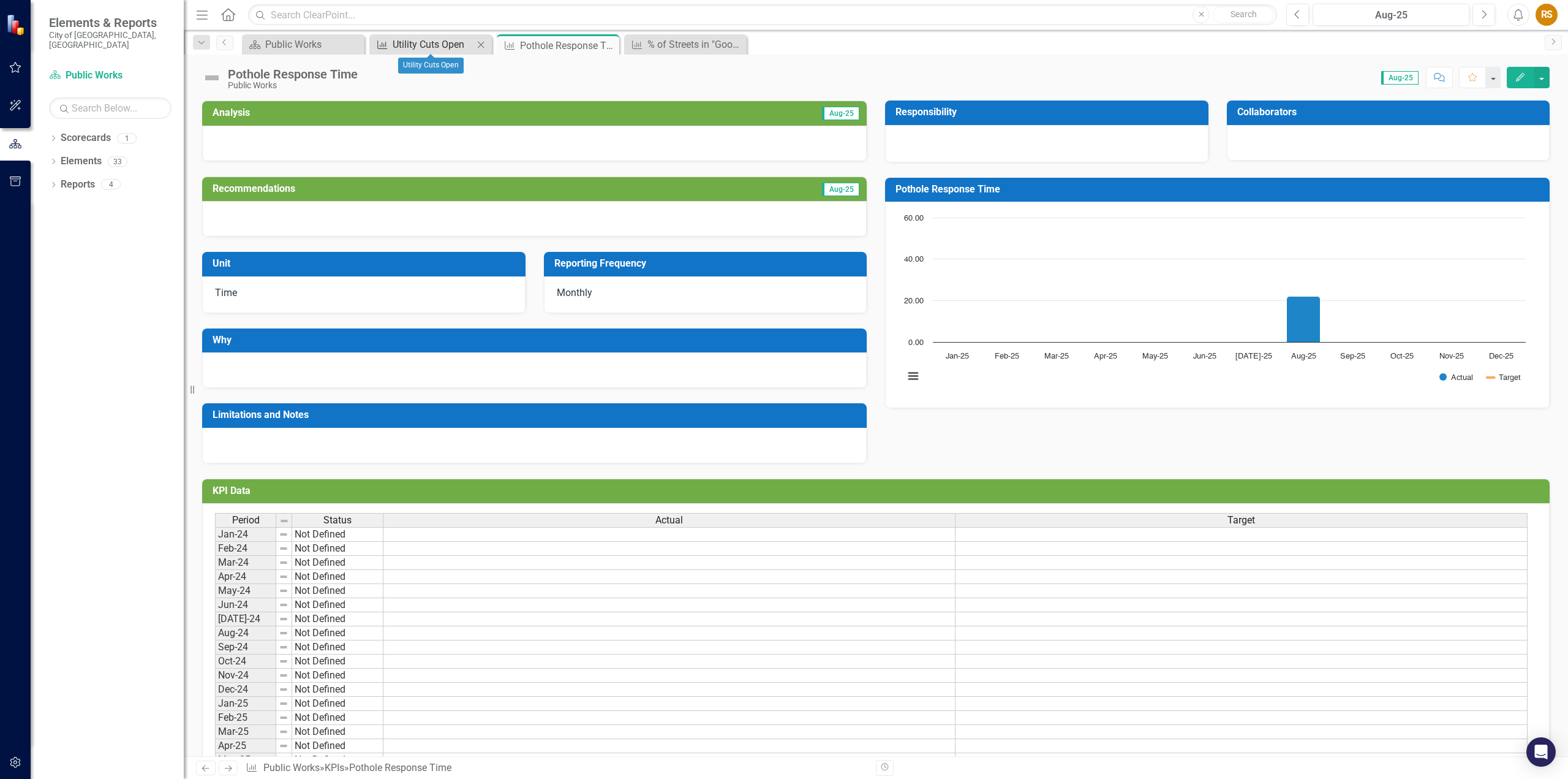
click at [439, 48] on div "Utility Cuts Open" at bounding box center [433, 44] width 81 height 15
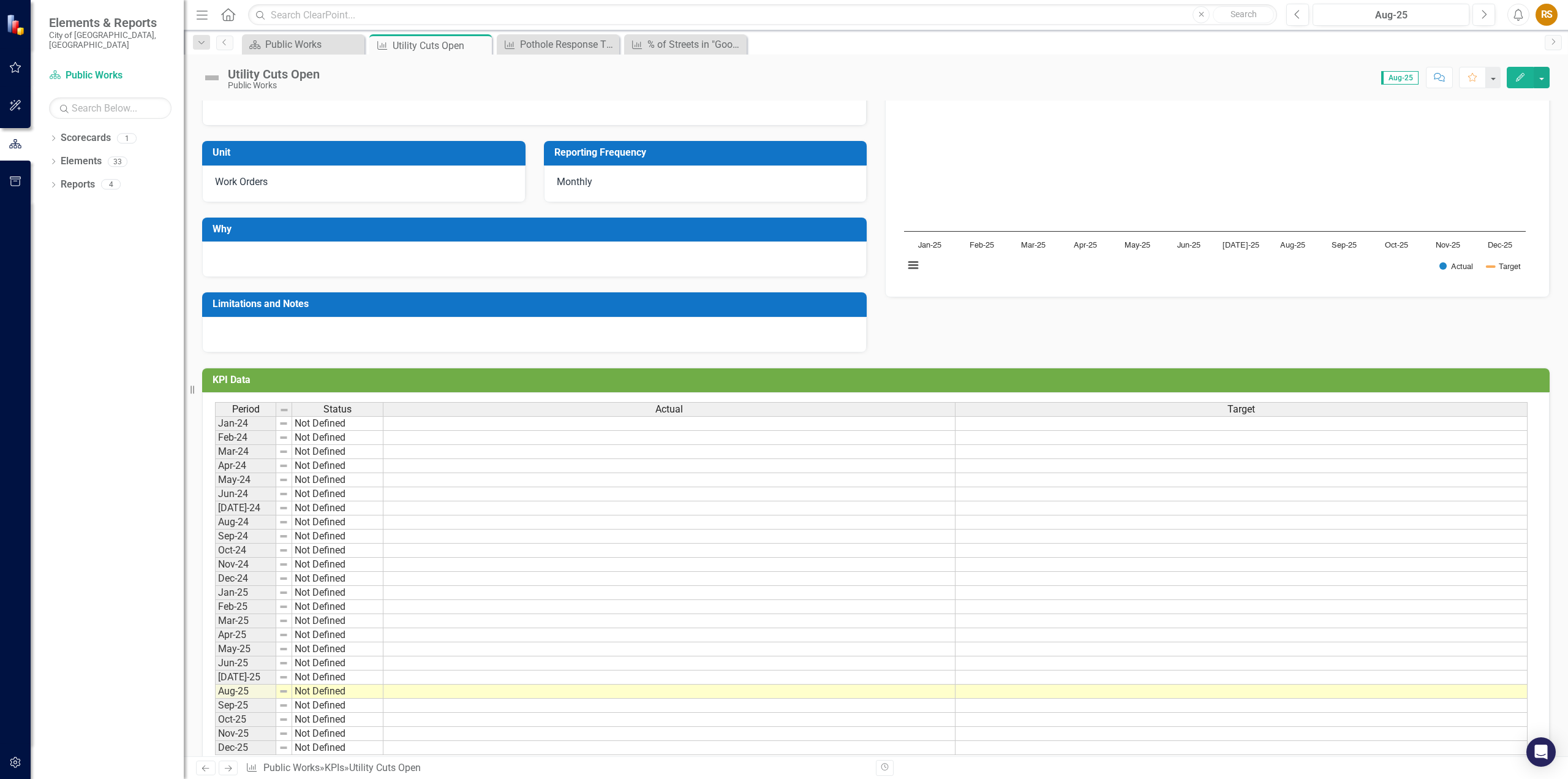
scroll to position [140, 0]
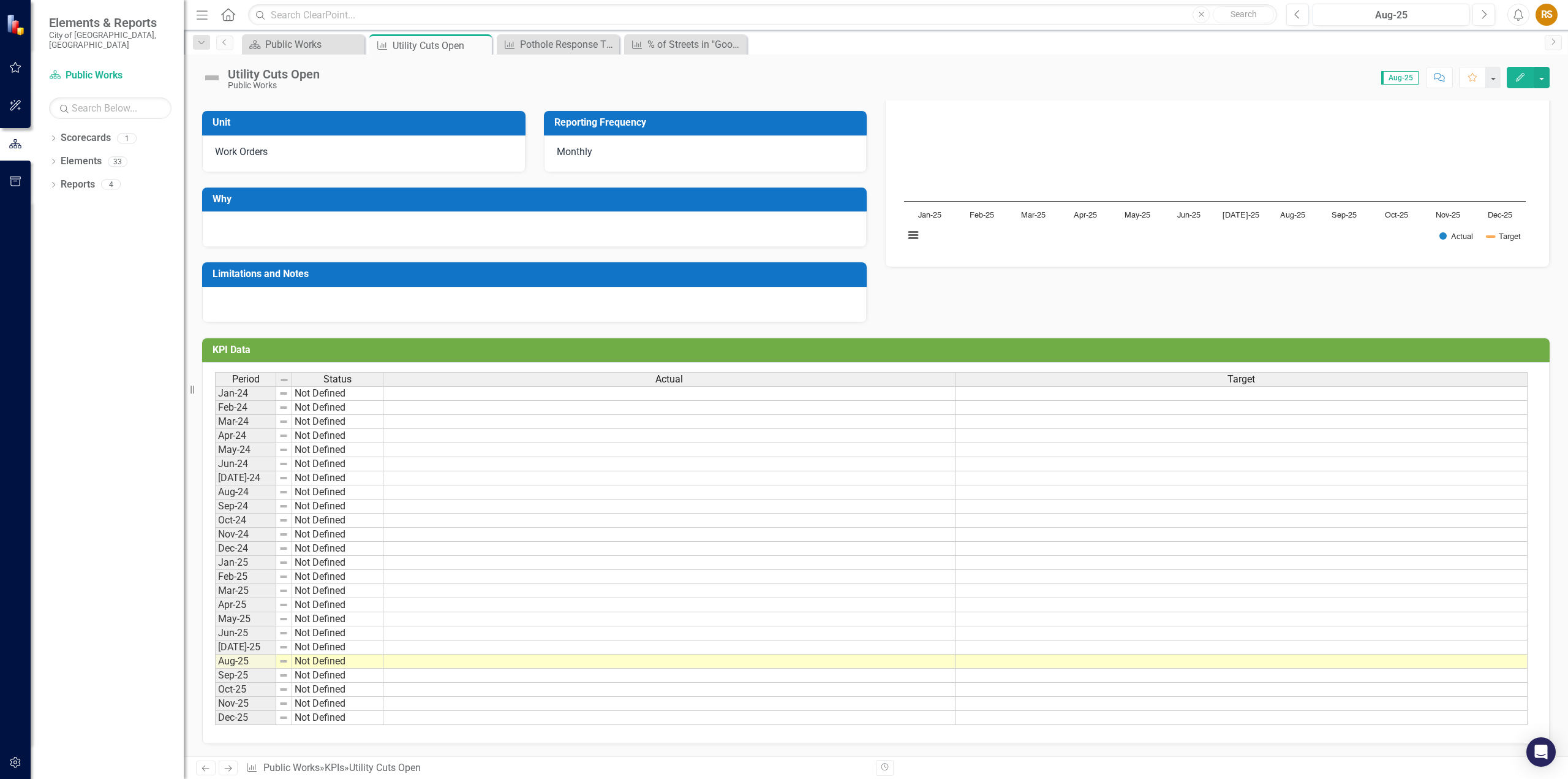
click at [657, 664] on td at bounding box center [670, 661] width 572 height 14
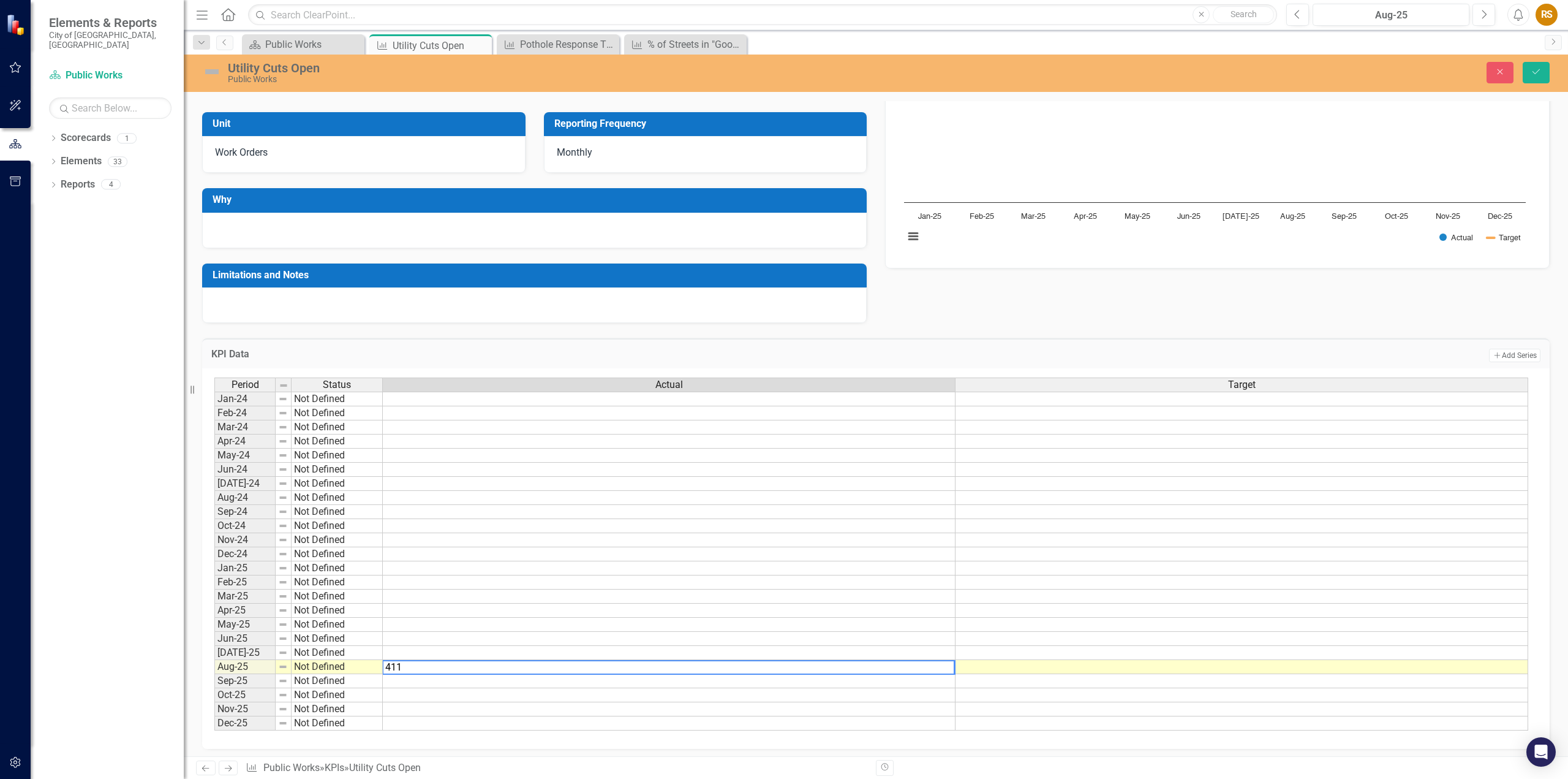
type textarea "411"
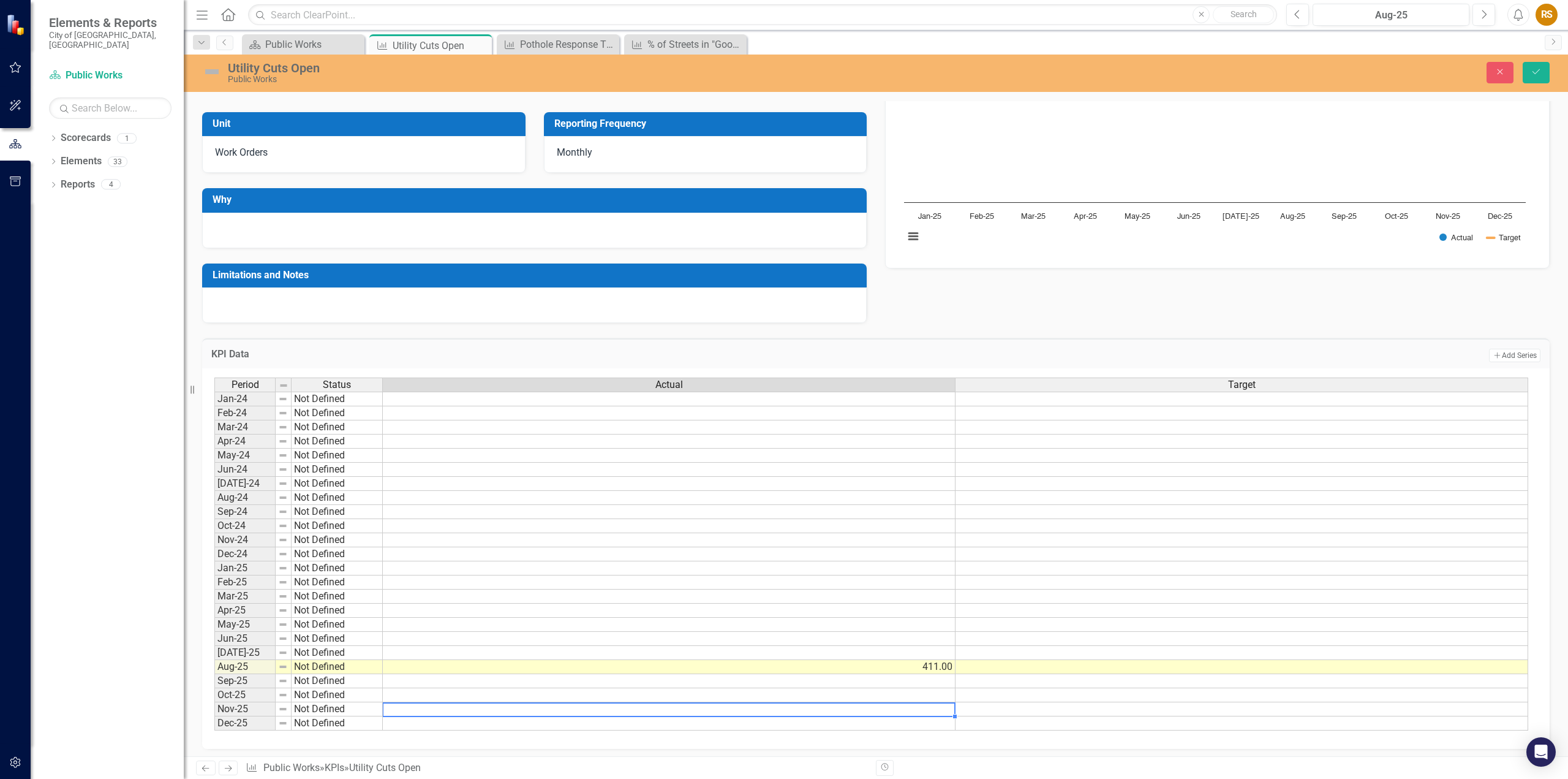
click at [833, 705] on td at bounding box center [670, 709] width 573 height 14
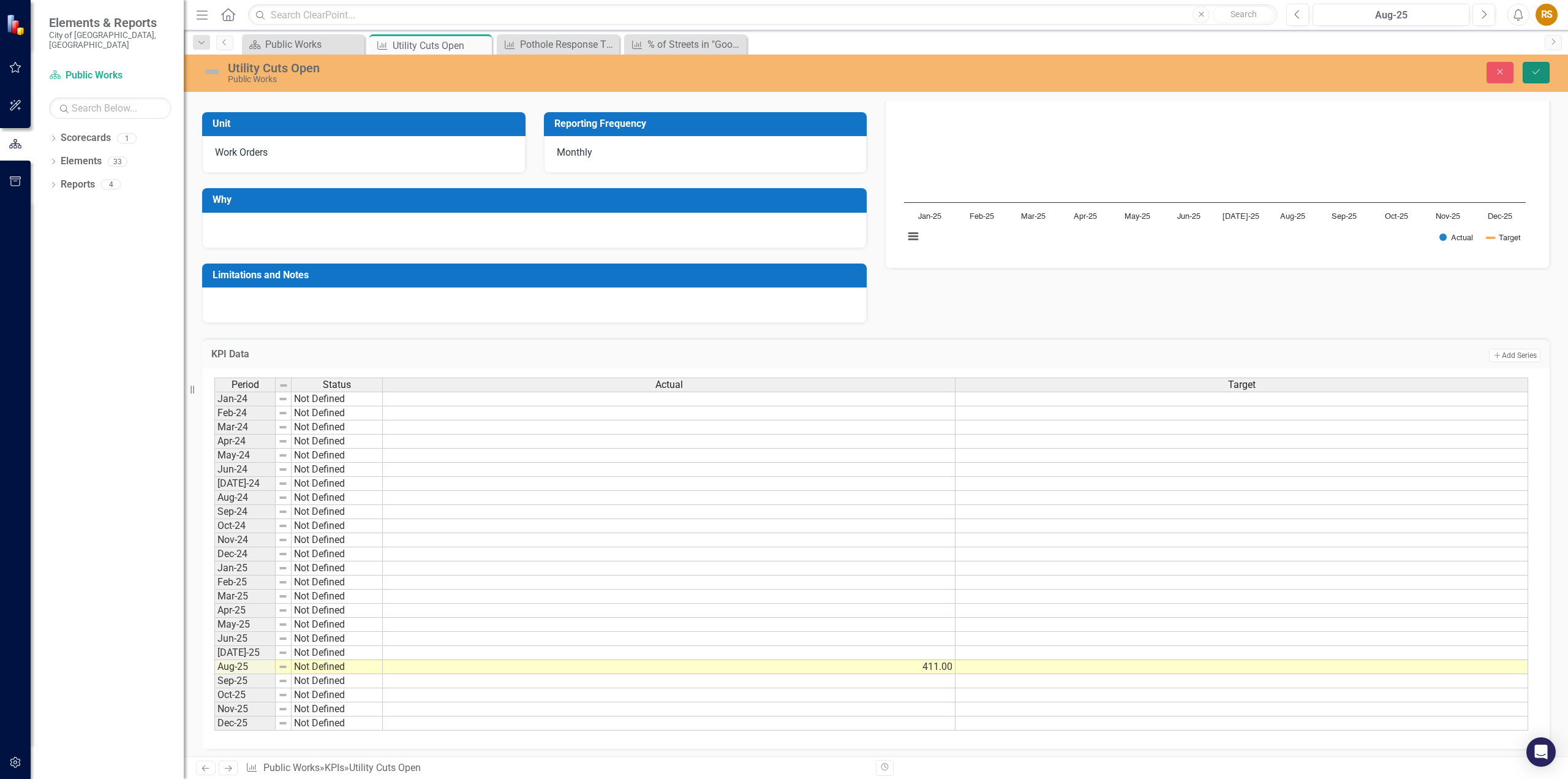
click at [1540, 70] on icon "Save" at bounding box center [1536, 71] width 11 height 9
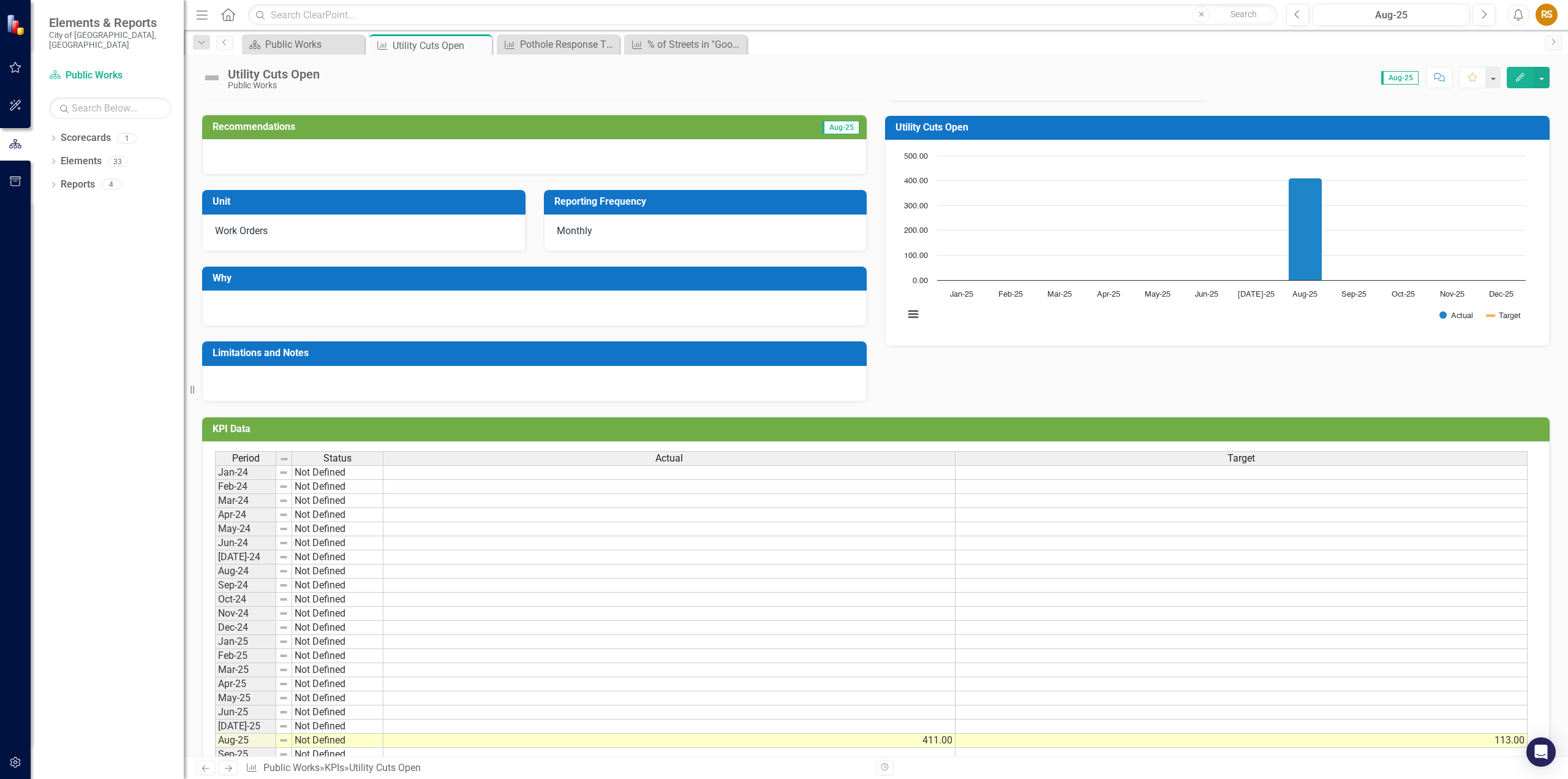
scroll to position [0, 0]
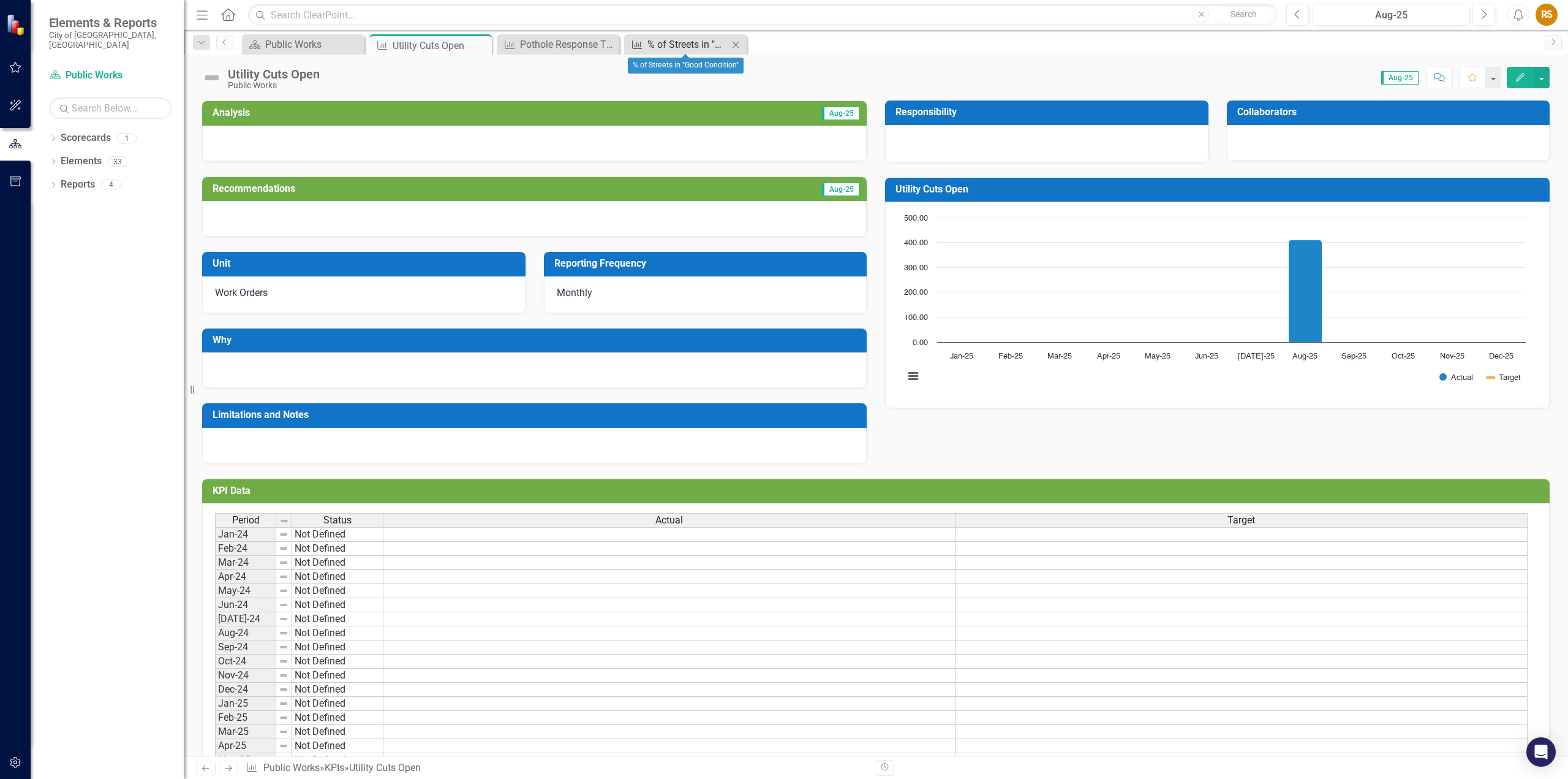
click at [683, 46] on div "% of Streets in "Good Condition"" at bounding box center [688, 44] width 81 height 15
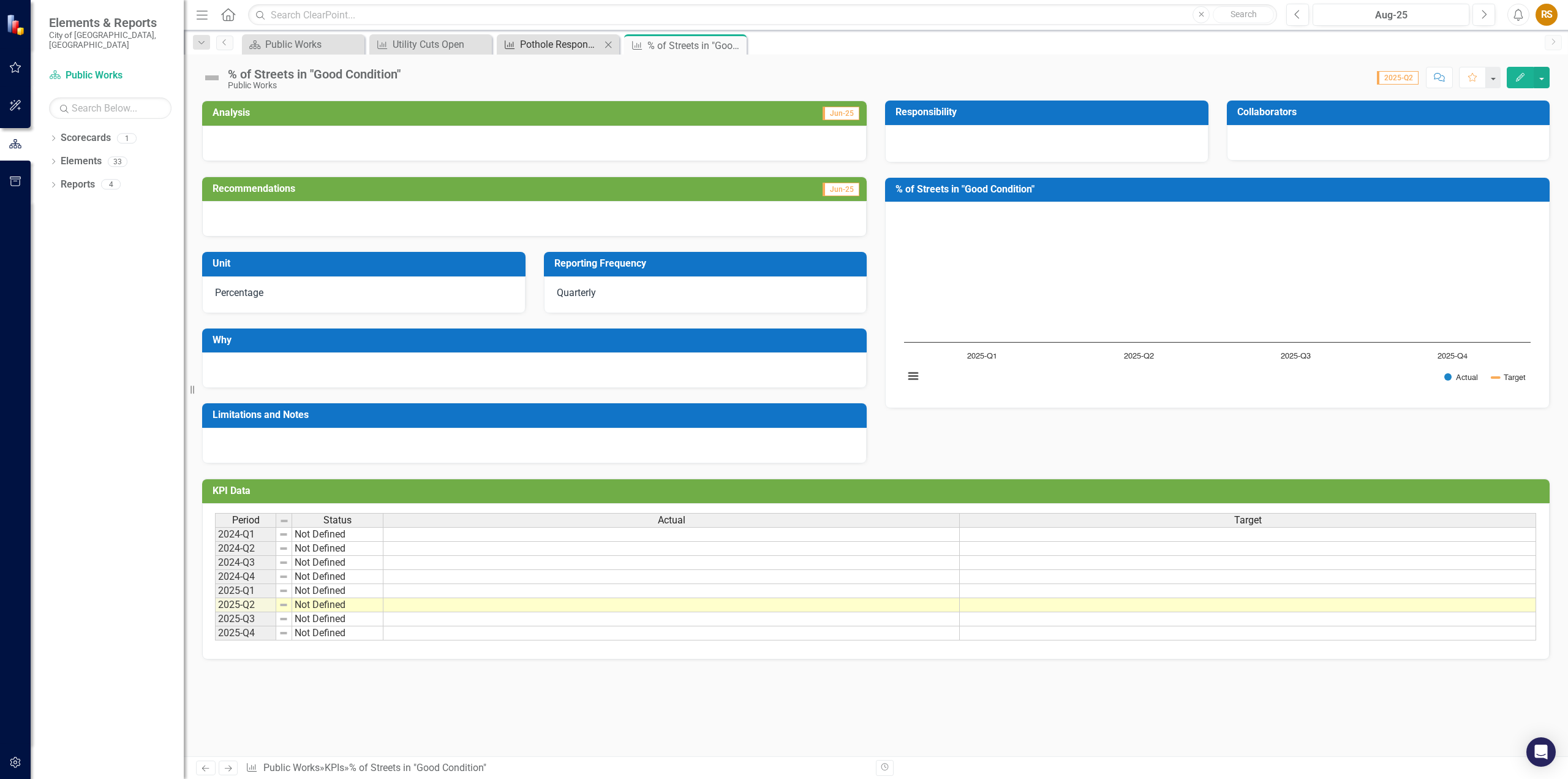
click at [570, 48] on div "Pothole Response Time" at bounding box center [561, 44] width 81 height 15
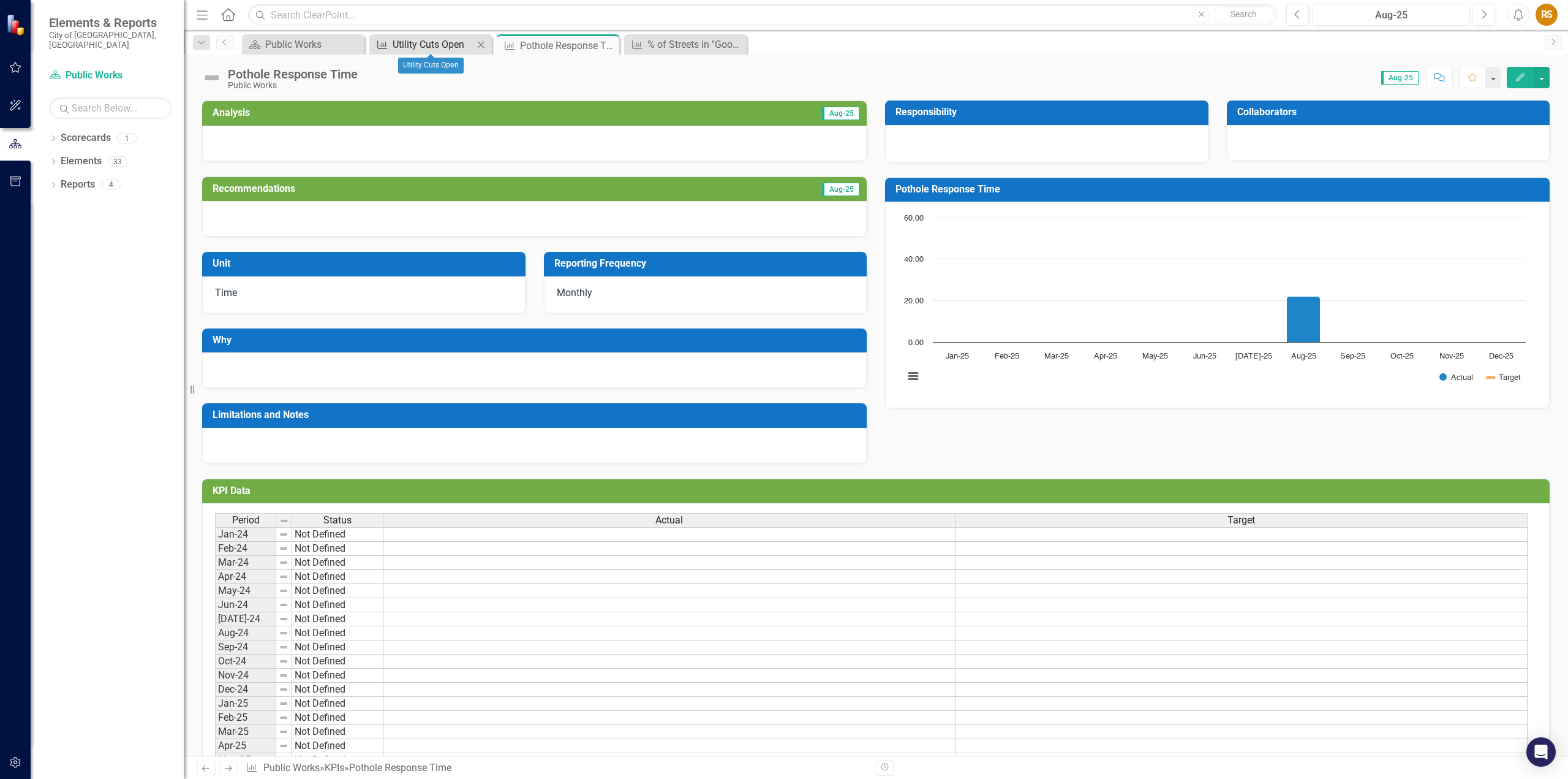
click at [410, 47] on div "Utility Cuts Open" at bounding box center [433, 44] width 81 height 15
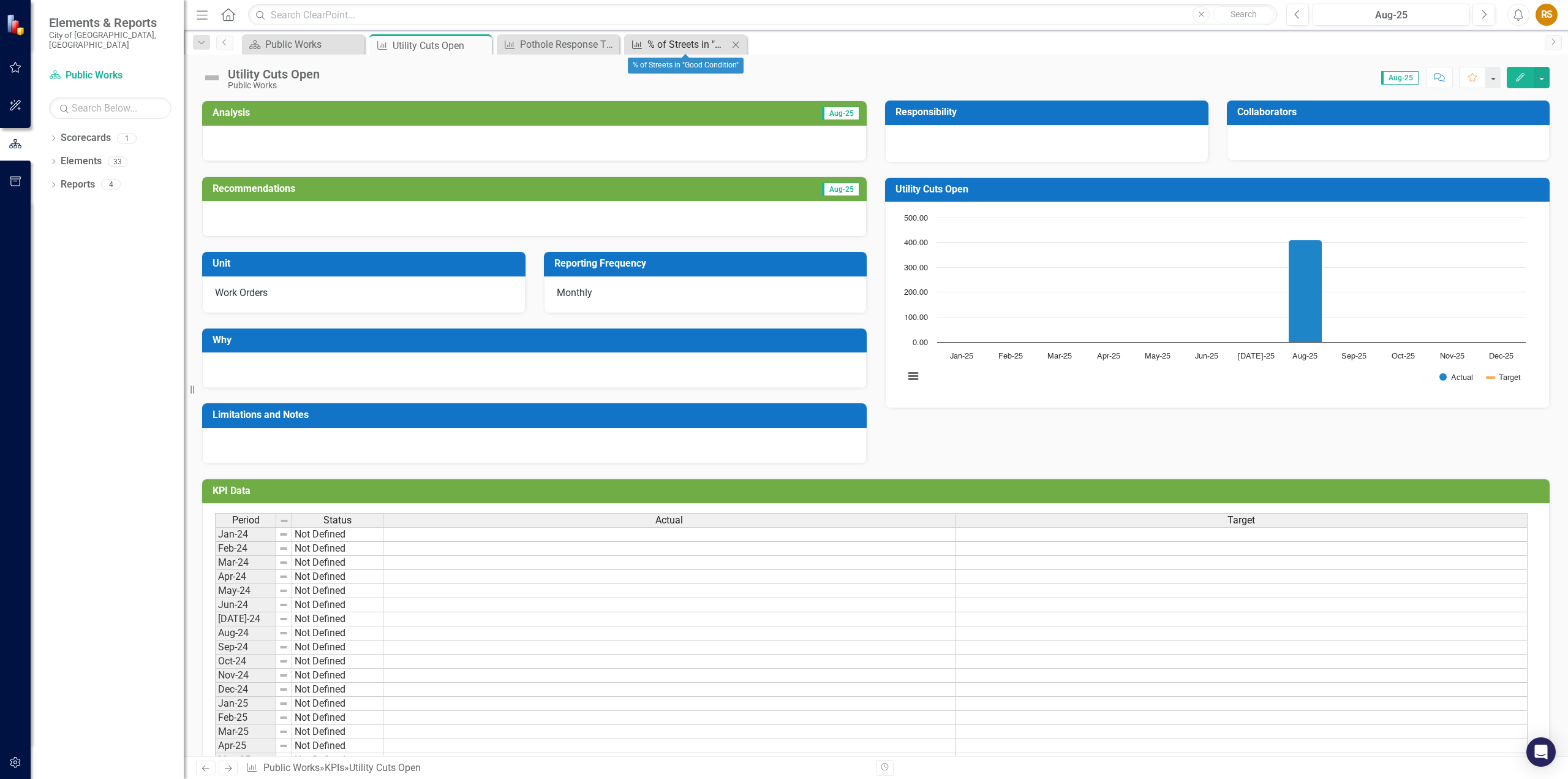
click at [691, 47] on div "% of Streets in "Good Condition"" at bounding box center [688, 44] width 81 height 15
